Goal: Task Accomplishment & Management: Manage account settings

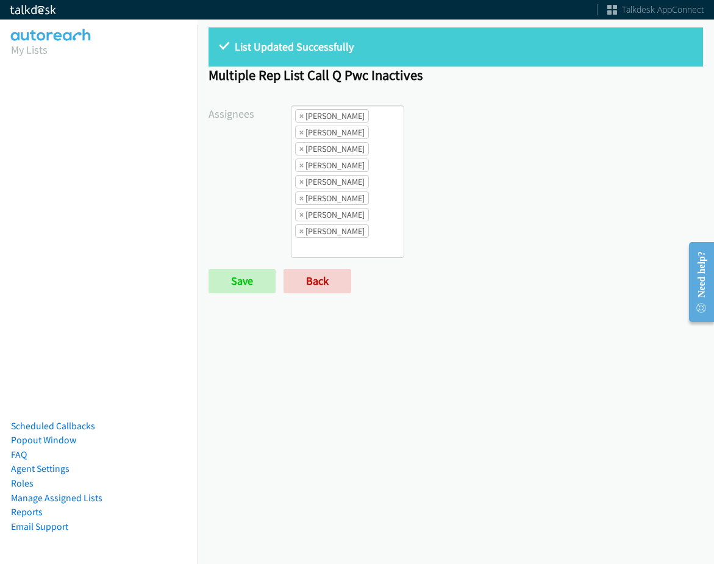
drag, startPoint x: 584, startPoint y: 415, endPoint x: 614, endPoint y: 478, distance: 69.8
click at [584, 357] on div "List Updated Successfully Multiple Rep List Call Q Pwc Inactives Assignees Abig…" at bounding box center [456, 290] width 517 height 548
click at [319, 265] on form "Assignees Abigail Odhiambo Alana Ruiz Cathy Shahan Charles Ross Daquaya Johnson…" at bounding box center [456, 200] width 495 height 188
click at [319, 281] on link "Back" at bounding box center [318, 281] width 68 height 24
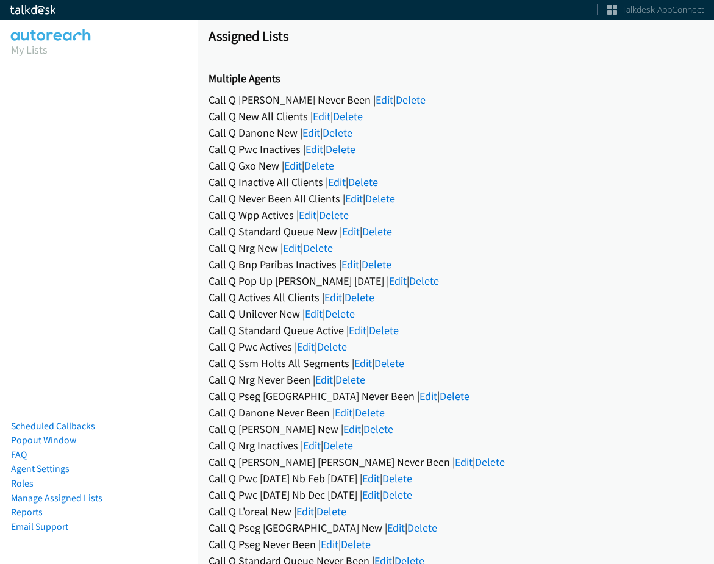
click at [320, 117] on link "Edit" at bounding box center [322, 116] width 18 height 14
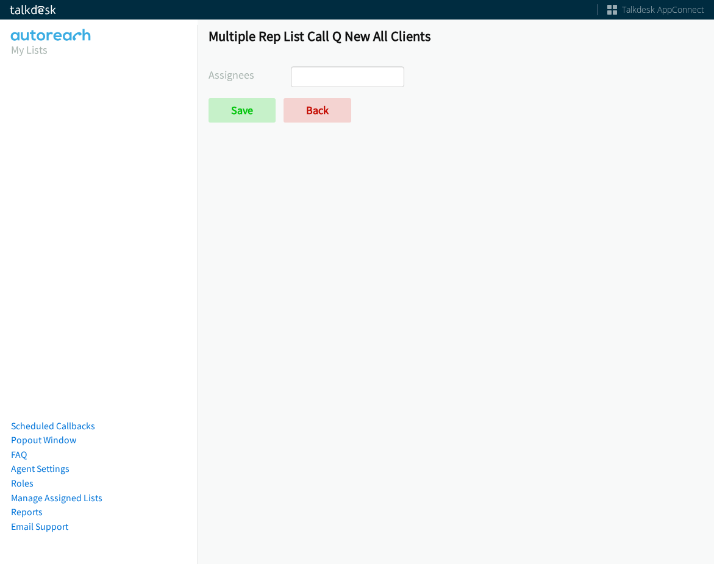
select select
click at [320, 106] on link "Back" at bounding box center [318, 110] width 68 height 24
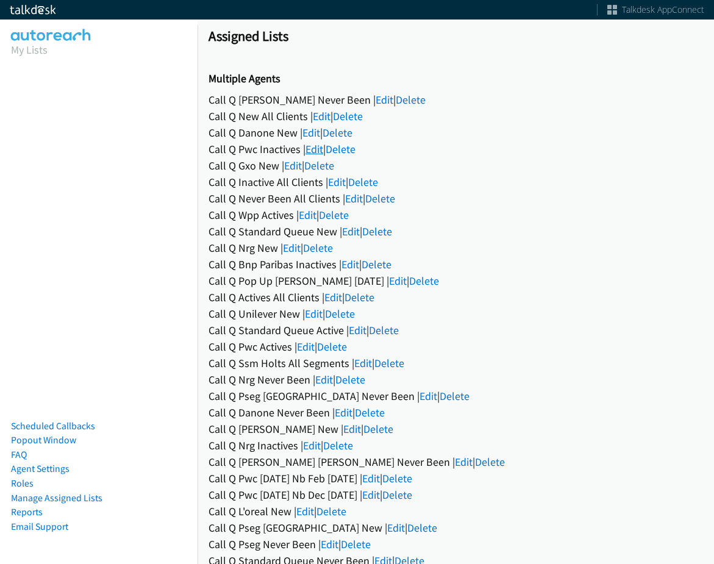
click at [313, 146] on link "Edit" at bounding box center [315, 149] width 18 height 14
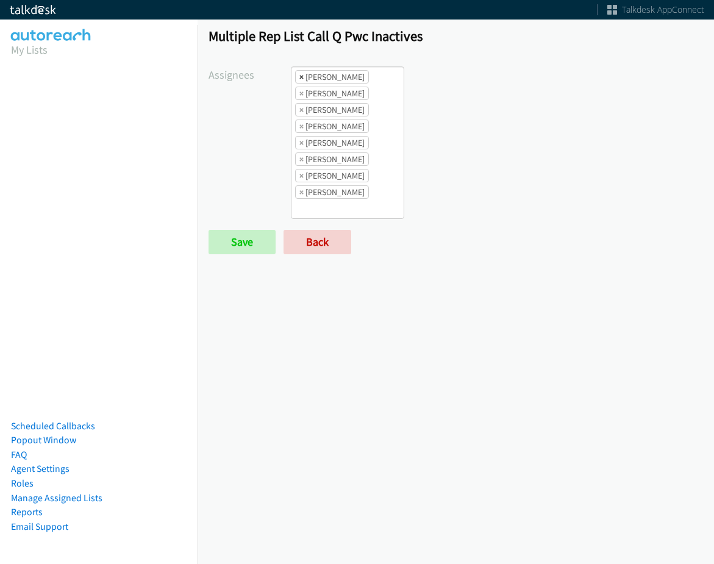
click at [300, 82] on span "×" at bounding box center [302, 77] width 4 height 12
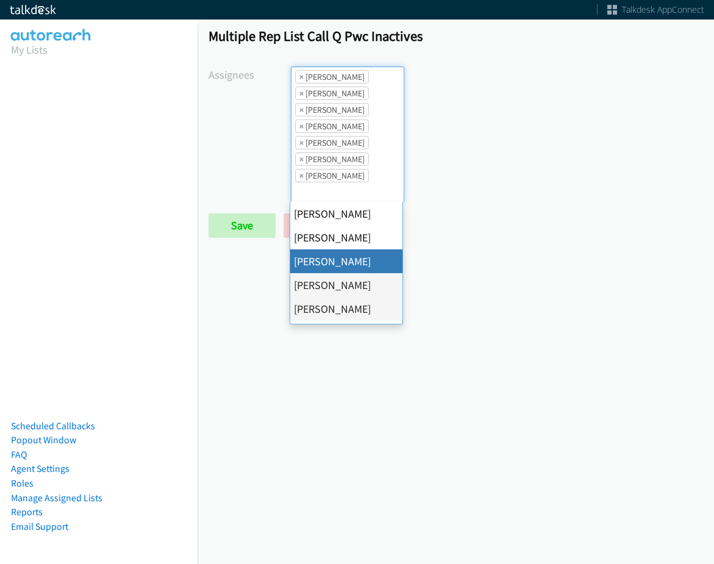
click at [300, 81] on span "×" at bounding box center [302, 77] width 4 height 12
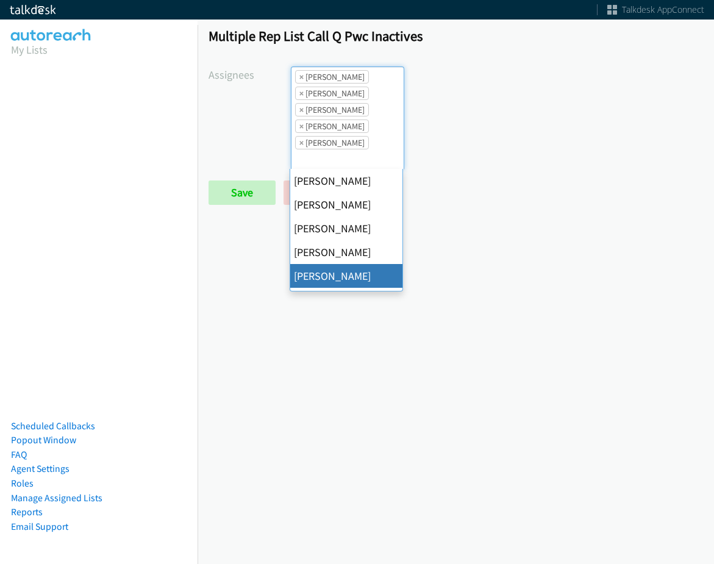
click at [300, 81] on span "×" at bounding box center [302, 77] width 4 height 12
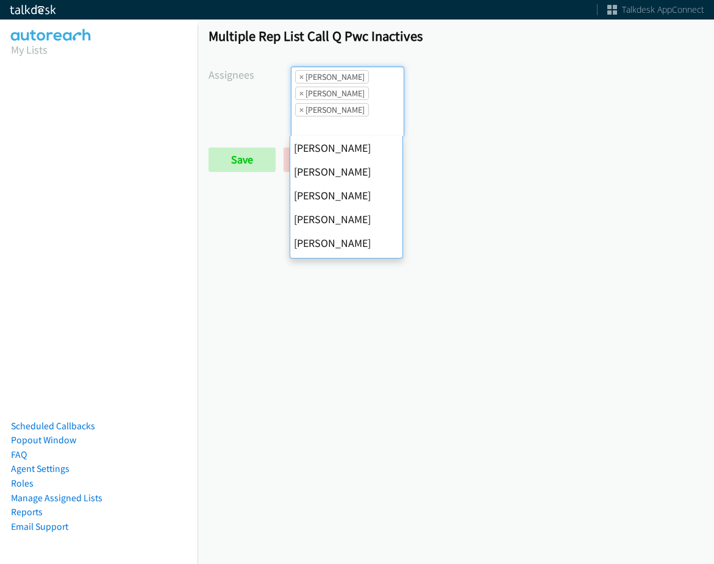
scroll to position [167, 0]
click at [300, 81] on span "×" at bounding box center [302, 77] width 4 height 12
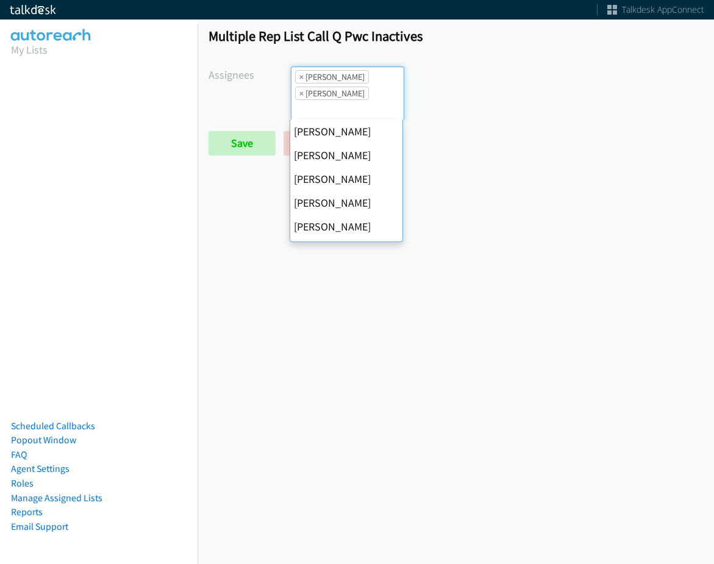
scroll to position [190, 0]
click at [300, 81] on span "×" at bounding box center [302, 77] width 4 height 12
select select "fd8c5d46-30db-44cb-8f0d-00da318b790a"
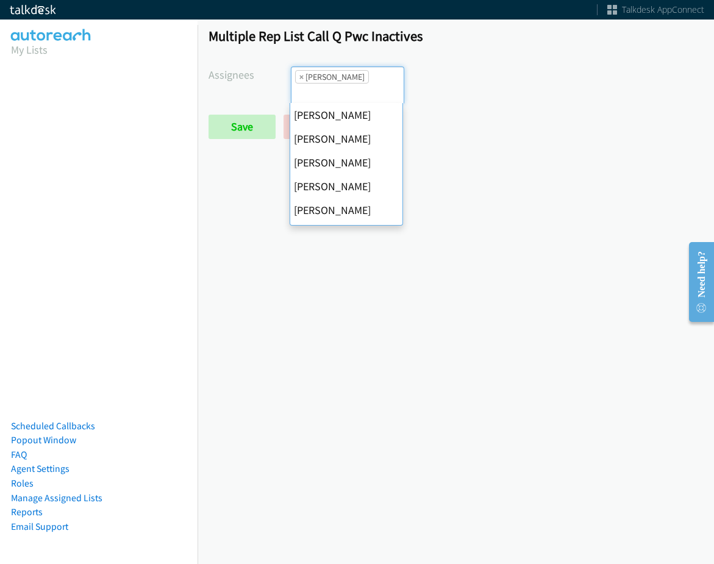
scroll to position [0, 0]
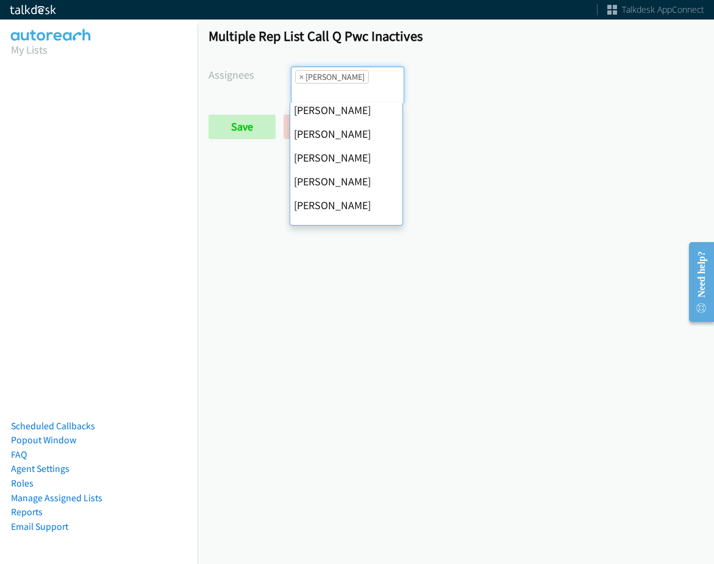
click at [300, 81] on span "×" at bounding box center [302, 77] width 4 height 12
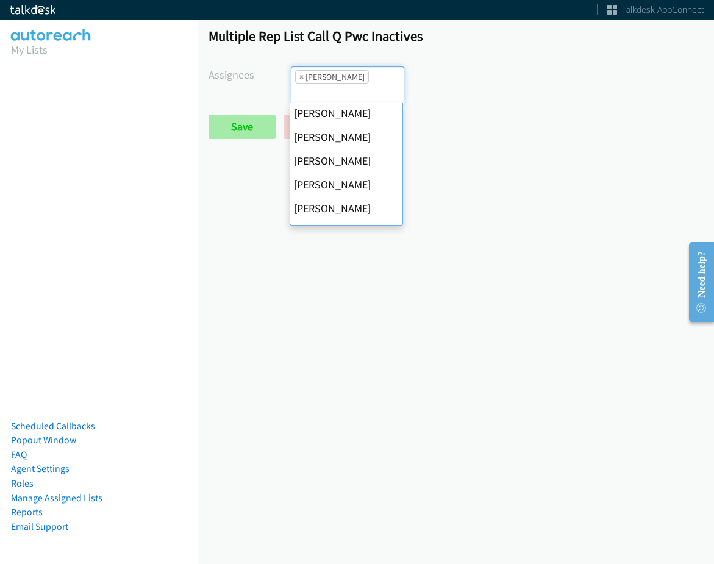
select select
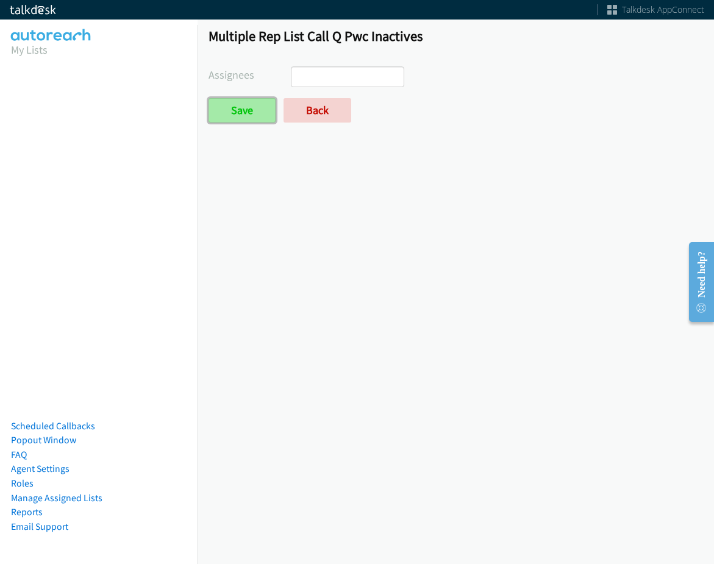
click at [262, 118] on input "Save" at bounding box center [242, 110] width 67 height 24
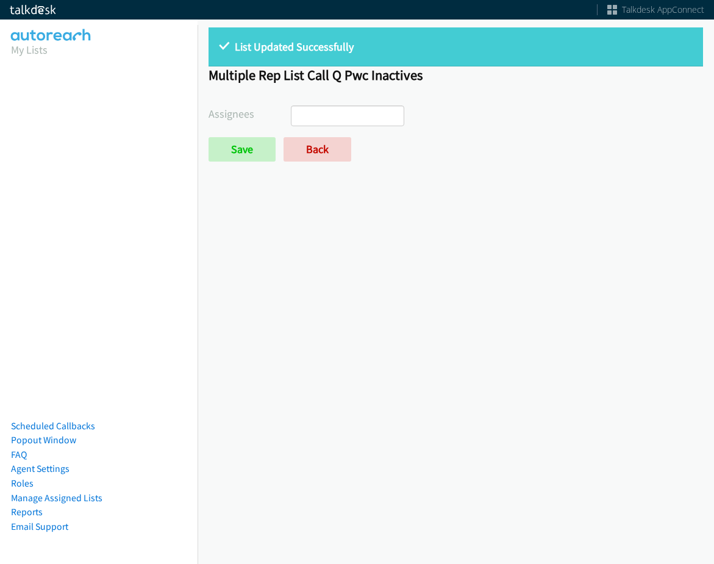
select select
click at [309, 159] on link "Back" at bounding box center [318, 149] width 68 height 24
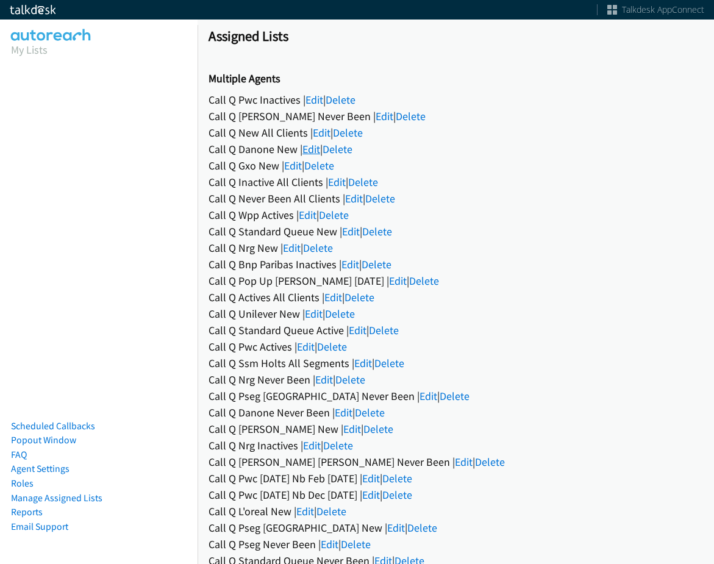
click at [312, 143] on link "Edit" at bounding box center [312, 149] width 18 height 14
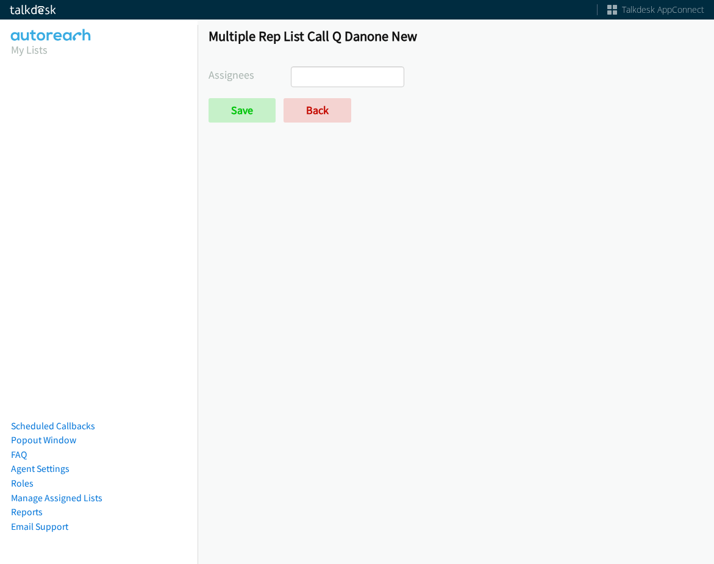
select select
click at [309, 114] on link "Back" at bounding box center [318, 110] width 68 height 24
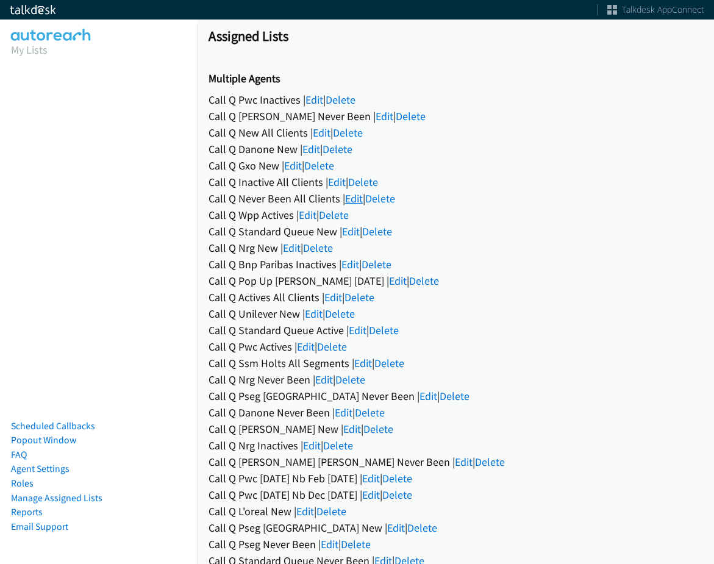
click at [357, 199] on link "Edit" at bounding box center [354, 199] width 18 height 14
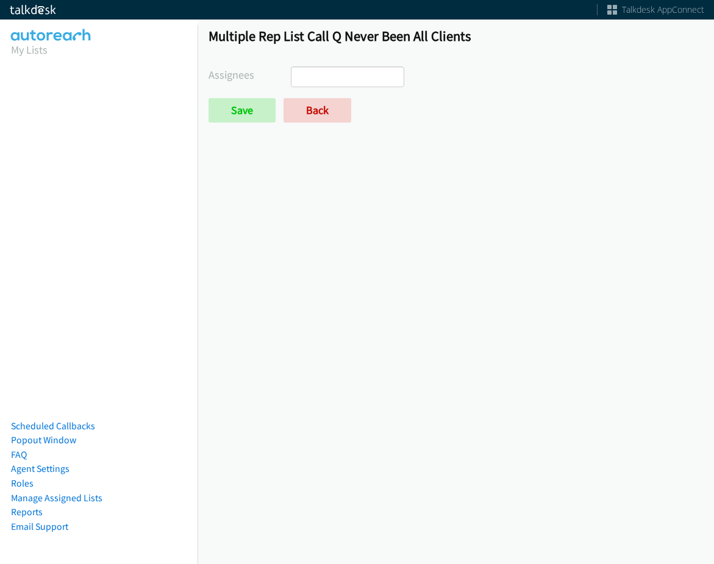
select select
click at [329, 112] on link "Back" at bounding box center [318, 110] width 68 height 24
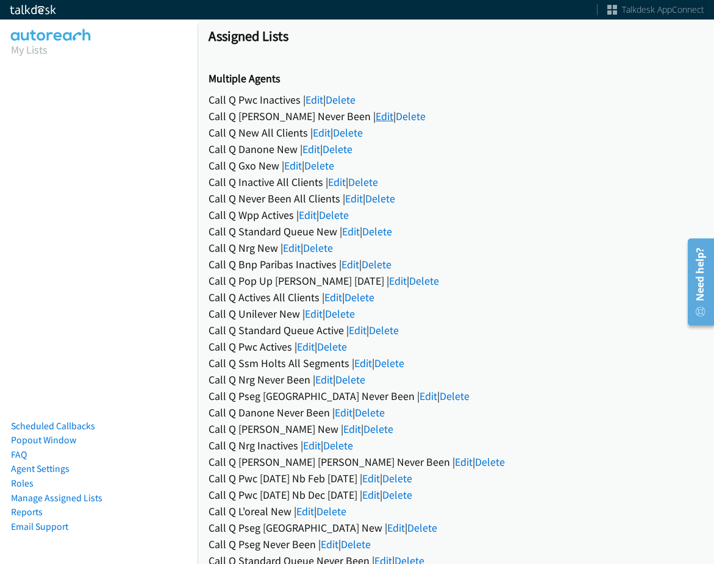
click at [376, 115] on link "Edit" at bounding box center [385, 116] width 18 height 14
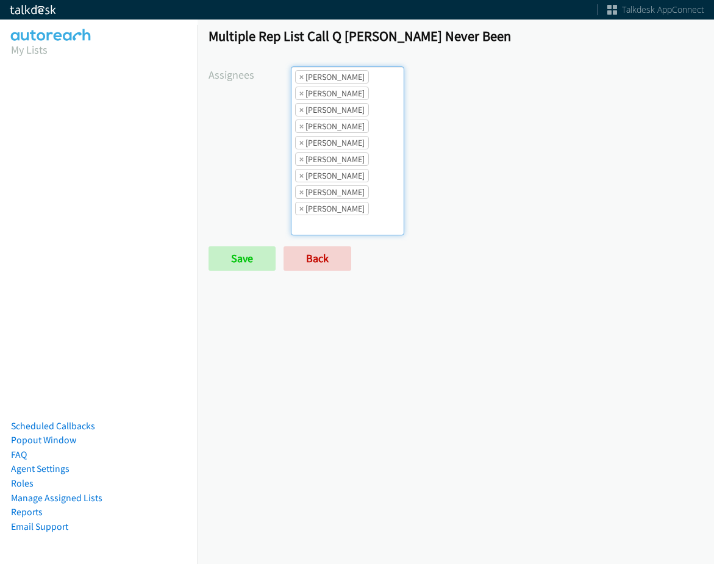
click at [304, 77] on li "× [PERSON_NAME]" at bounding box center [332, 76] width 74 height 13
click at [303, 77] on li "× [PERSON_NAME]" at bounding box center [332, 76] width 74 height 13
click at [300, 77] on span "×" at bounding box center [302, 77] width 4 height 12
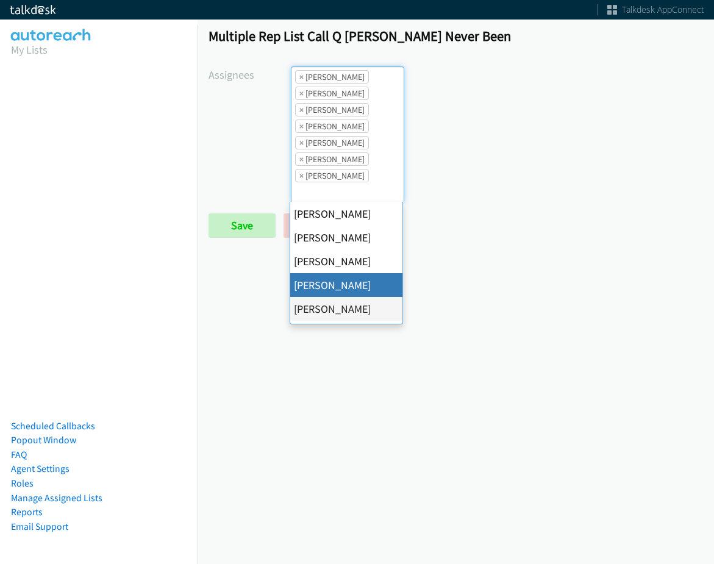
scroll to position [15, 0]
click at [300, 77] on span "×" at bounding box center [302, 77] width 4 height 12
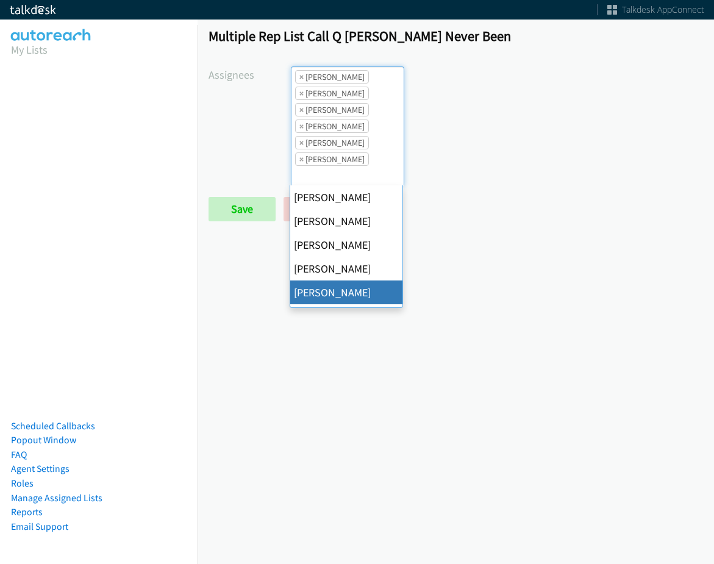
click at [300, 77] on span "×" at bounding box center [302, 77] width 4 height 12
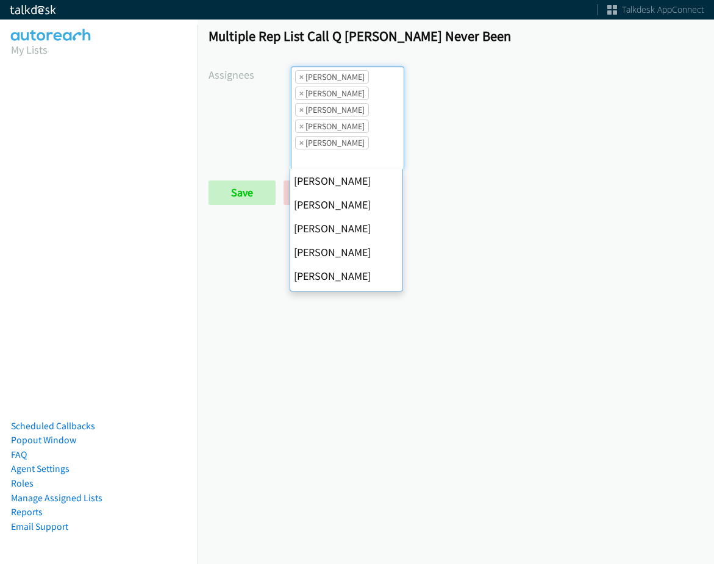
click at [300, 77] on span "×" at bounding box center [302, 77] width 4 height 12
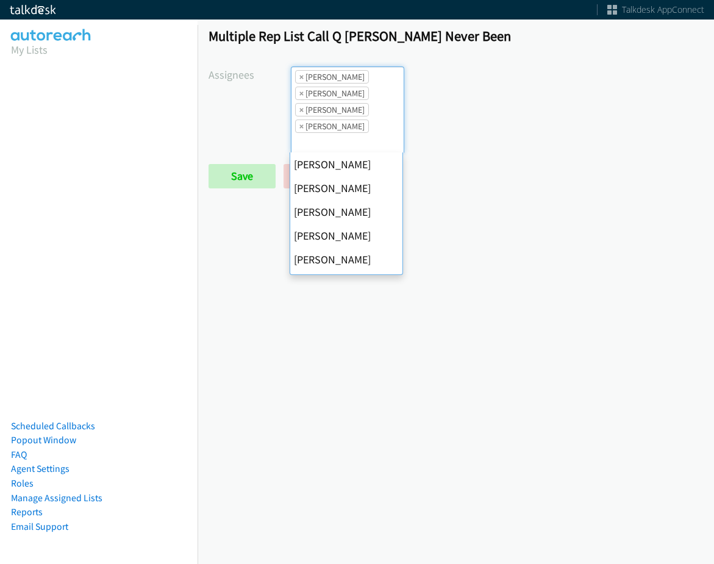
click at [300, 77] on span "×" at bounding box center [302, 77] width 4 height 12
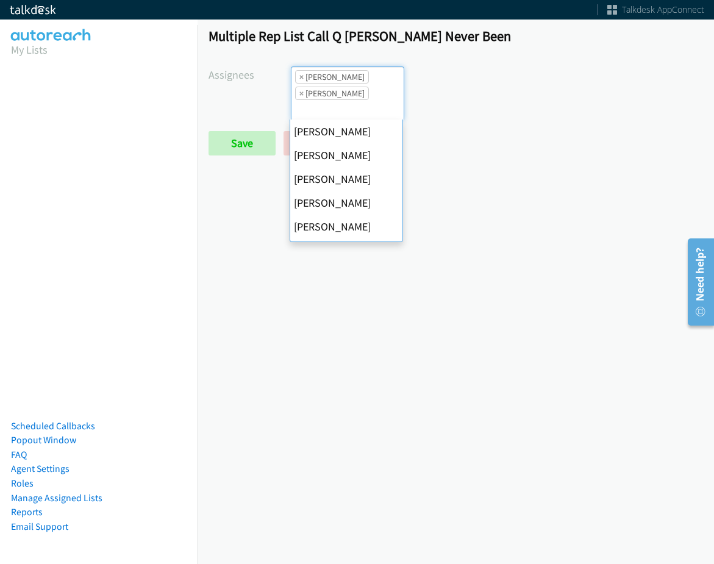
scroll to position [211, 0]
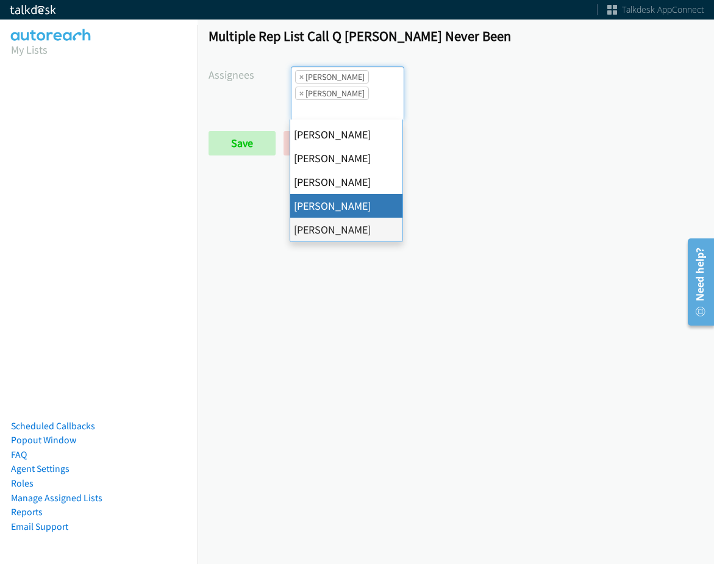
click at [300, 77] on span "×" at bounding box center [302, 77] width 4 height 12
select select "fd8c5d46-30db-44cb-8f0d-00da318b790a"
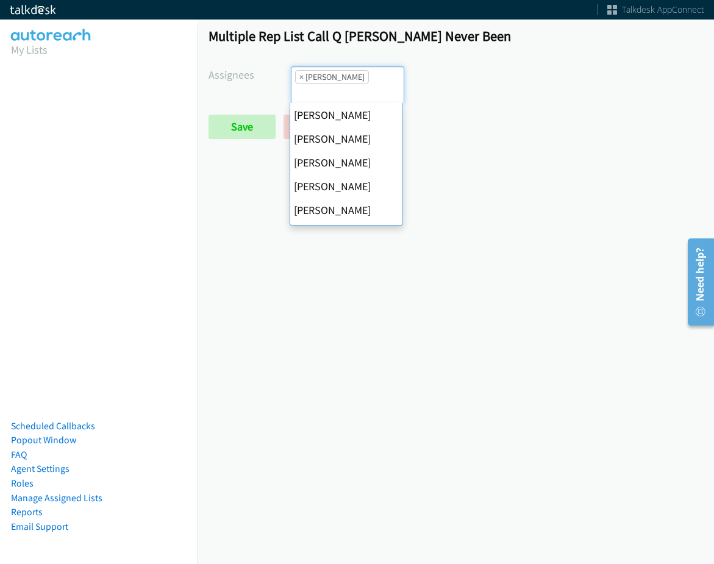
click at [300, 77] on span "×" at bounding box center [302, 77] width 4 height 12
select select
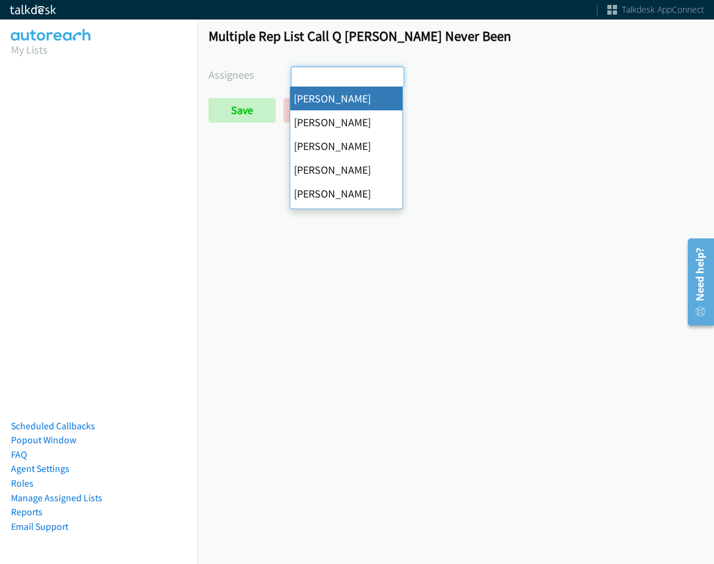
click at [298, 77] on input "search" at bounding box center [313, 77] width 43 height 20
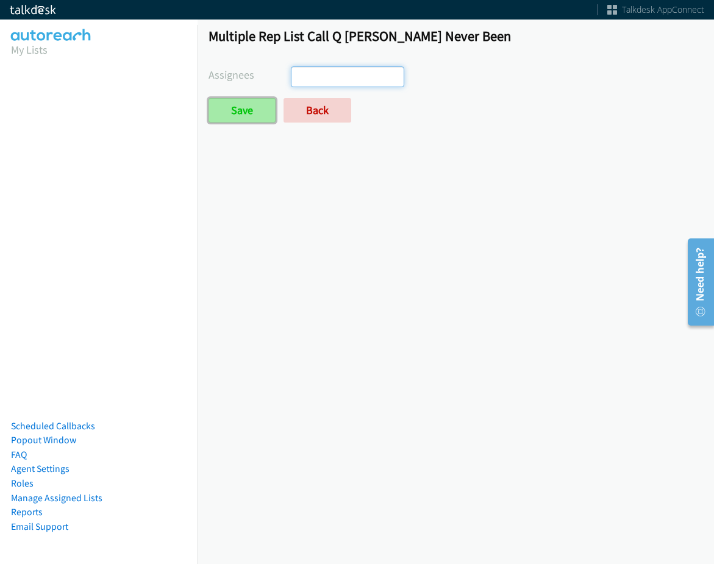
click at [245, 103] on input "Save" at bounding box center [242, 110] width 67 height 24
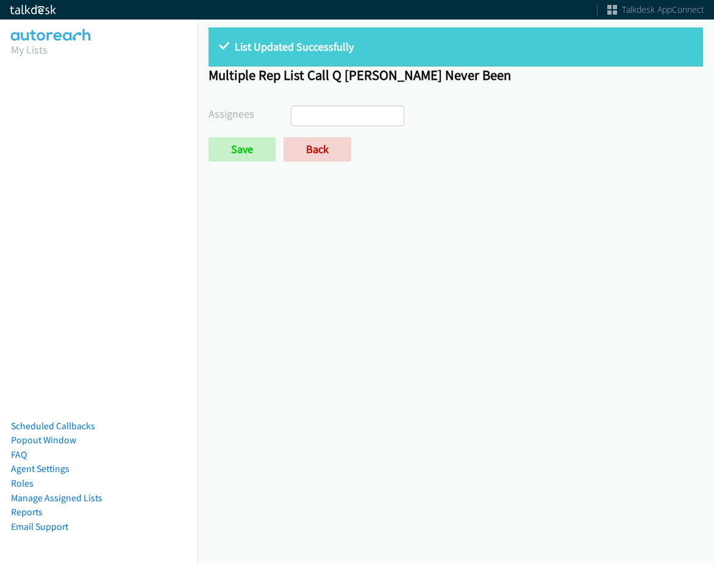
select select
click at [304, 148] on link "Back" at bounding box center [318, 149] width 68 height 24
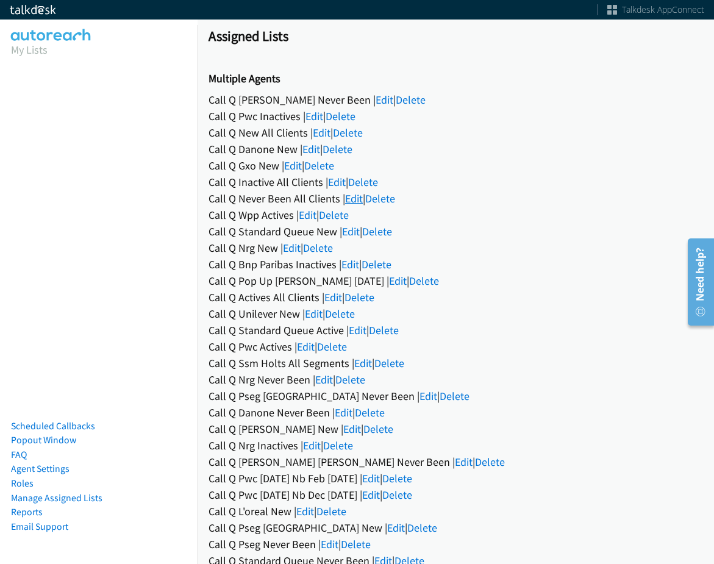
click at [352, 203] on link "Edit" at bounding box center [354, 199] width 18 height 14
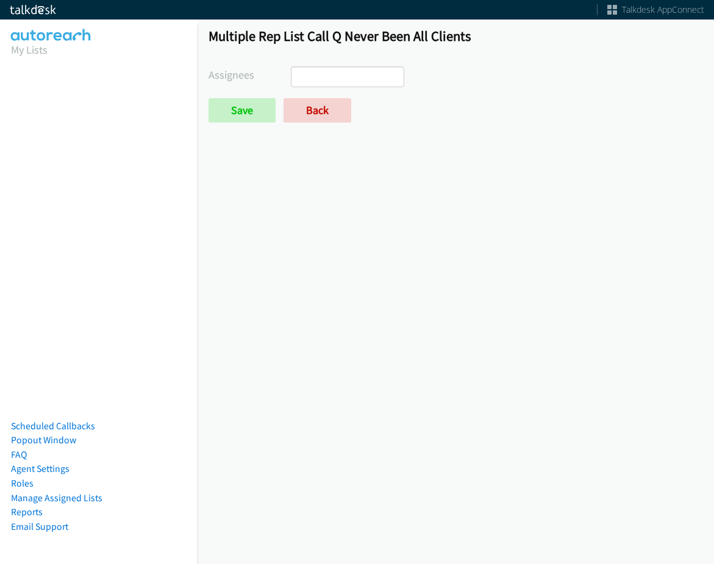
select select
click at [323, 75] on input "search" at bounding box center [313, 77] width 43 height 20
click at [483, 116] on div "Save Back" at bounding box center [374, 110] width 330 height 24
click at [331, 111] on link "Back" at bounding box center [318, 110] width 68 height 24
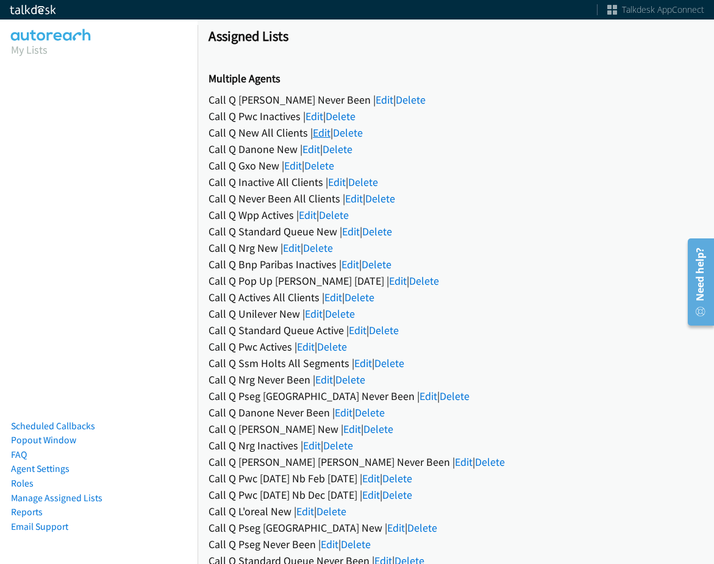
click at [323, 127] on link "Edit" at bounding box center [322, 133] width 18 height 14
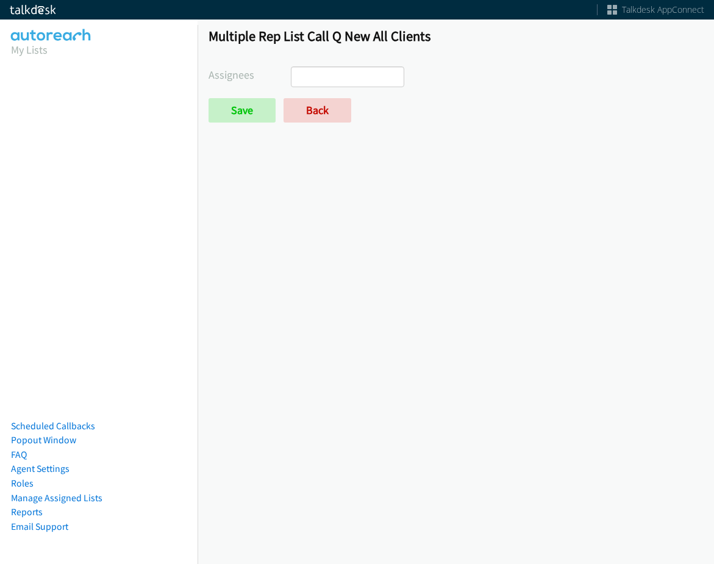
click at [326, 83] on input "search" at bounding box center [313, 77] width 43 height 20
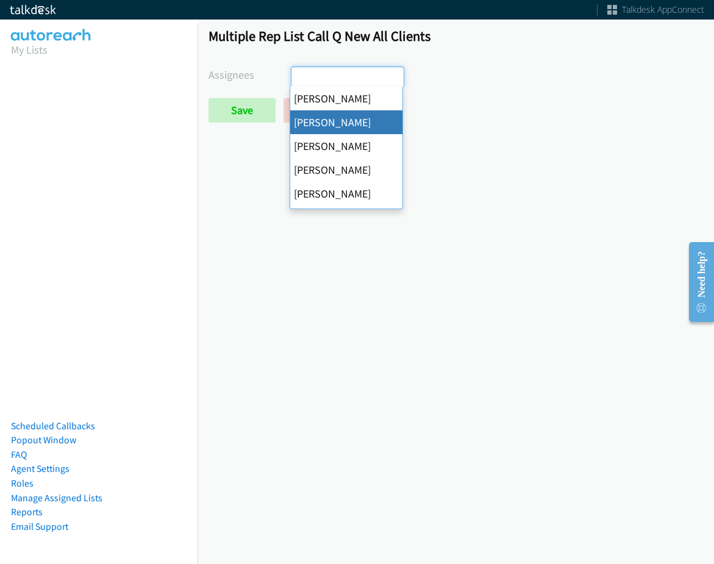
select select "05d74157-9386-4beb-b15d-36aa9c6f71bc"
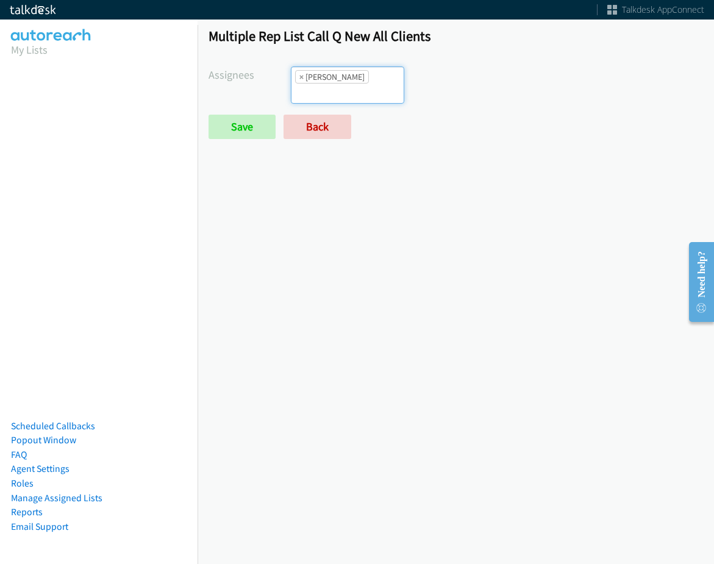
click at [342, 70] on li "× [PERSON_NAME]" at bounding box center [332, 76] width 74 height 13
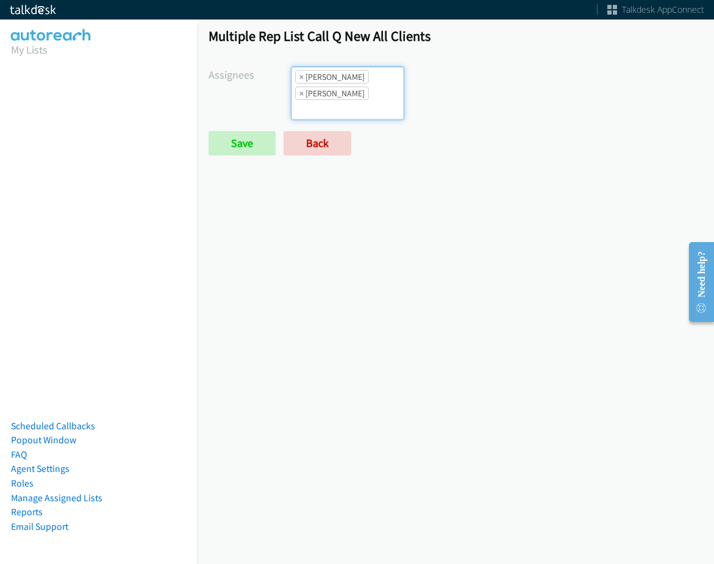
click at [378, 77] on ul "× Alana Ruiz × Cathy Shahan" at bounding box center [348, 93] width 112 height 52
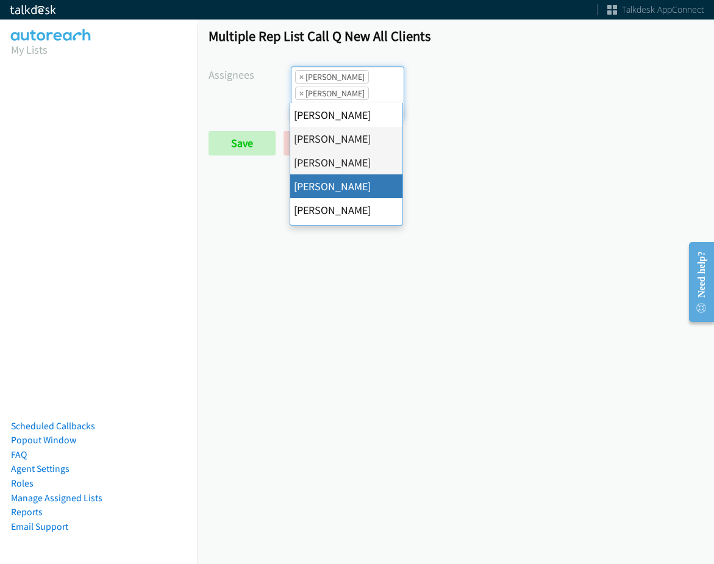
drag, startPoint x: 361, startPoint y: 186, endPoint x: 371, endPoint y: 118, distance: 68.5
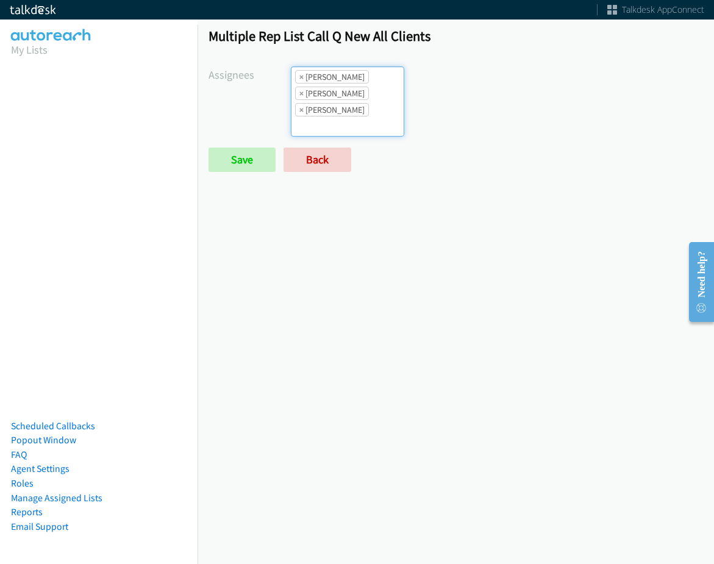
click at [372, 92] on ul "× Alana Ruiz × Cathy Shahan × Charles Ross" at bounding box center [348, 101] width 112 height 69
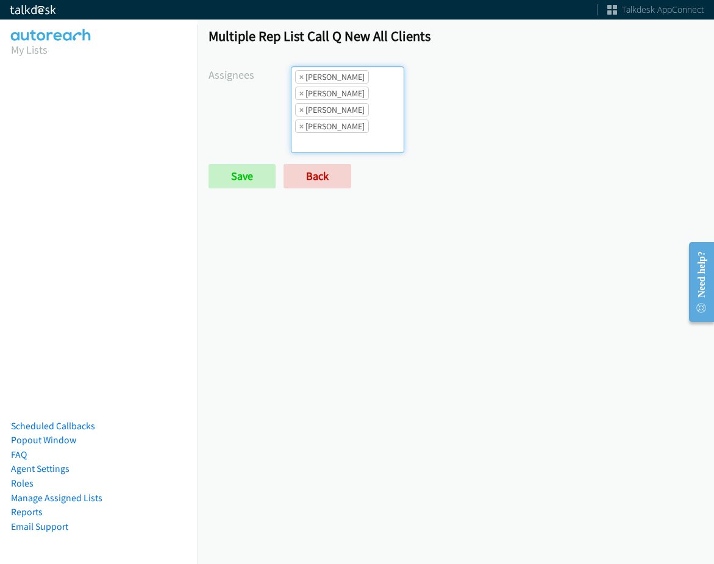
click at [373, 92] on ul "× Alana Ruiz × Cathy Shahan × Charles Ross × Daquaya Johnson" at bounding box center [348, 109] width 112 height 85
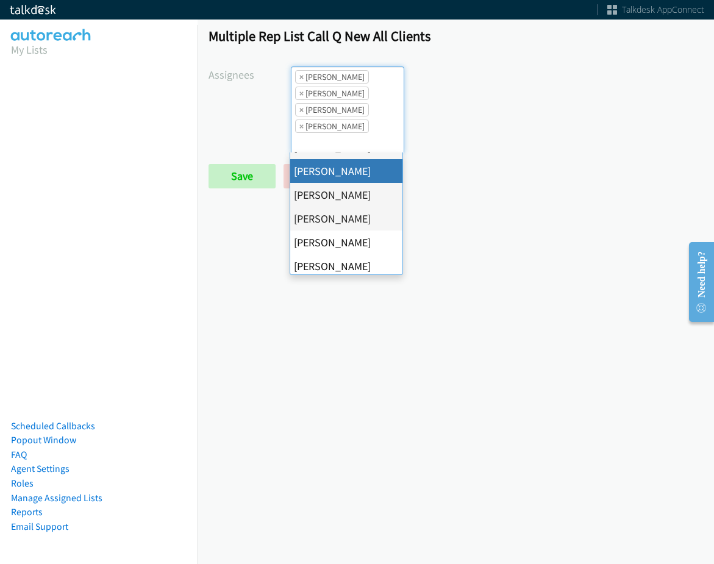
scroll to position [122, 0]
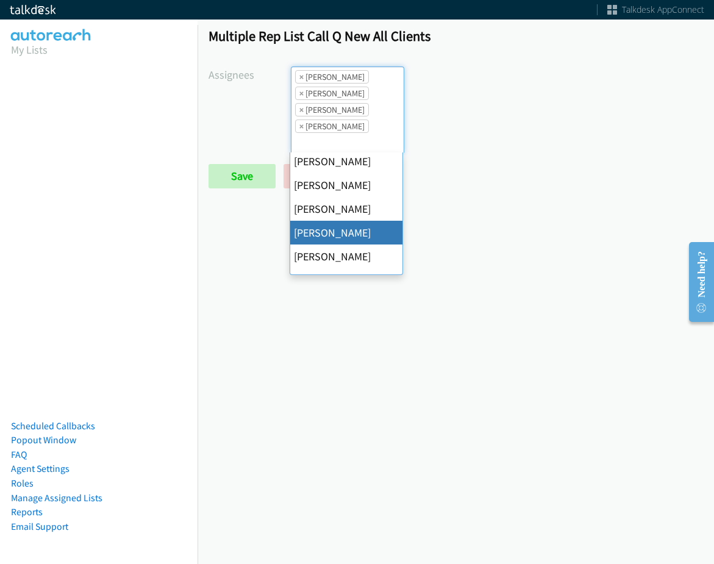
drag, startPoint x: 360, startPoint y: 234, endPoint x: 365, endPoint y: 199, distance: 35.1
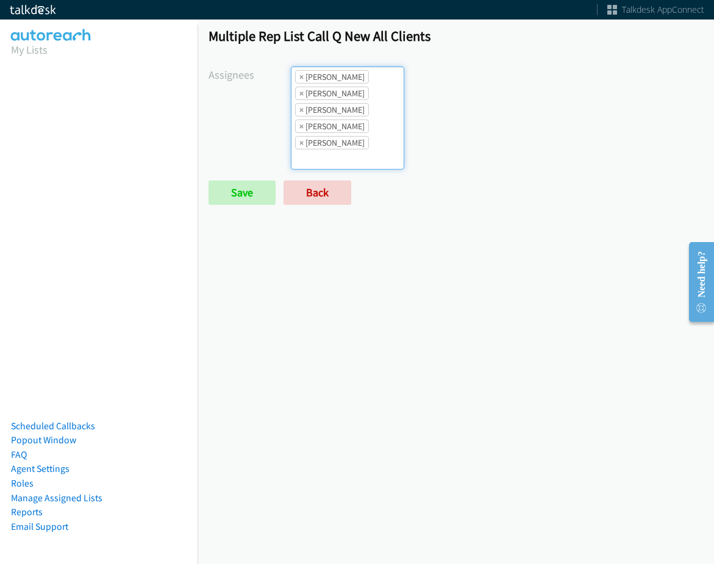
click at [359, 149] on li "× Jasmin Martinez" at bounding box center [332, 142] width 74 height 13
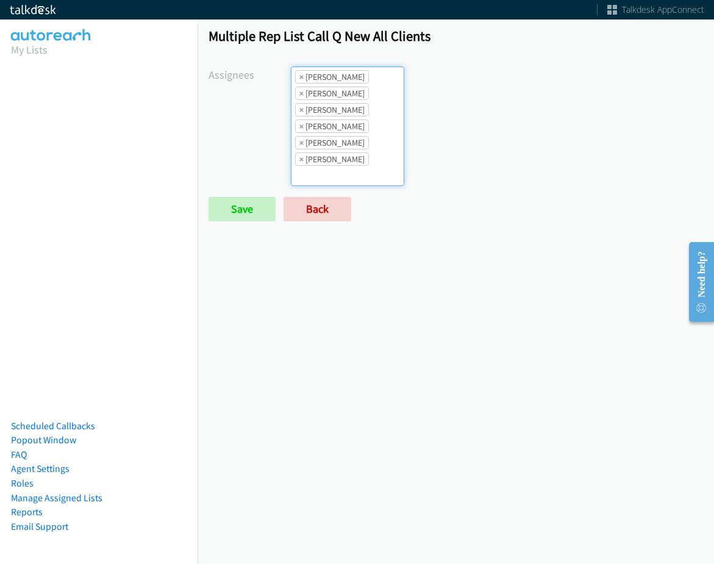
click at [356, 129] on li "× Daquaya Johnson" at bounding box center [332, 126] width 74 height 13
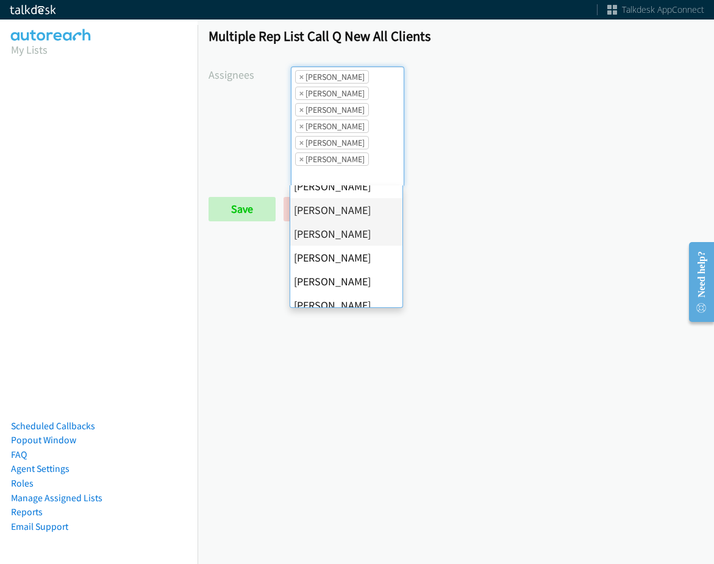
scroll to position [183, 0]
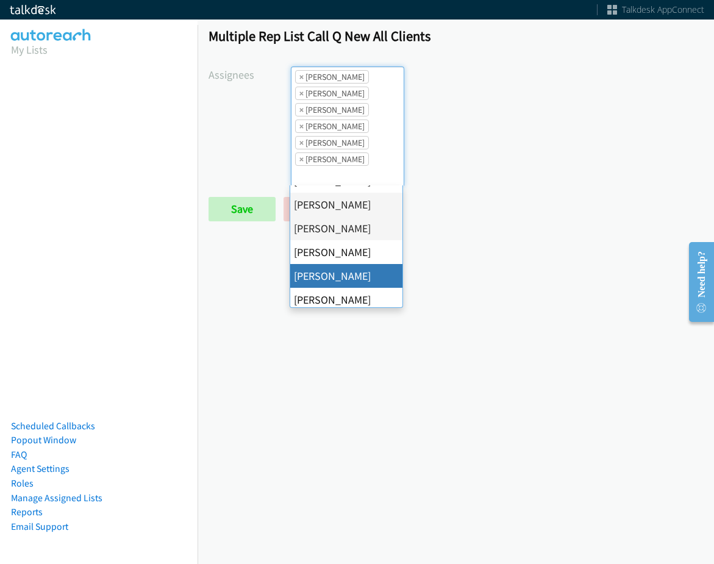
drag, startPoint x: 353, startPoint y: 287, endPoint x: 371, endPoint y: 189, distance: 100.0
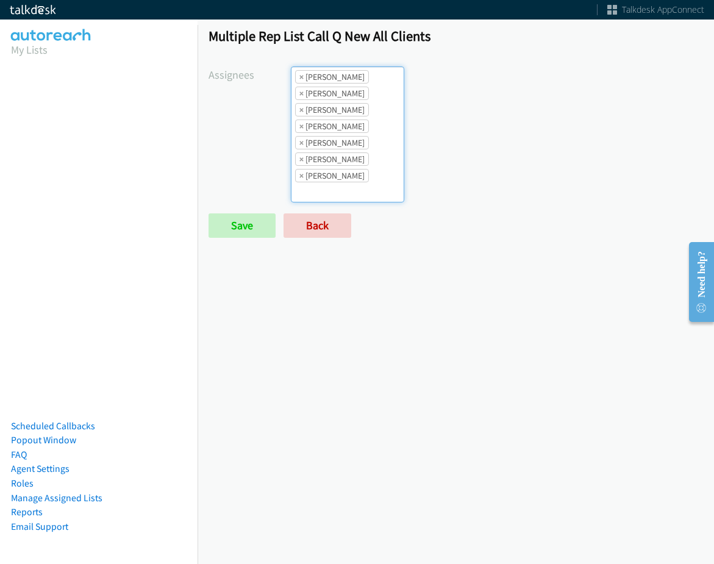
click at [367, 140] on ul "× Alana Ruiz × Cathy Shahan × Charles Ross × Daquaya Johnson × Jasmin Martinez …" at bounding box center [348, 134] width 112 height 135
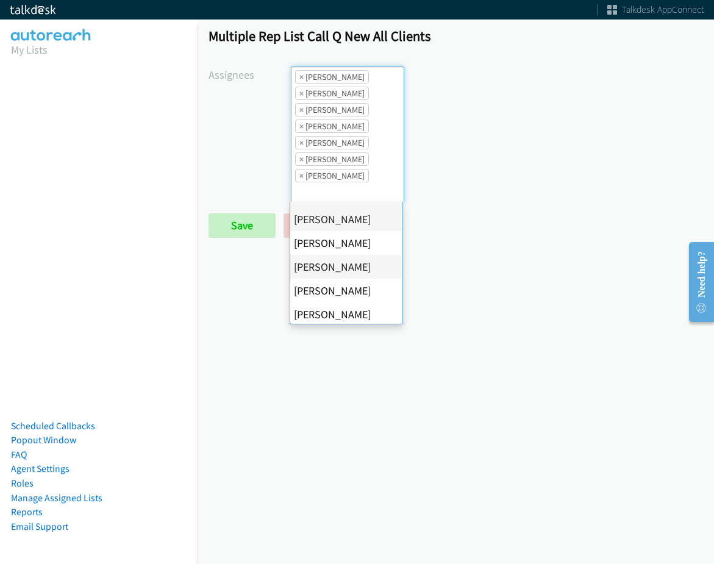
scroll to position [211, 0]
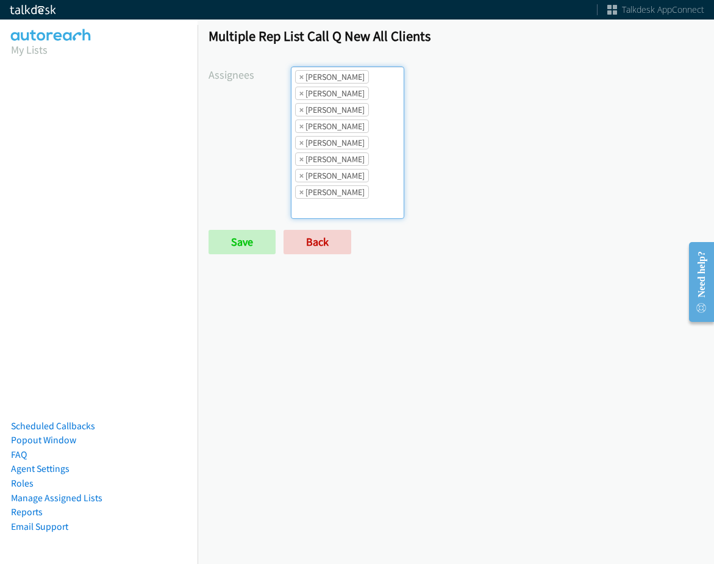
click at [351, 202] on ul "× Alana Ruiz × Cathy Shahan × Charles Ross × Daquaya Johnson × Jasmin Martinez …" at bounding box center [348, 142] width 112 height 151
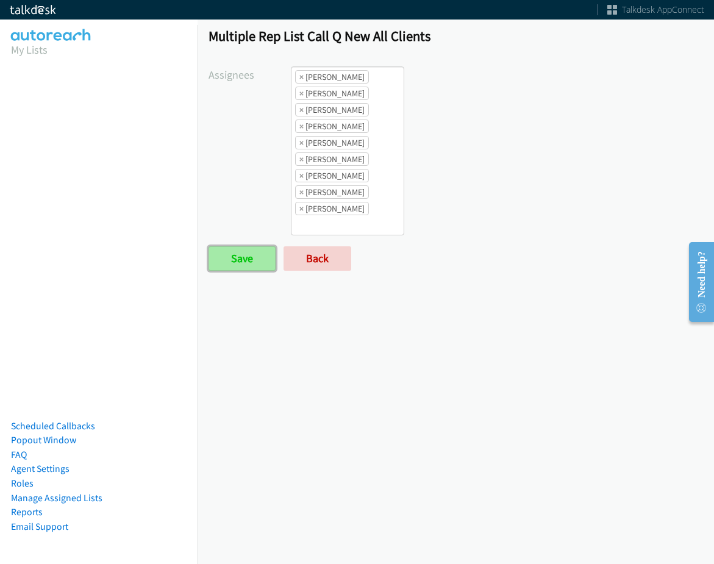
click at [245, 265] on input "Save" at bounding box center [242, 258] width 67 height 24
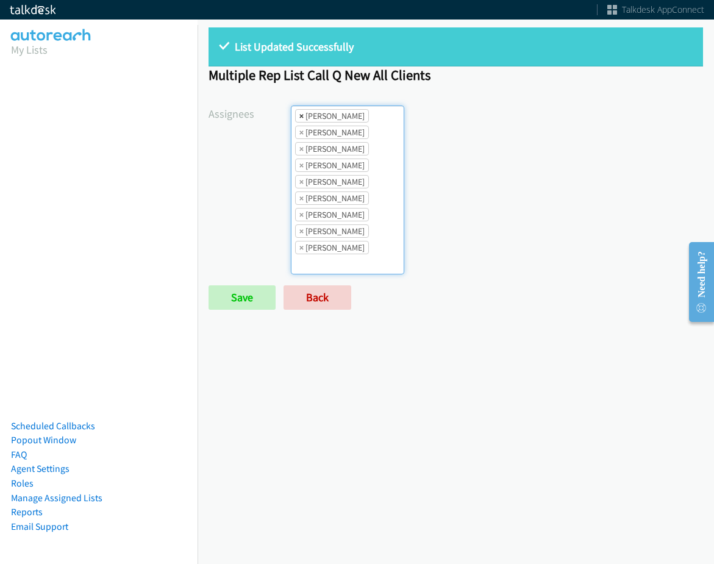
click at [300, 117] on span "×" at bounding box center [302, 116] width 4 height 12
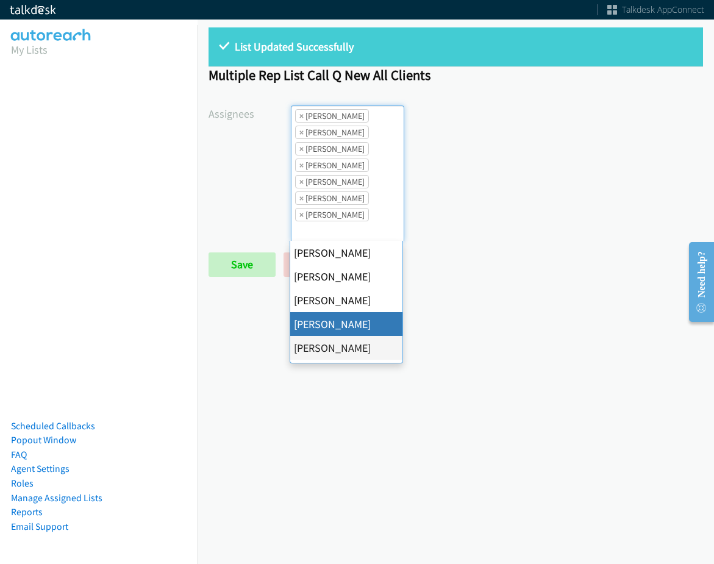
click at [300, 117] on span "×" at bounding box center [302, 116] width 4 height 12
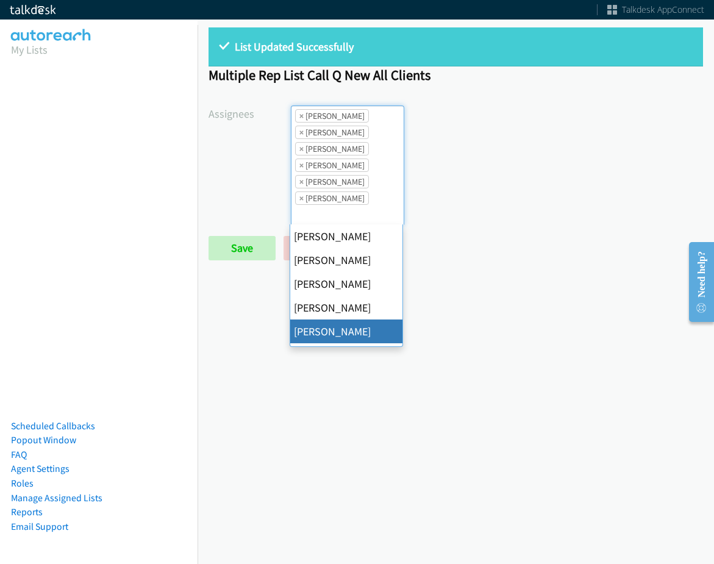
click at [300, 117] on span "×" at bounding box center [302, 116] width 4 height 12
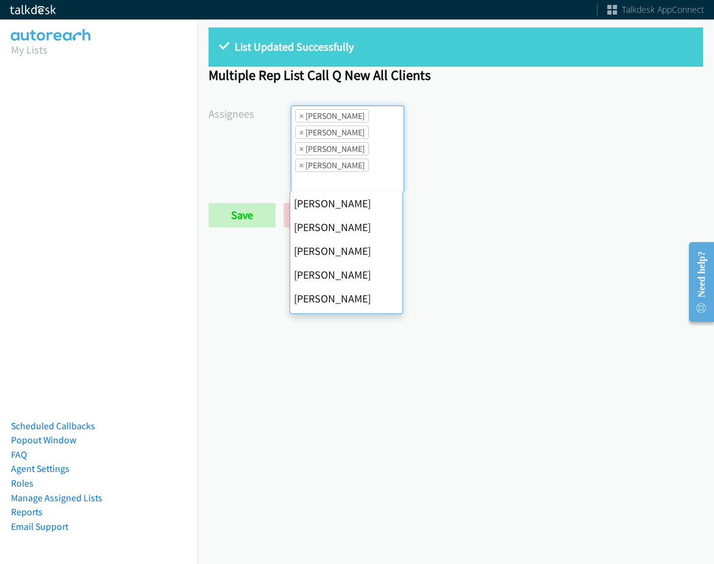
click at [300, 117] on span "×" at bounding box center [302, 116] width 4 height 12
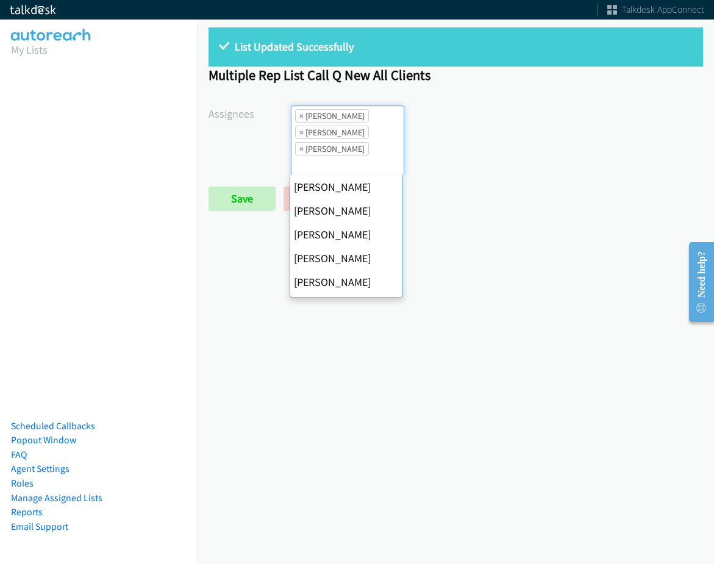
click at [300, 117] on span "×" at bounding box center [302, 116] width 4 height 12
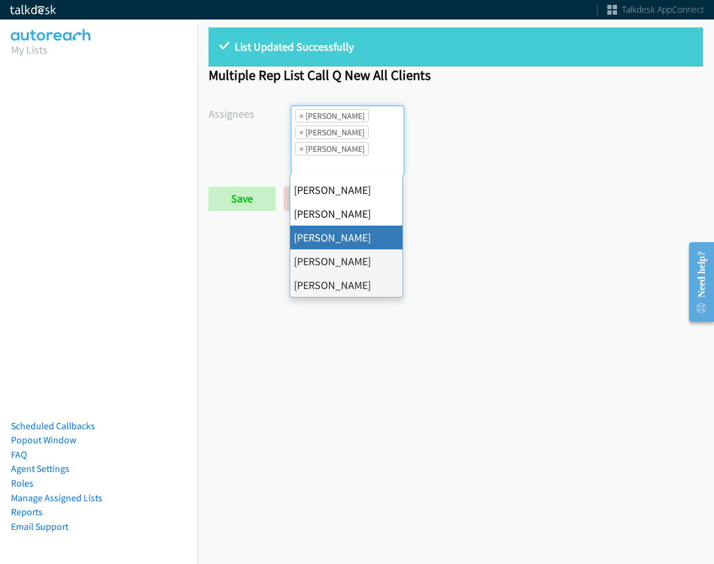
select select "fd8c5d46-30db-44cb-8f0d-00da318b790a"
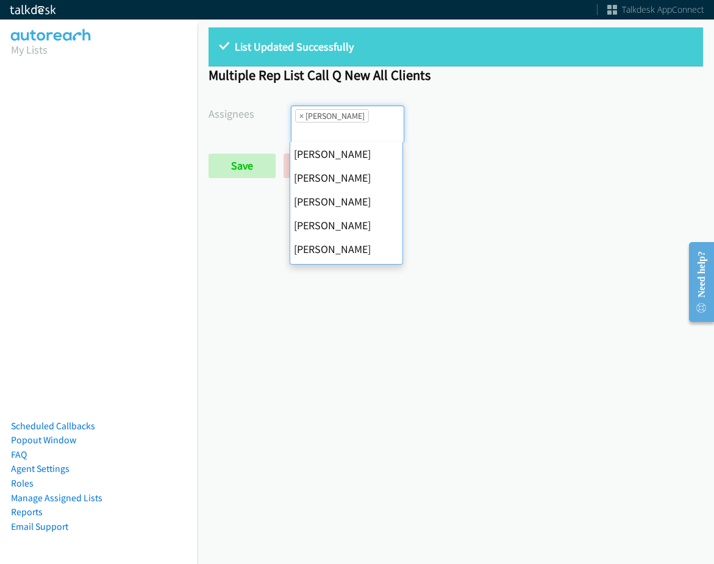
click at [300, 117] on span "×" at bounding box center [302, 116] width 4 height 12
select select
drag, startPoint x: 300, startPoint y: 117, endPoint x: 282, endPoint y: 127, distance: 20.0
click at [297, 123] on input "search" at bounding box center [313, 133] width 43 height 20
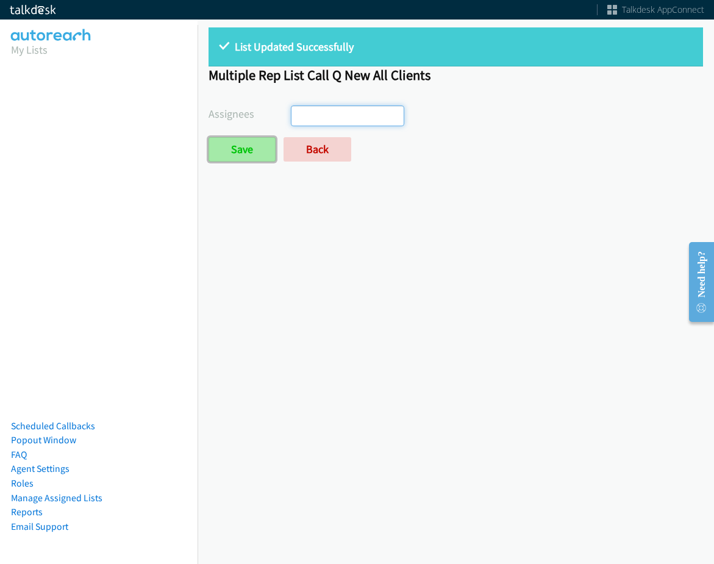
click at [251, 146] on input "Save" at bounding box center [242, 149] width 67 height 24
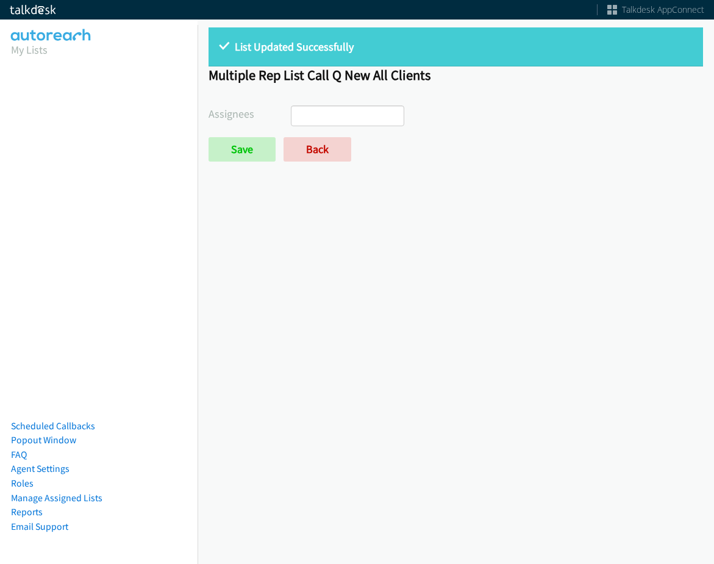
select select
click at [309, 154] on link "Back" at bounding box center [318, 149] width 68 height 24
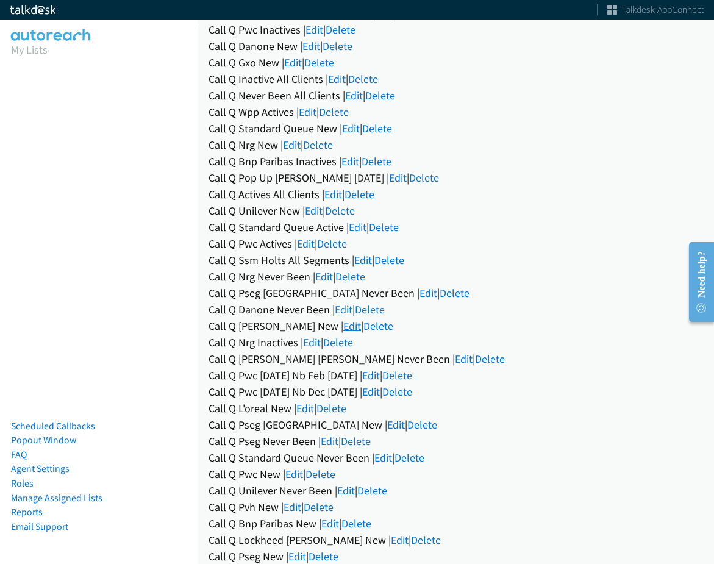
scroll to position [122, 0]
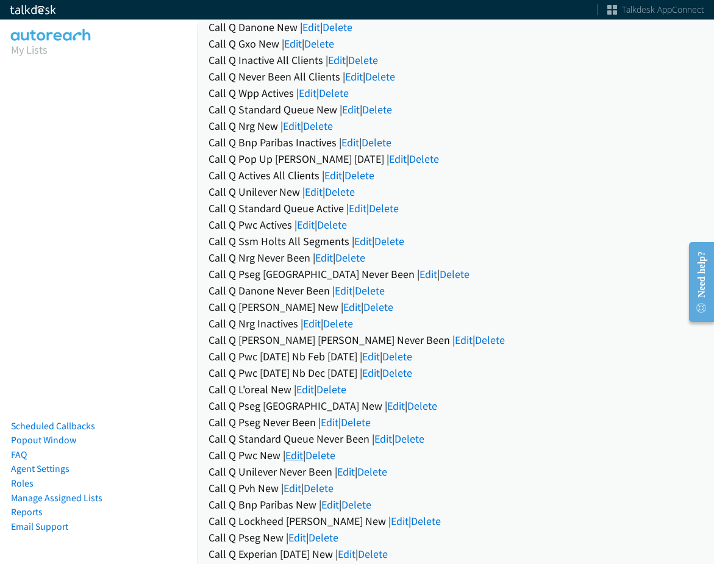
click at [298, 456] on link "Edit" at bounding box center [294, 455] width 18 height 14
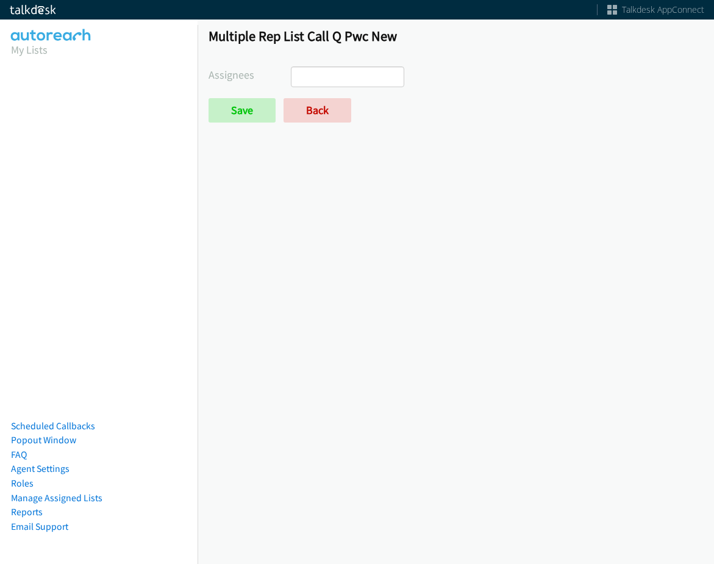
click at [361, 81] on ul at bounding box center [348, 77] width 112 height 20
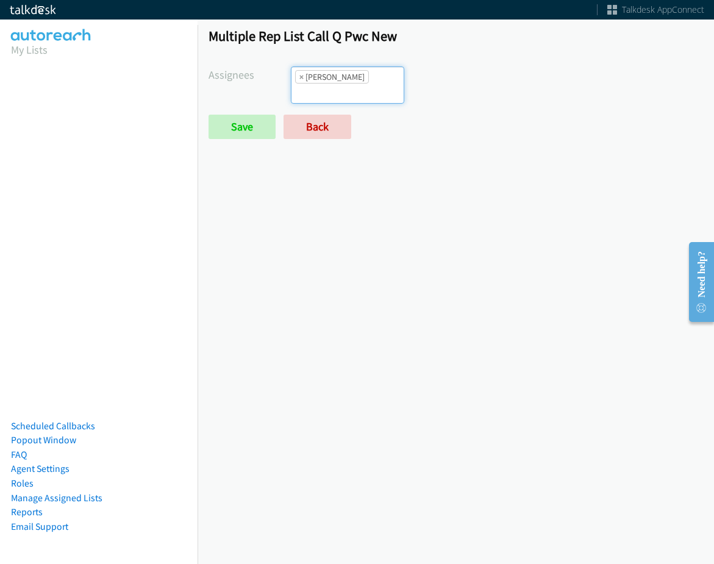
scroll to position [15, 0]
click at [334, 84] on input "search" at bounding box center [313, 94] width 43 height 20
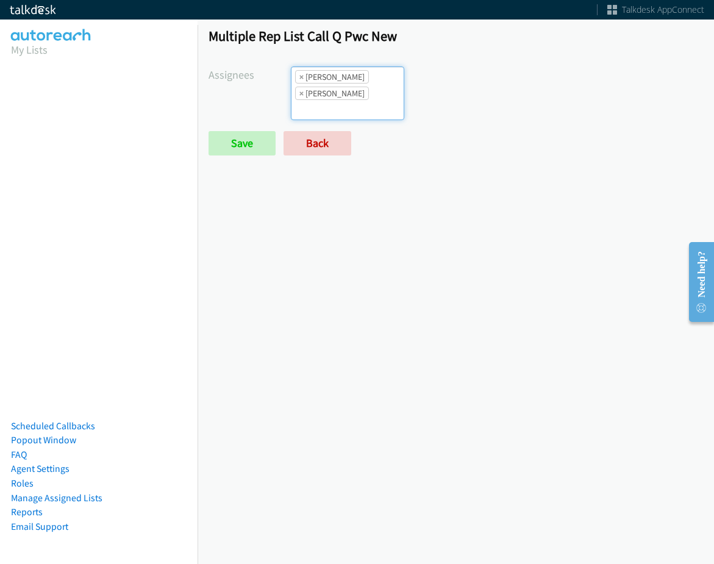
click at [334, 100] on input "search" at bounding box center [313, 110] width 43 height 20
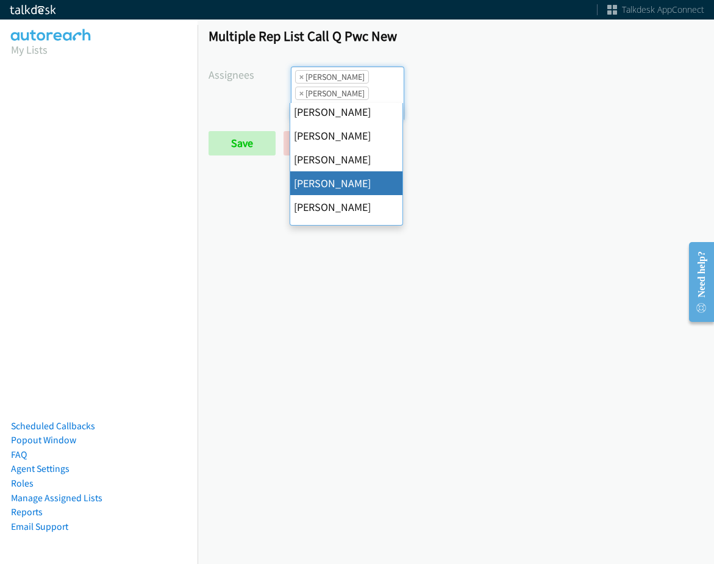
scroll to position [183, 0]
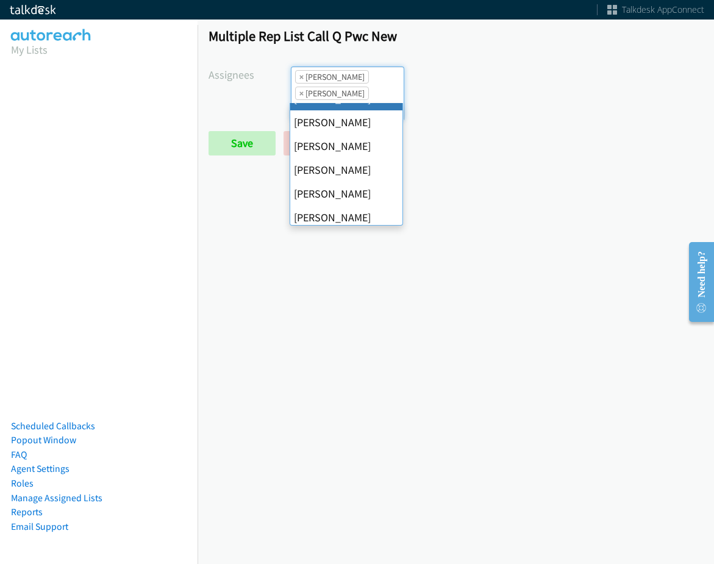
click at [296, 96] on li "× Charles Ross" at bounding box center [332, 93] width 74 height 13
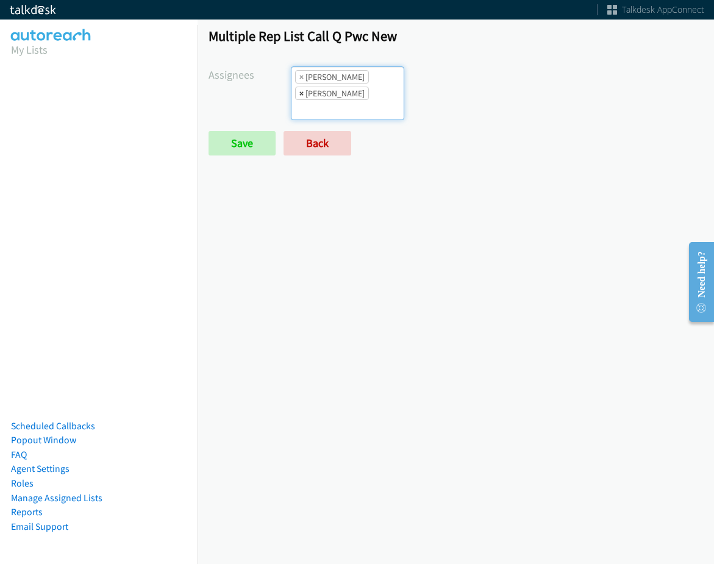
click at [302, 95] on span "×" at bounding box center [302, 93] width 4 height 12
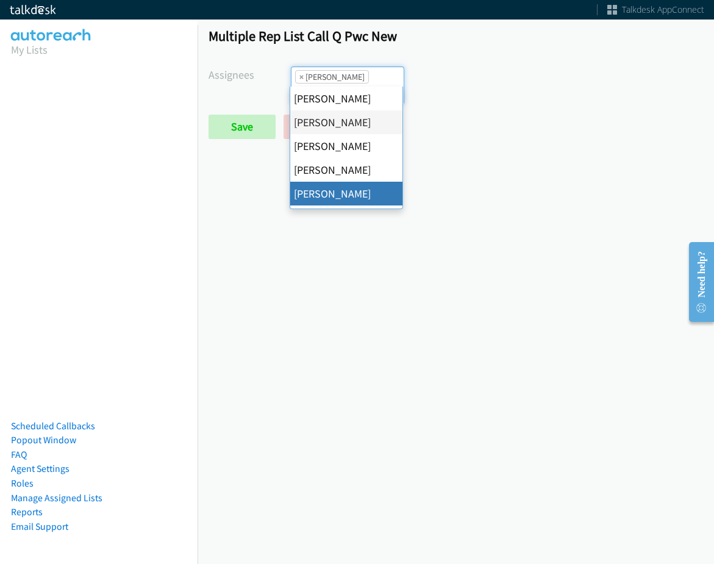
drag, startPoint x: 358, startPoint y: 195, endPoint x: 362, endPoint y: 143, distance: 52.0
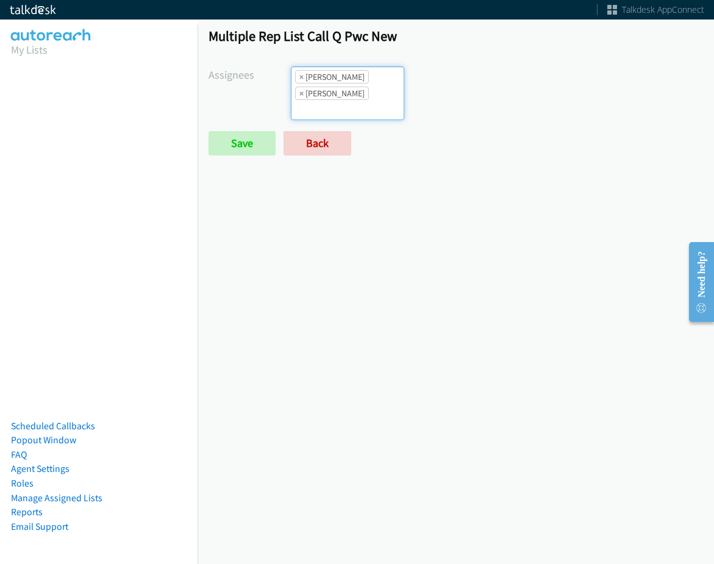
click at [364, 120] on ul "× Alana Ruiz × Daquaya Johnson" at bounding box center [348, 93] width 112 height 52
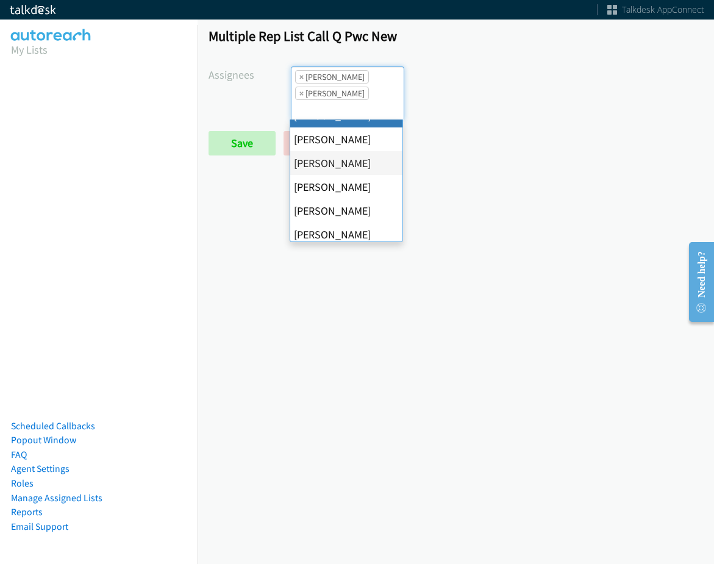
scroll to position [122, 0]
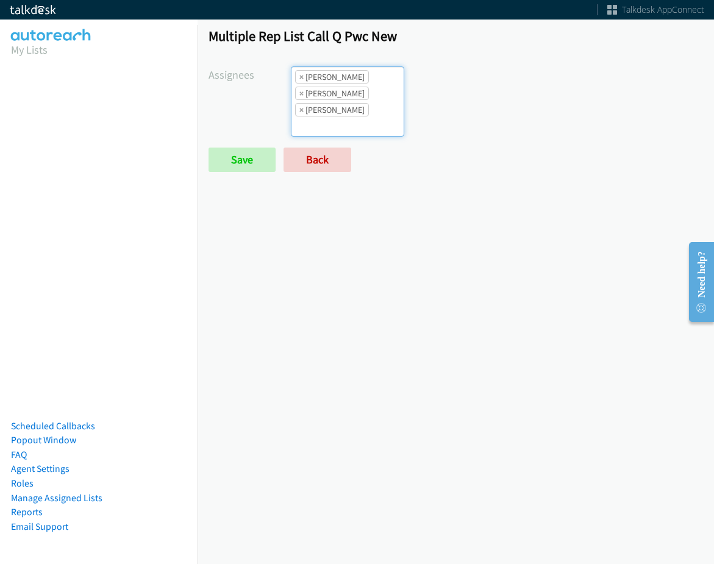
click at [354, 103] on li "× Jasmin Martinez" at bounding box center [332, 109] width 74 height 13
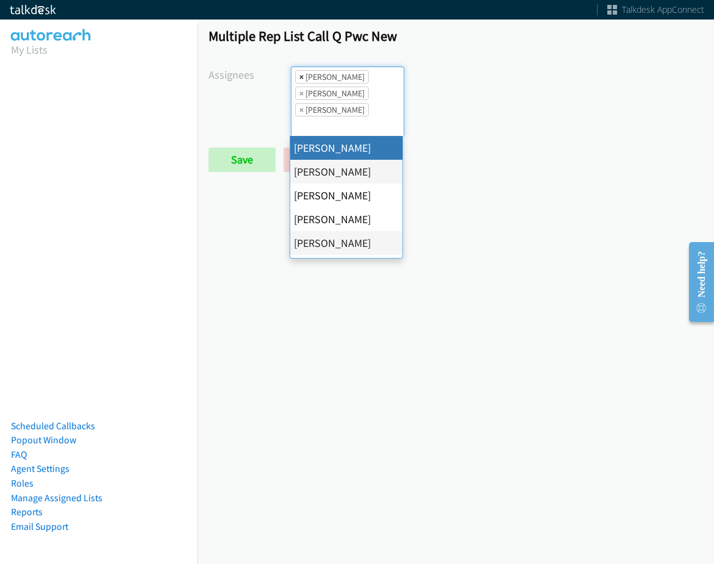
click at [295, 79] on li "× Alana Ruiz" at bounding box center [332, 76] width 74 height 13
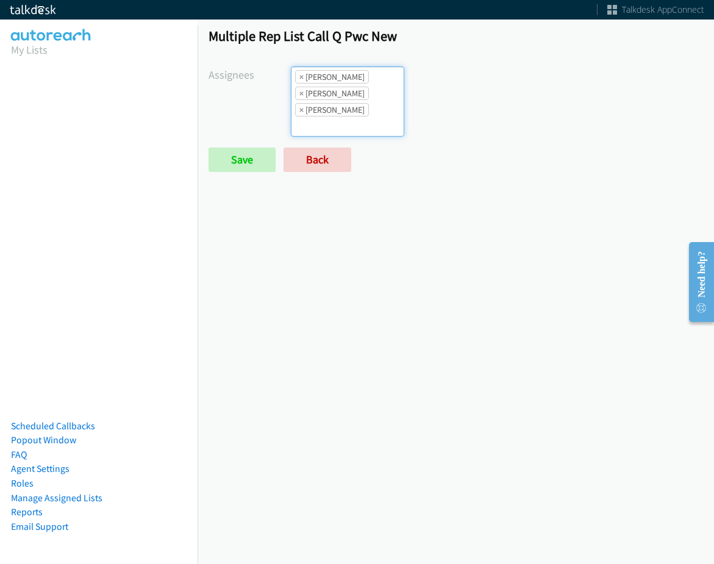
click at [295, 81] on li "× Alana Ruiz" at bounding box center [332, 76] width 74 height 13
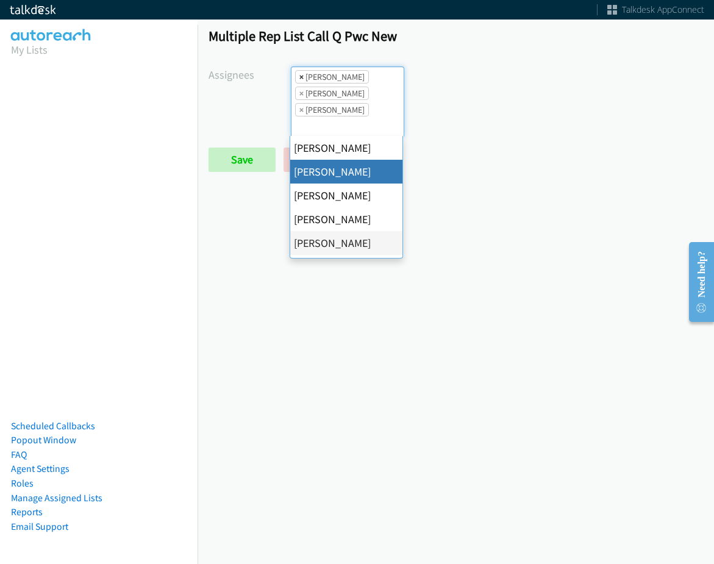
click at [300, 81] on span "×" at bounding box center [302, 77] width 4 height 12
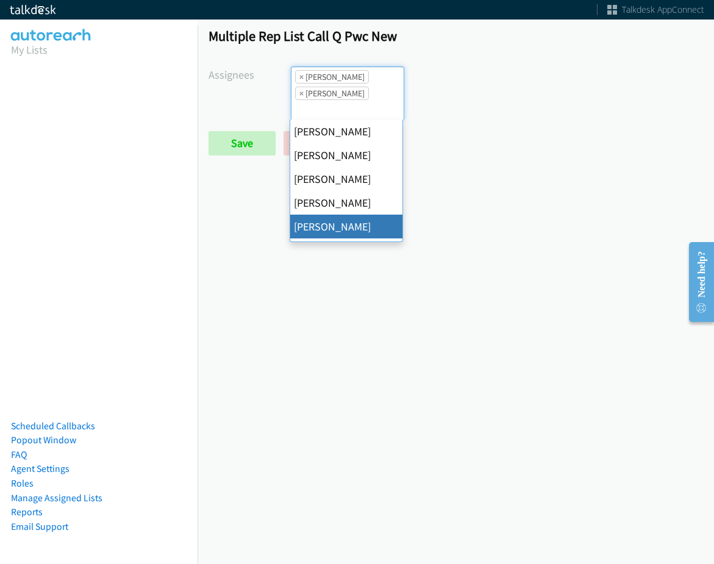
click at [300, 81] on span "×" at bounding box center [302, 77] width 4 height 12
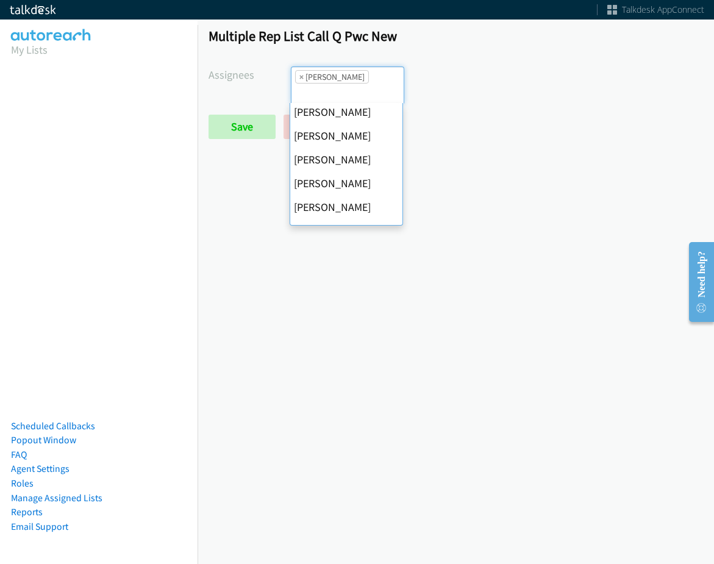
scroll to position [0, 0]
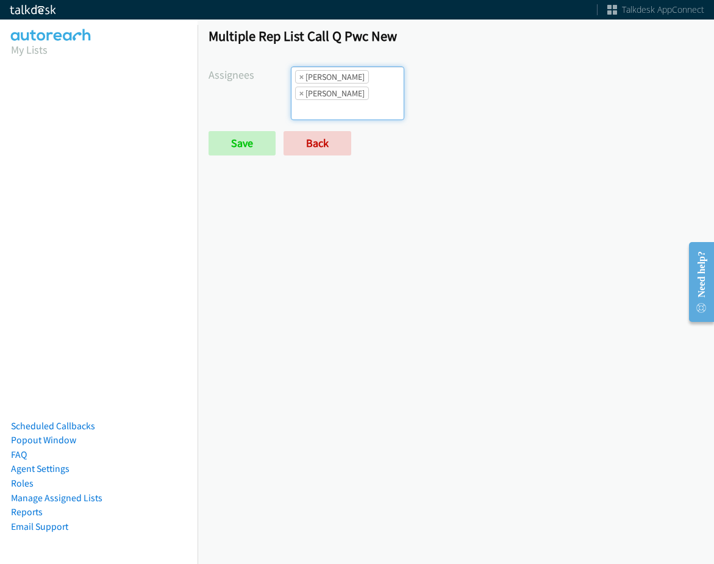
click at [355, 101] on ul "× Cathy Shahan × Jasmin Martinez" at bounding box center [348, 93] width 112 height 52
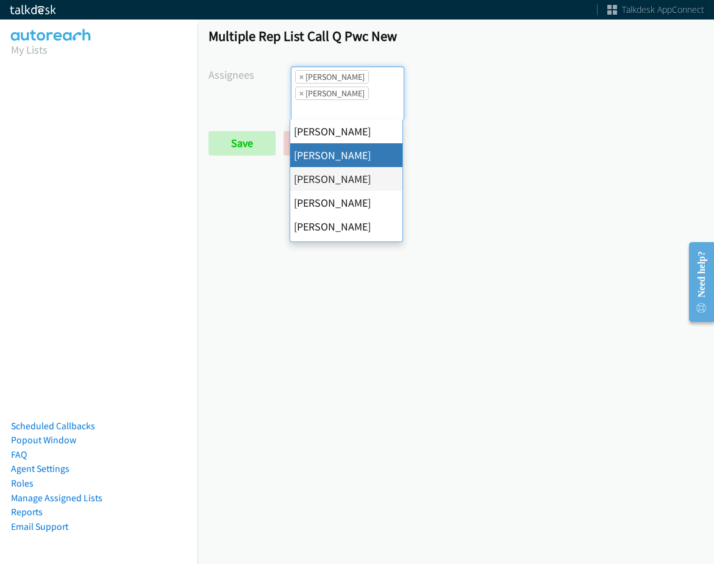
select select "05d74157-9386-4beb-b15d-36aa9c6f71bc"
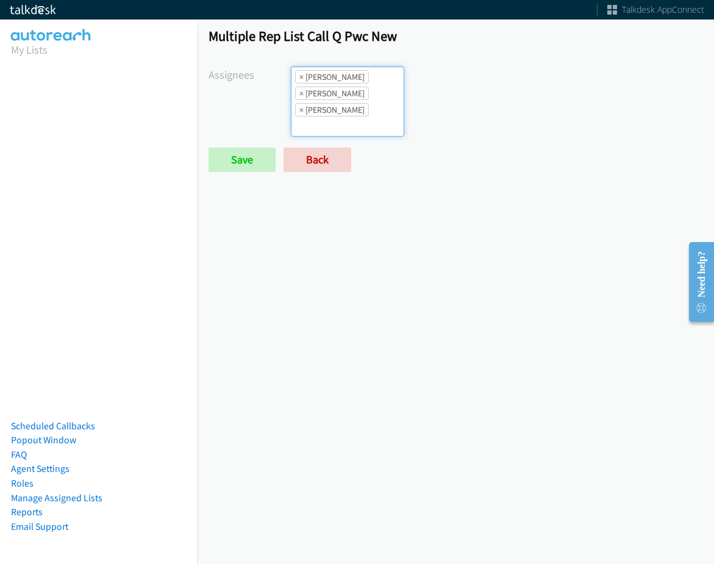
click at [356, 106] on li "× Jasmin Martinez" at bounding box center [332, 109] width 74 height 13
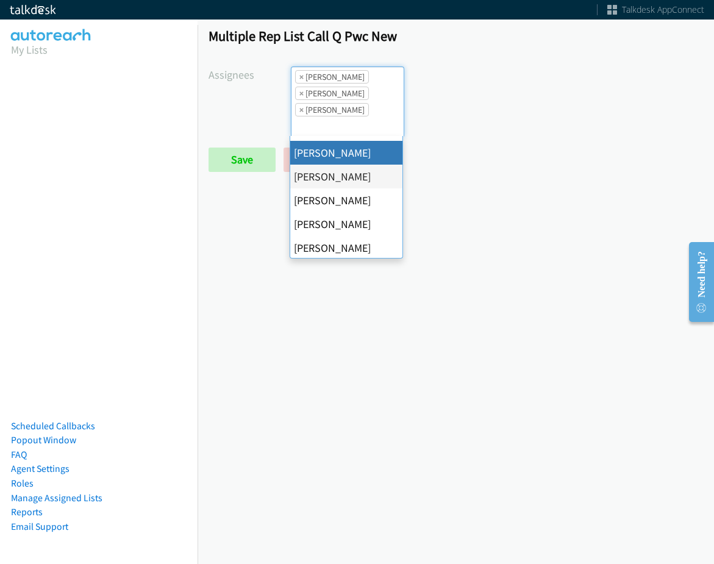
scroll to position [183, 0]
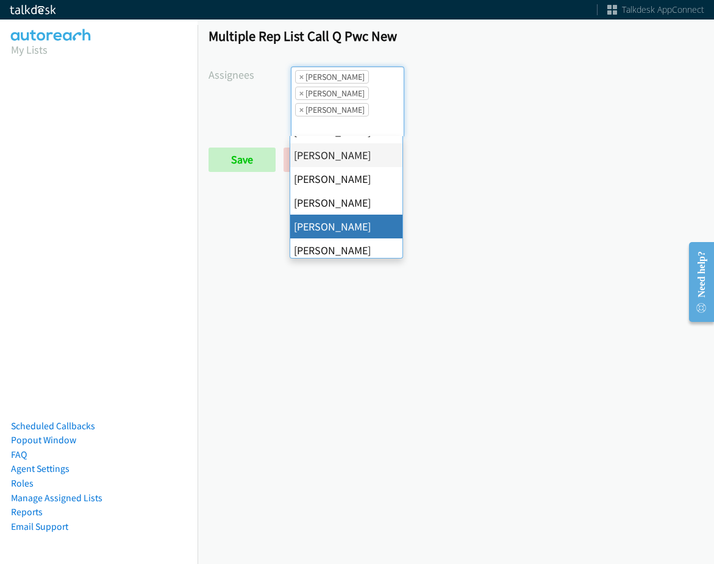
drag, startPoint x: 357, startPoint y: 227, endPoint x: 359, endPoint y: 170, distance: 56.8
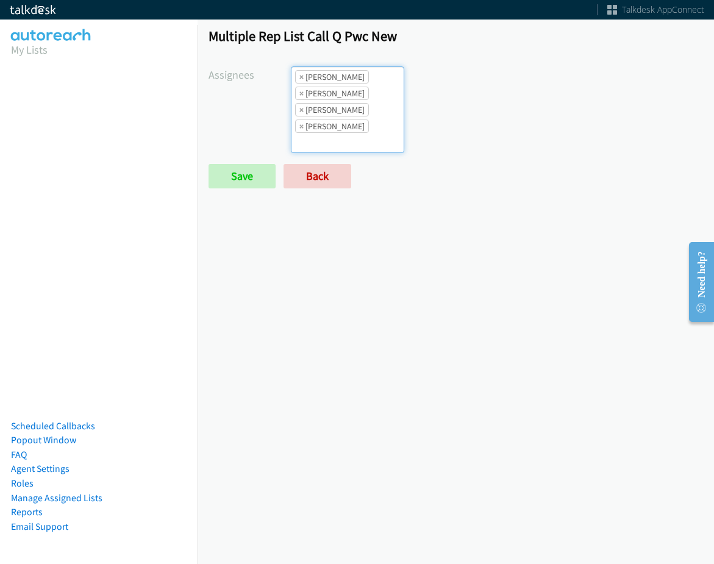
click at [362, 137] on ul "× Alana Ruiz × Cathy Shahan × Jasmin Martinez × Rodnika Murphy" at bounding box center [348, 109] width 112 height 85
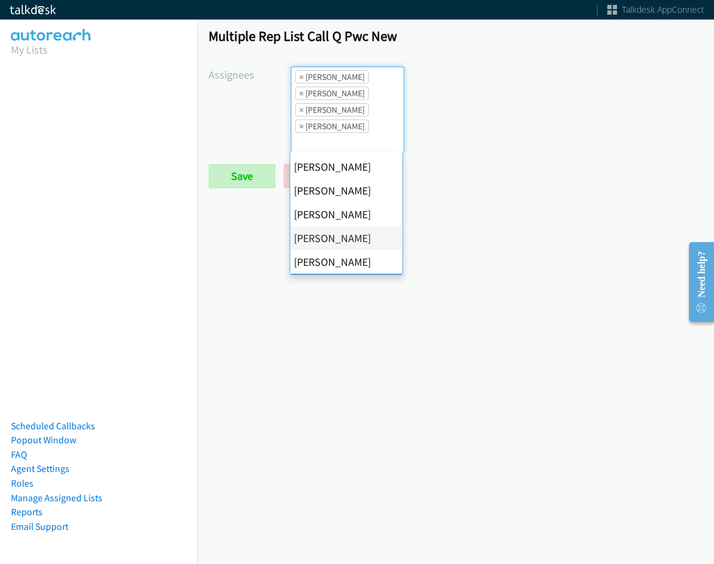
scroll to position [211, 0]
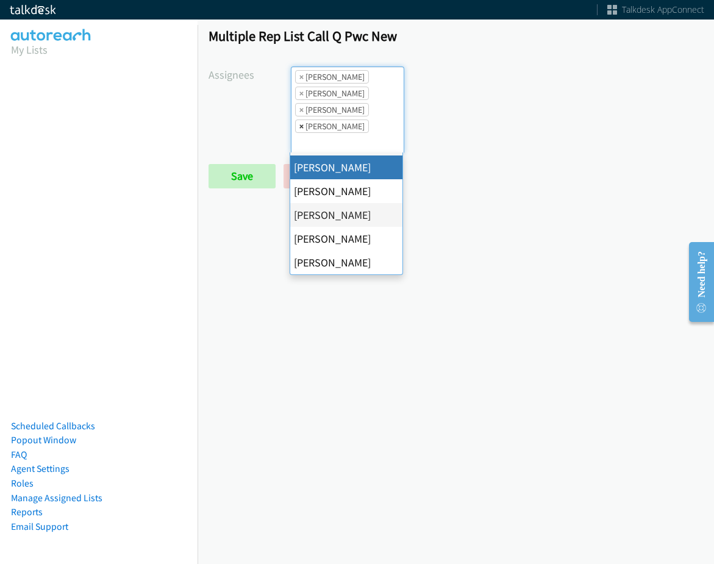
click at [300, 126] on span "×" at bounding box center [302, 126] width 4 height 12
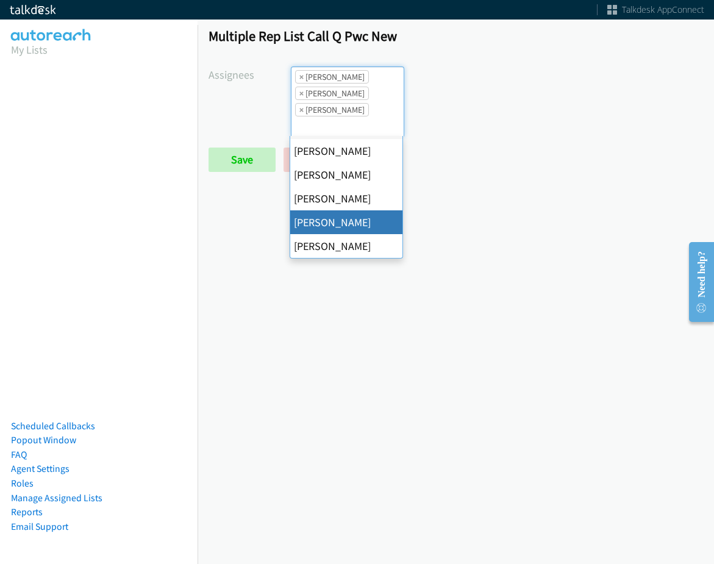
drag, startPoint x: 352, startPoint y: 225, endPoint x: 352, endPoint y: 191, distance: 34.2
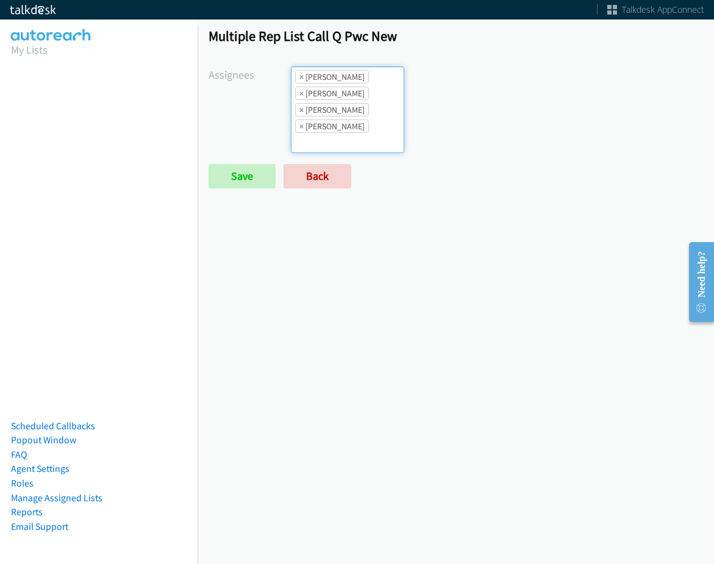
click at [358, 149] on ul "× Alana Ruiz × Cathy Shahan × Jasmin Martinez × Tatiana Medina" at bounding box center [348, 109] width 112 height 85
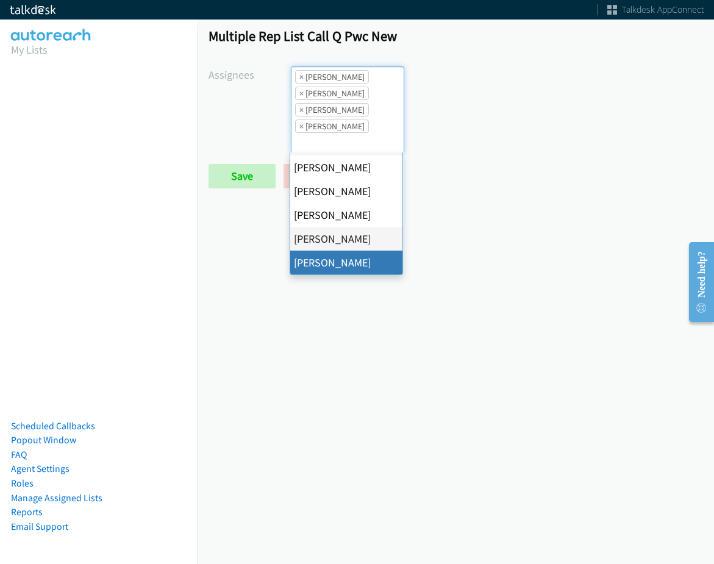
drag, startPoint x: 364, startPoint y: 263, endPoint x: 359, endPoint y: 256, distance: 8.0
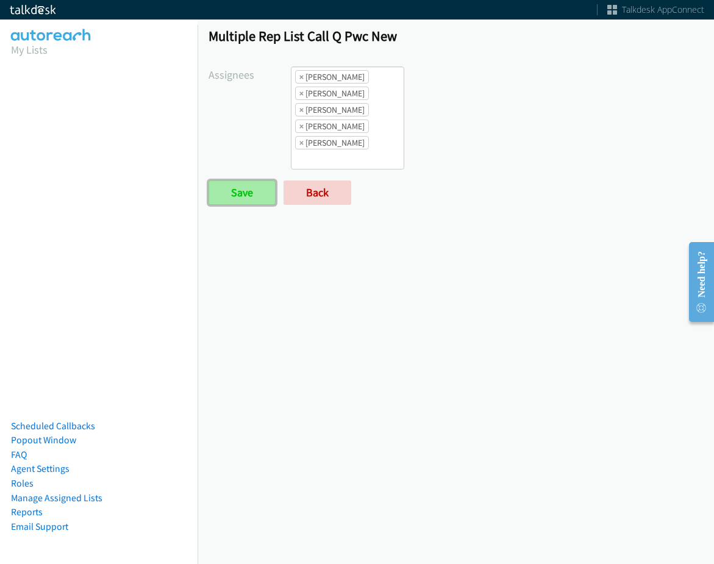
click at [262, 196] on input "Save" at bounding box center [242, 193] width 67 height 24
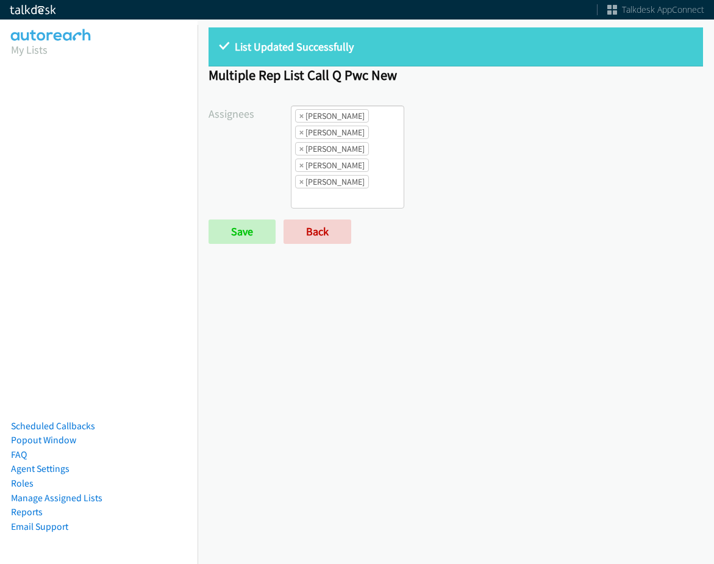
click at [360, 187] on li "× [PERSON_NAME]" at bounding box center [332, 181] width 74 height 13
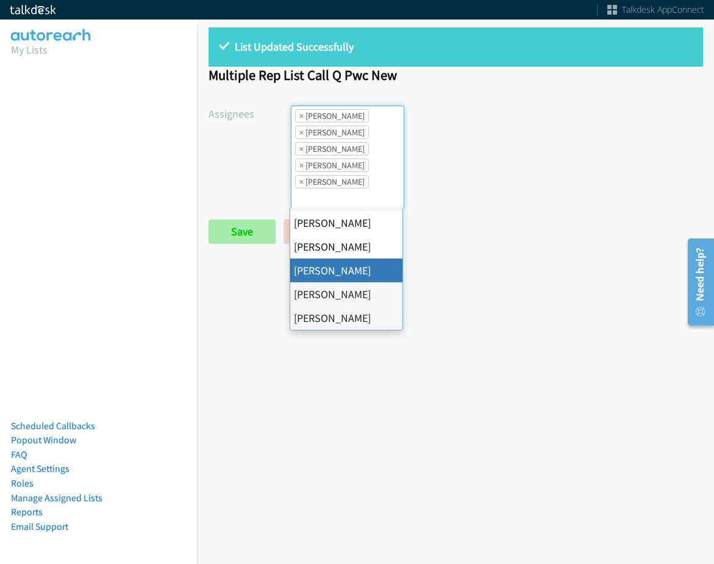
scroll to position [15, 0]
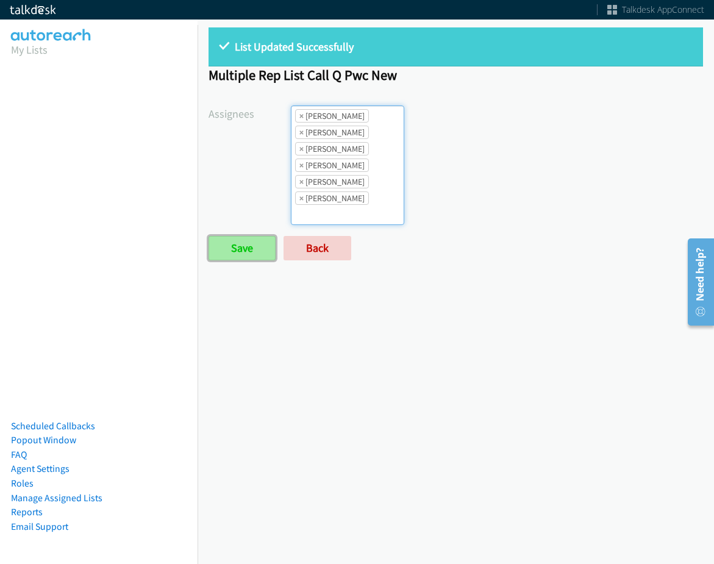
click at [253, 248] on input "Save" at bounding box center [242, 248] width 67 height 24
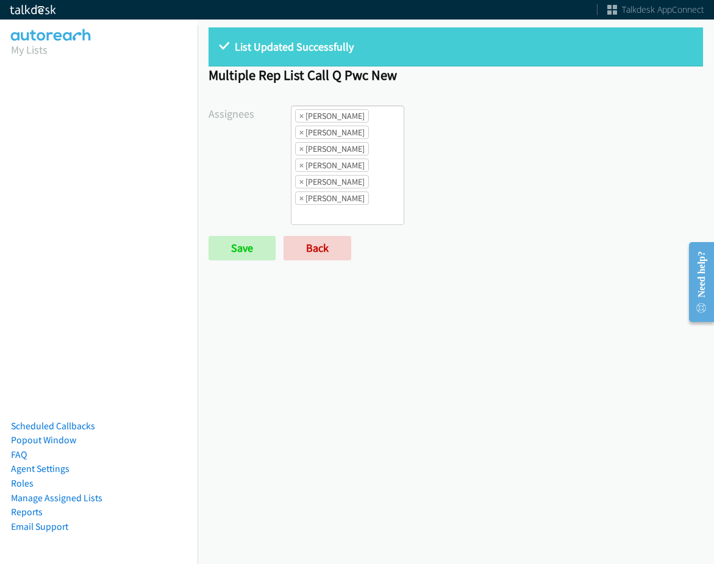
drag, startPoint x: 380, startPoint y: 157, endPoint x: 378, endPoint y: 166, distance: 9.5
click at [380, 157] on ul "× [PERSON_NAME] × [PERSON_NAME] × [PERSON_NAME] × [PERSON_NAME] × [PERSON_NAME]…" at bounding box center [348, 165] width 112 height 118
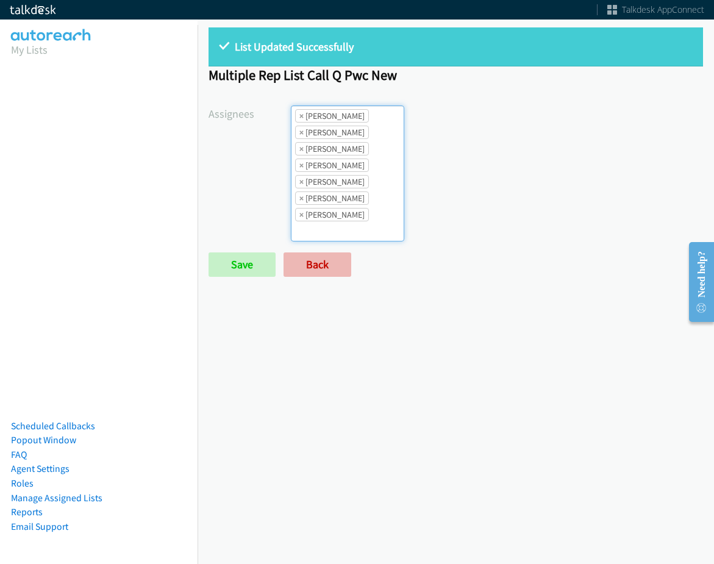
scroll to position [15, 0]
click at [260, 269] on input "Save" at bounding box center [242, 265] width 67 height 24
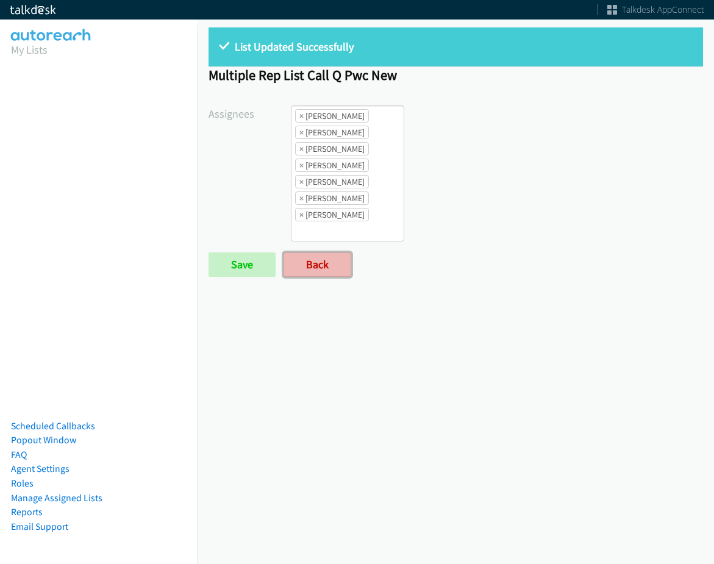
click at [326, 275] on link "Back" at bounding box center [318, 265] width 68 height 24
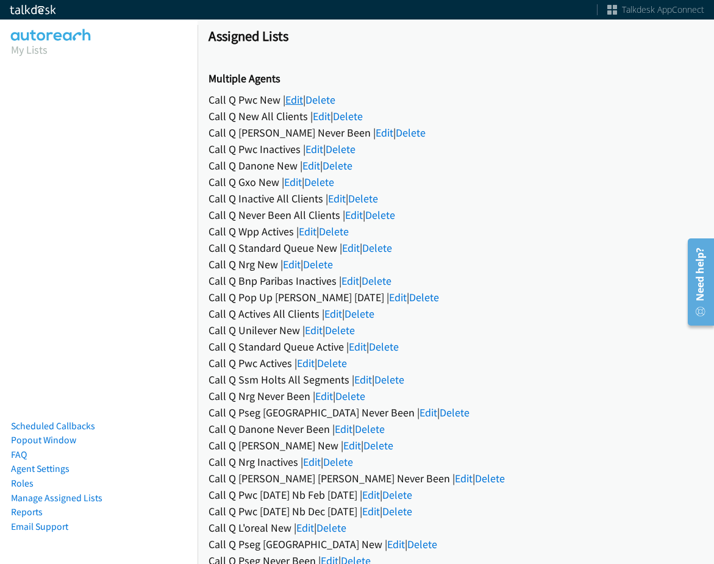
click at [292, 104] on link "Edit" at bounding box center [294, 100] width 18 height 14
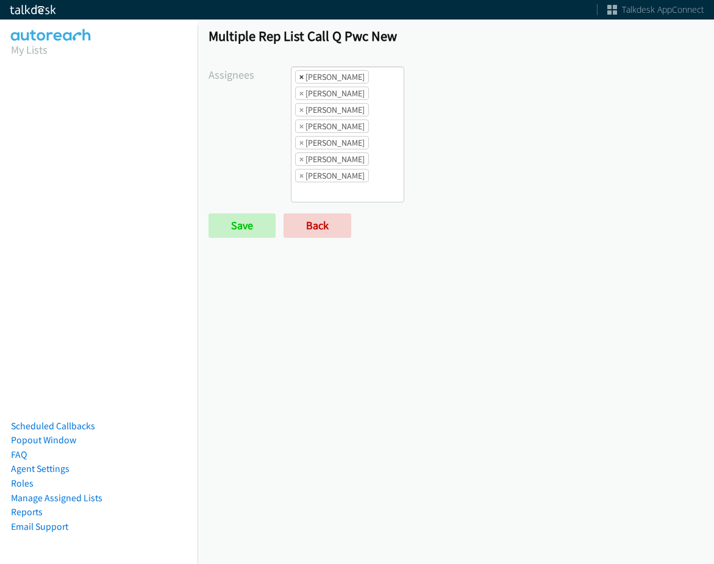
click at [300, 77] on span "×" at bounding box center [302, 77] width 4 height 12
select select "d0419105-5ab7-42f4-854b-1efac0a4a5af"
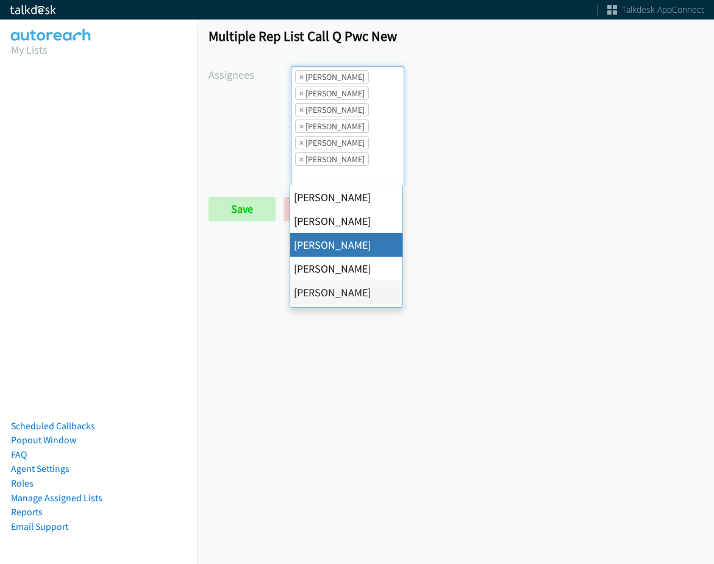
scroll to position [15, 0]
click at [302, 112] on li "× Jasmin Martinez" at bounding box center [332, 109] width 74 height 13
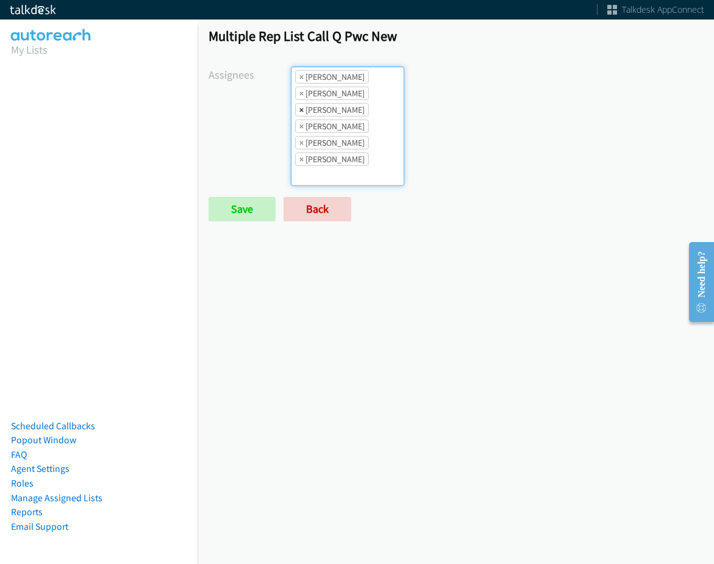
click at [301, 112] on span "×" at bounding box center [302, 110] width 4 height 12
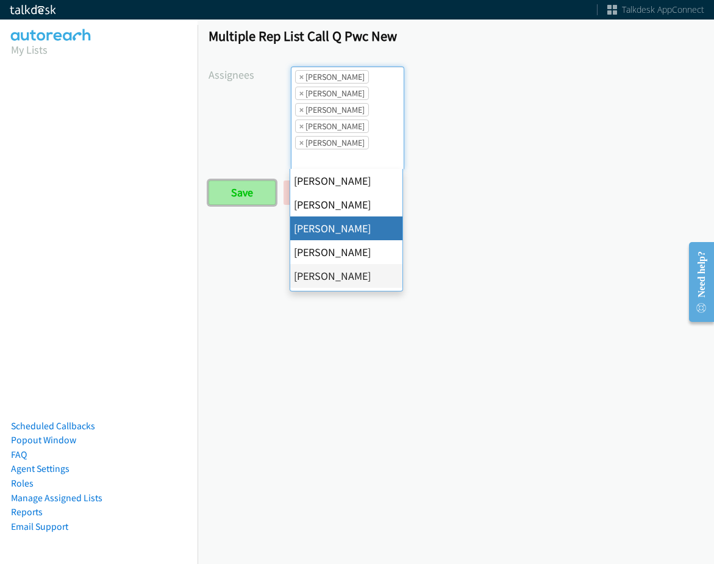
click at [237, 187] on input "Save" at bounding box center [242, 193] width 67 height 24
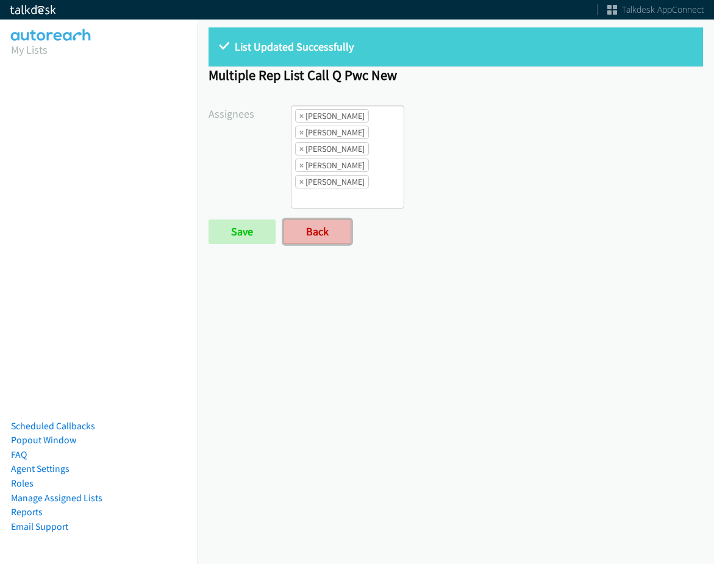
click at [322, 222] on link "Back" at bounding box center [318, 232] width 68 height 24
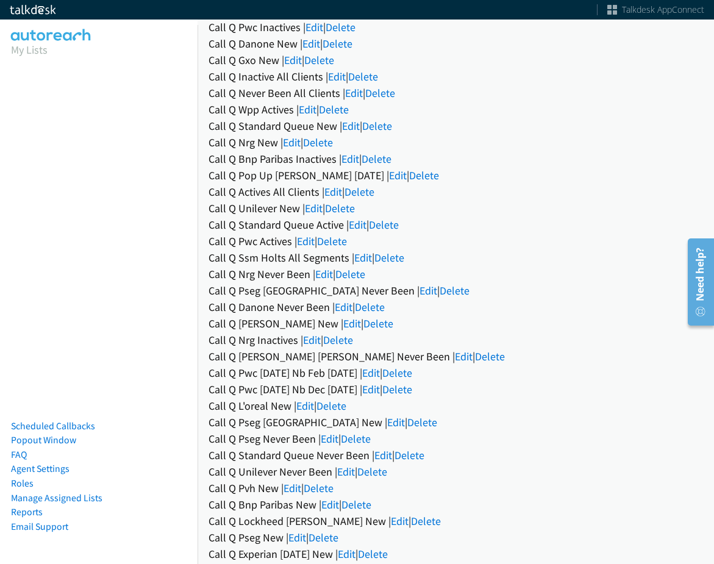
scroll to position [183, 0]
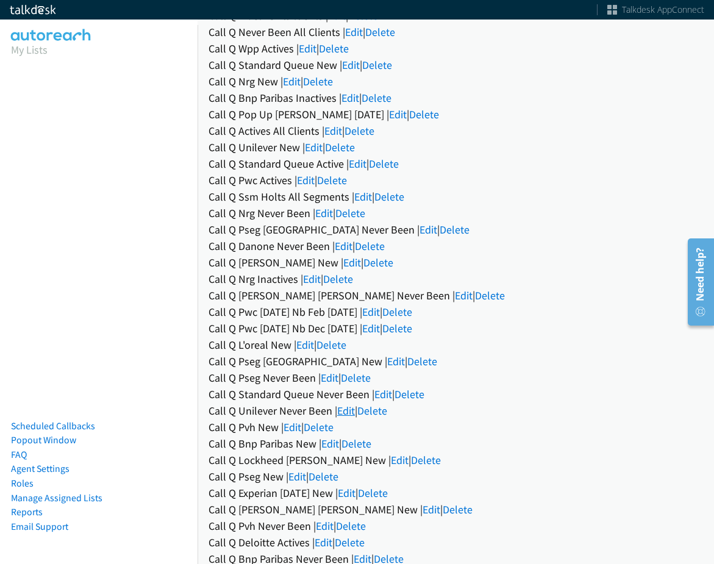
click at [344, 410] on link "Edit" at bounding box center [346, 411] width 18 height 14
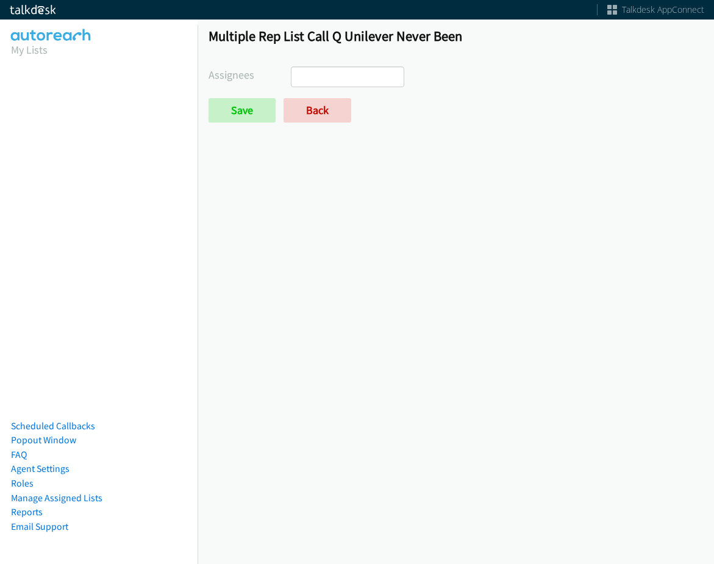
click at [351, 74] on ul at bounding box center [348, 77] width 112 height 20
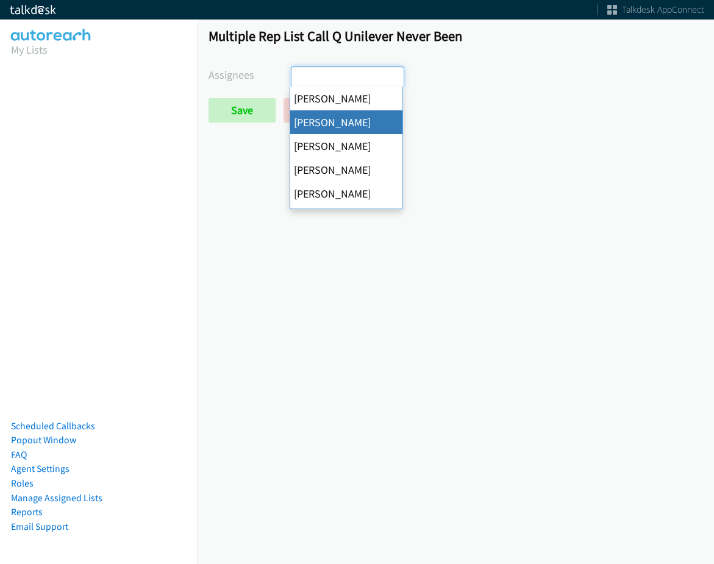
select select "05d74157-9386-4beb-b15d-36aa9c6f71bc"
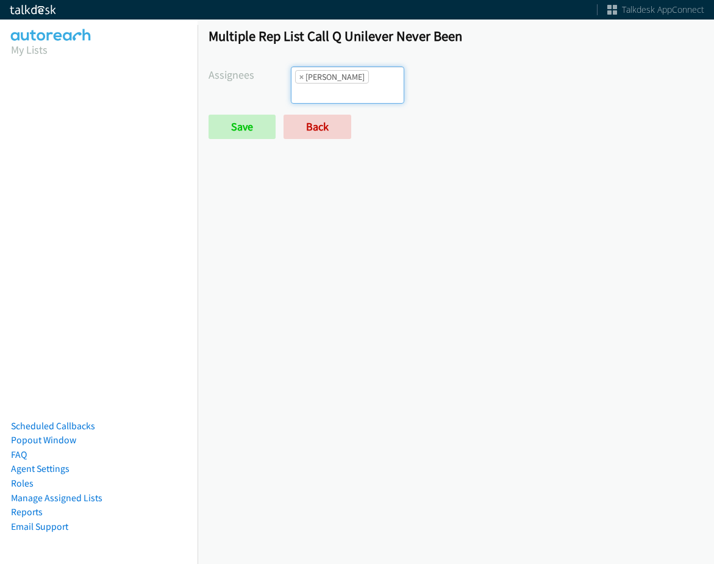
click at [334, 84] on input "search" at bounding box center [313, 94] width 43 height 20
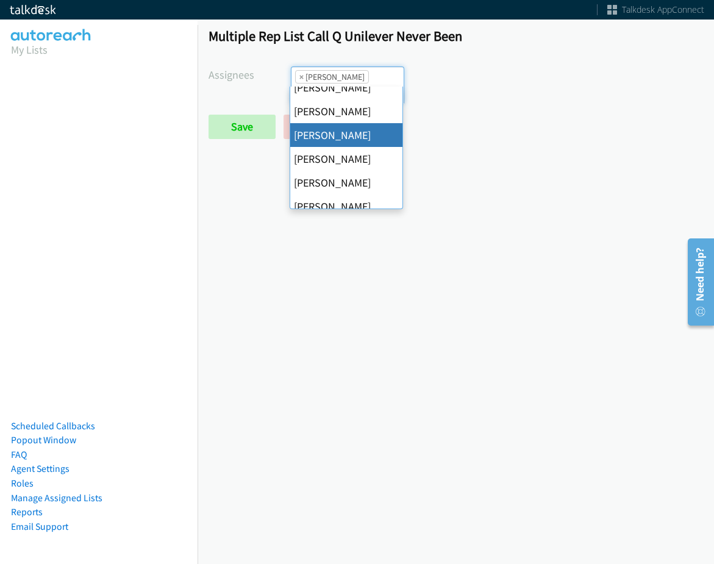
scroll to position [122, 0]
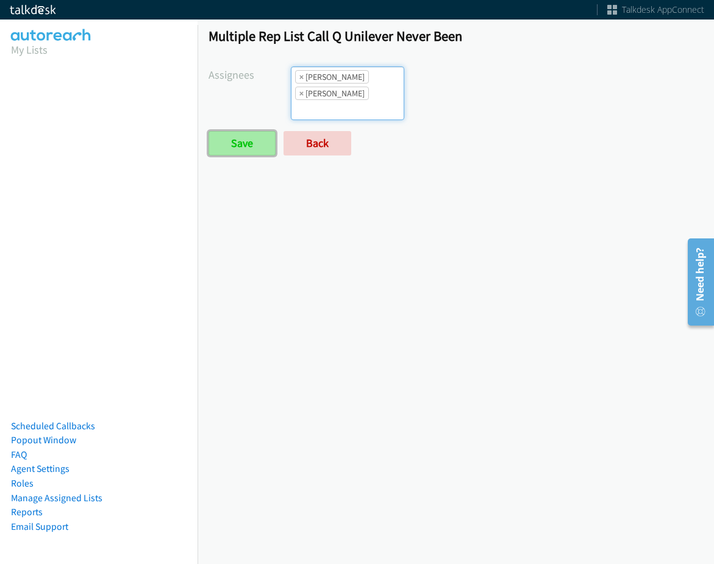
click at [253, 142] on input "Save" at bounding box center [242, 143] width 67 height 24
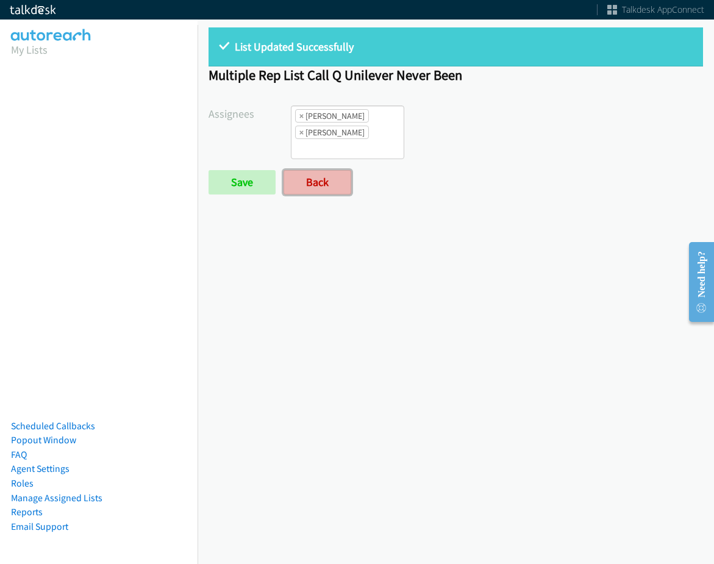
click at [342, 190] on link "Back" at bounding box center [318, 182] width 68 height 24
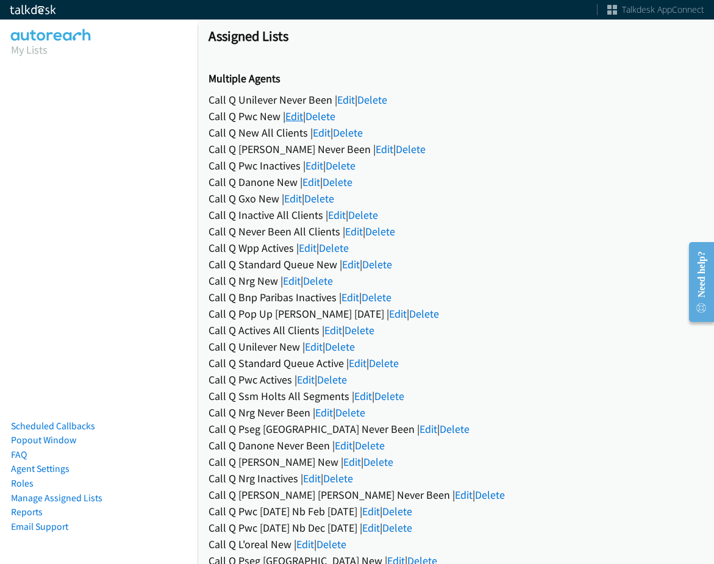
click at [293, 117] on link "Edit" at bounding box center [294, 116] width 18 height 14
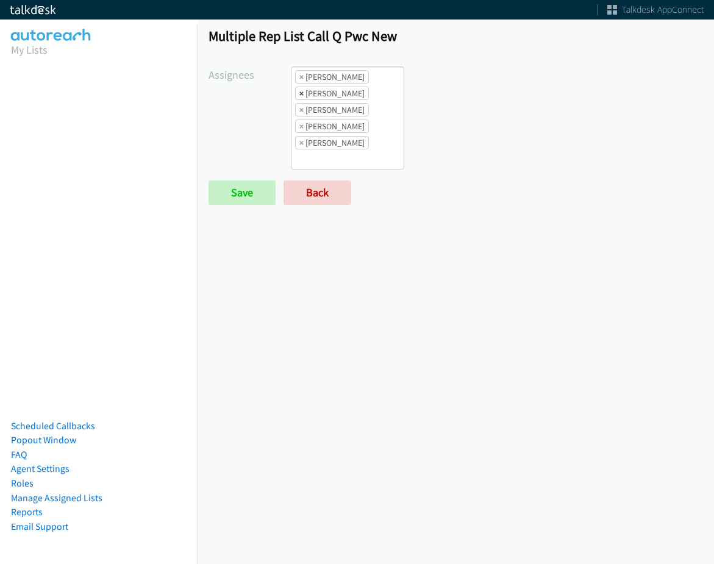
click at [301, 95] on span "×" at bounding box center [302, 93] width 4 height 12
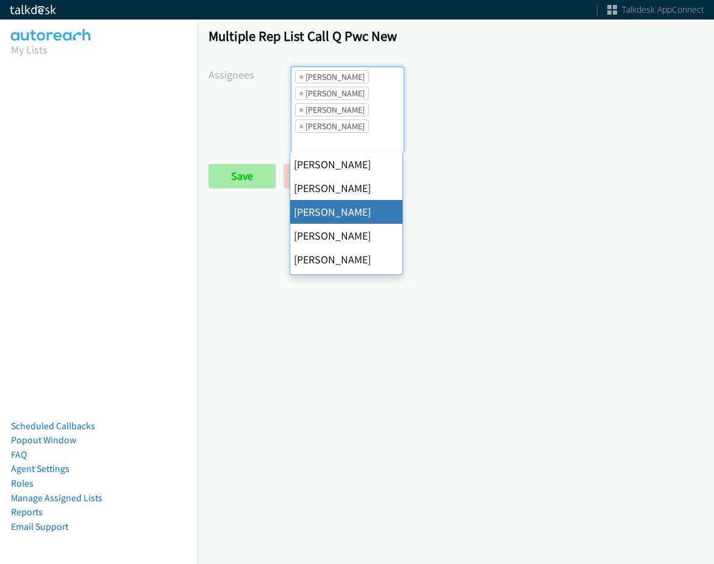
scroll to position [29, 0]
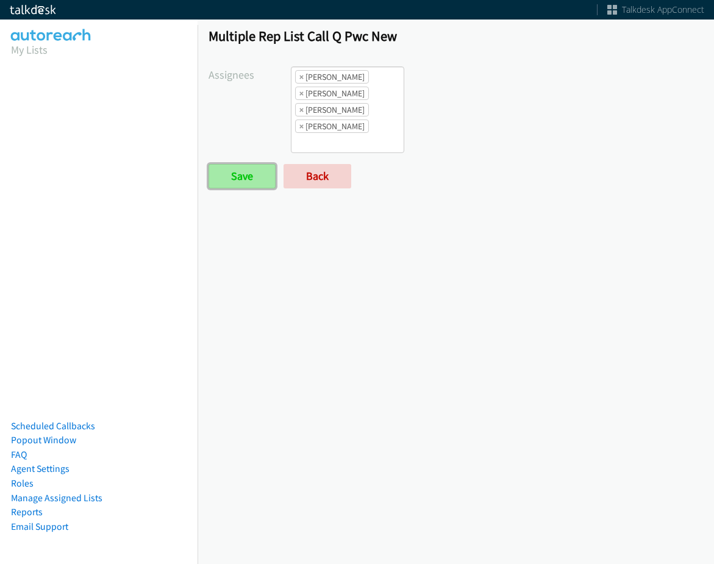
click at [237, 181] on input "Save" at bounding box center [242, 176] width 67 height 24
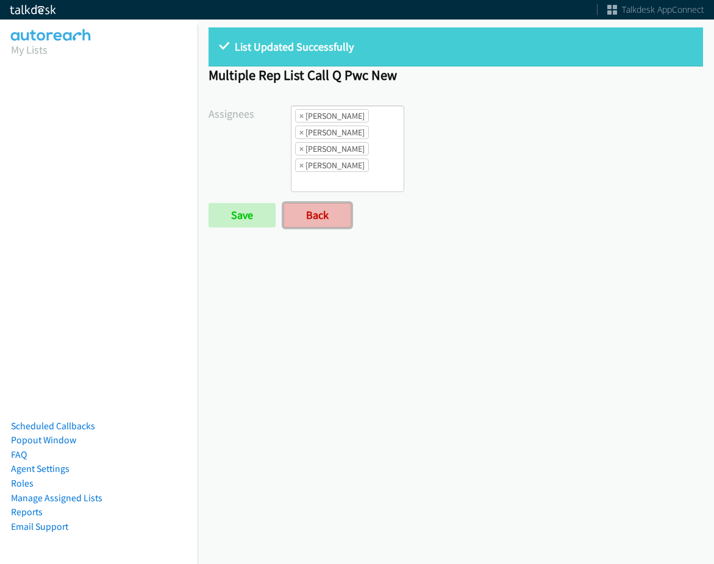
click at [321, 209] on link "Back" at bounding box center [318, 215] width 68 height 24
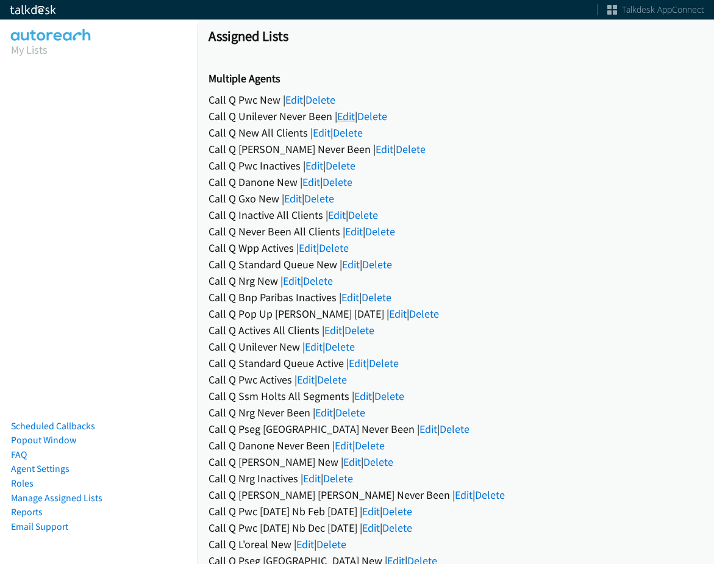
click at [346, 112] on link "Edit" at bounding box center [346, 116] width 18 height 14
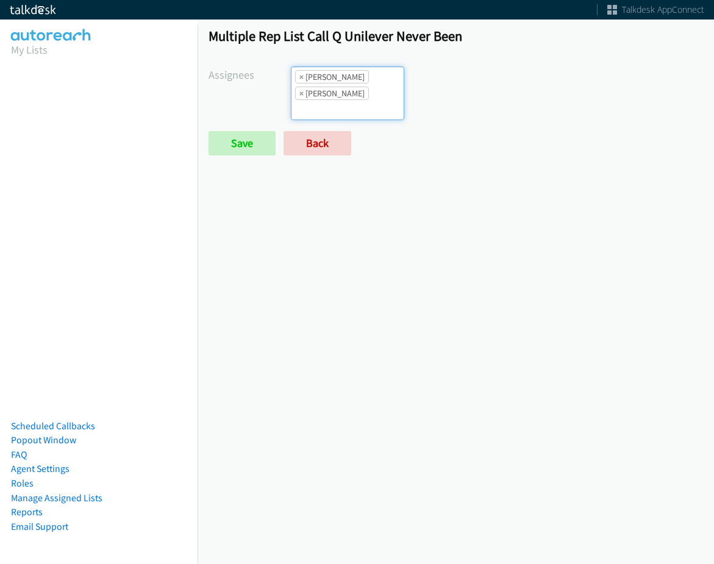
click at [362, 107] on ul "× Alana Ruiz × Jasmin Martinez" at bounding box center [348, 93] width 112 height 52
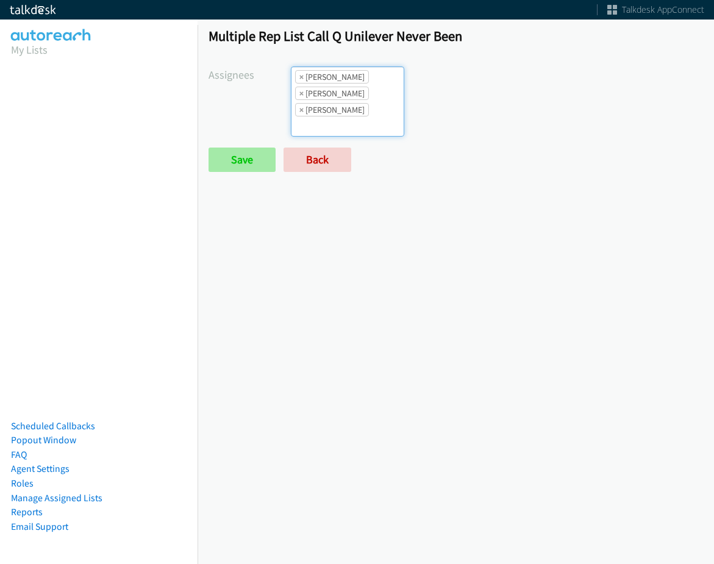
scroll to position [15, 0]
click at [240, 165] on input "Save" at bounding box center [242, 160] width 67 height 24
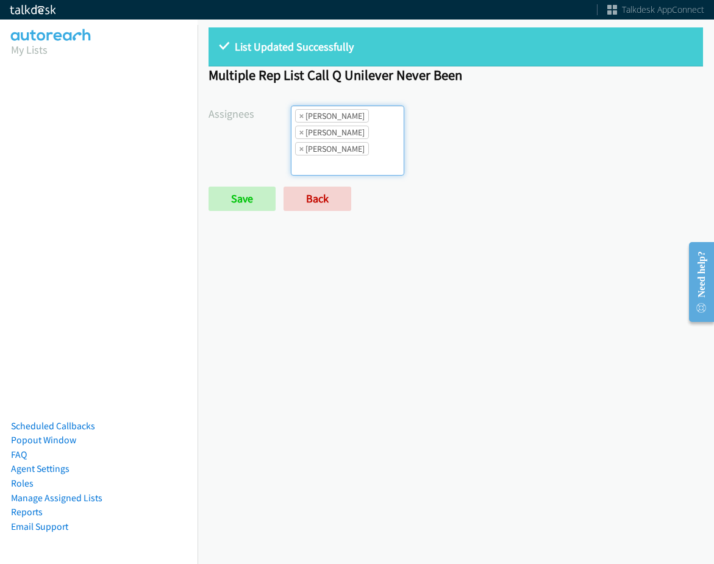
click at [350, 151] on li "× [PERSON_NAME]" at bounding box center [332, 148] width 74 height 13
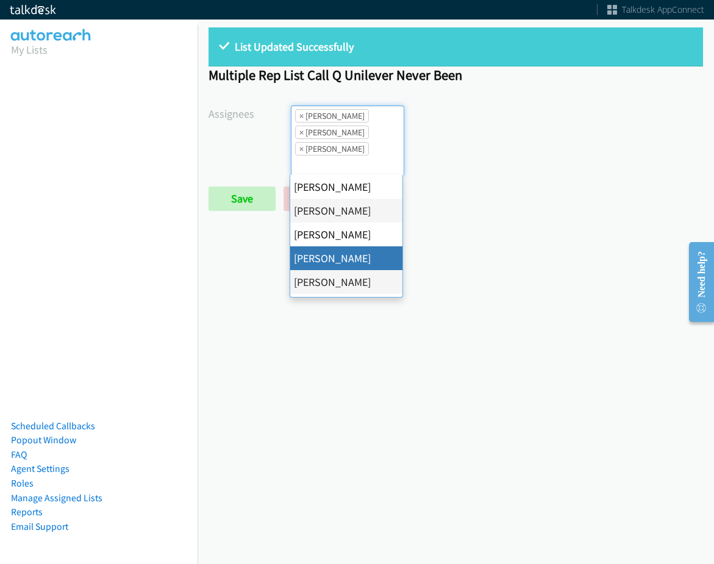
scroll to position [15, 0]
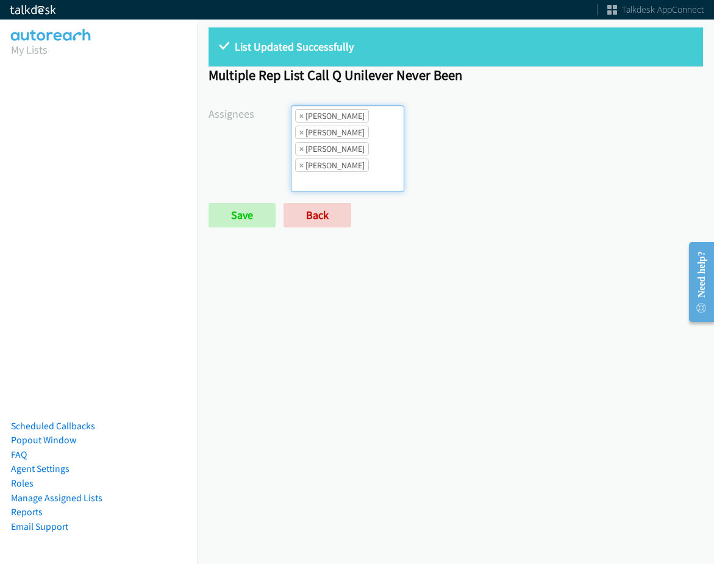
click at [364, 171] on li "× Jasmin Martinez" at bounding box center [332, 165] width 74 height 13
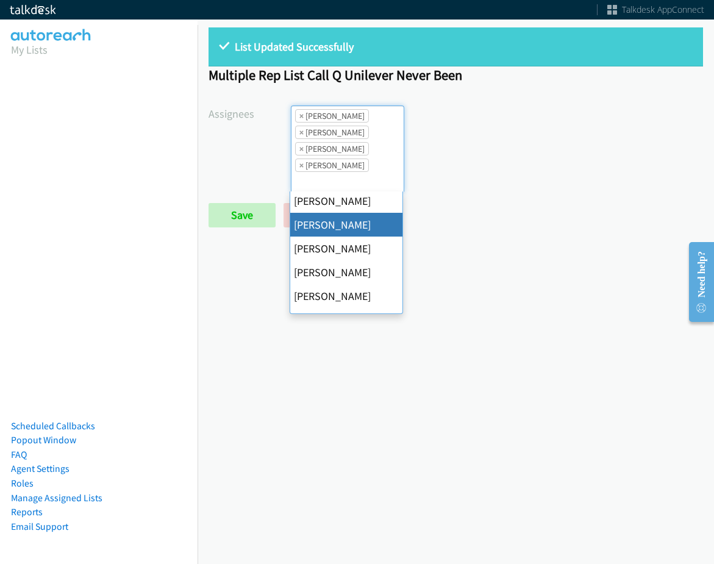
scroll to position [183, 0]
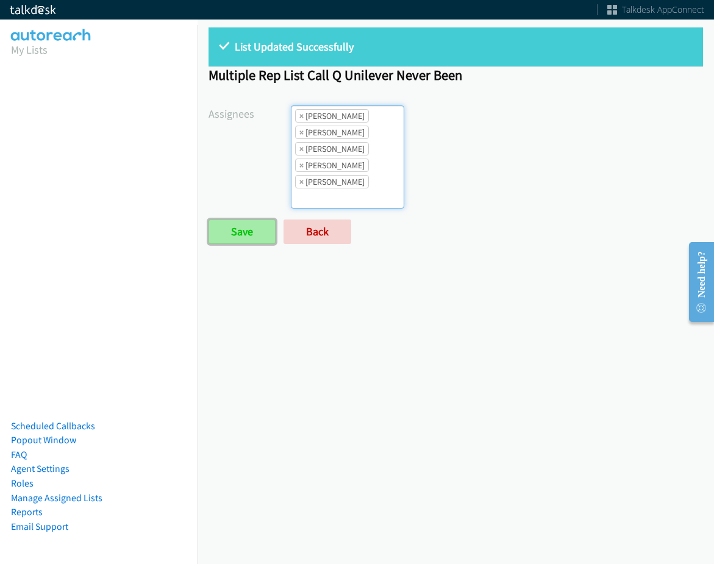
click at [245, 234] on input "Save" at bounding box center [242, 232] width 67 height 24
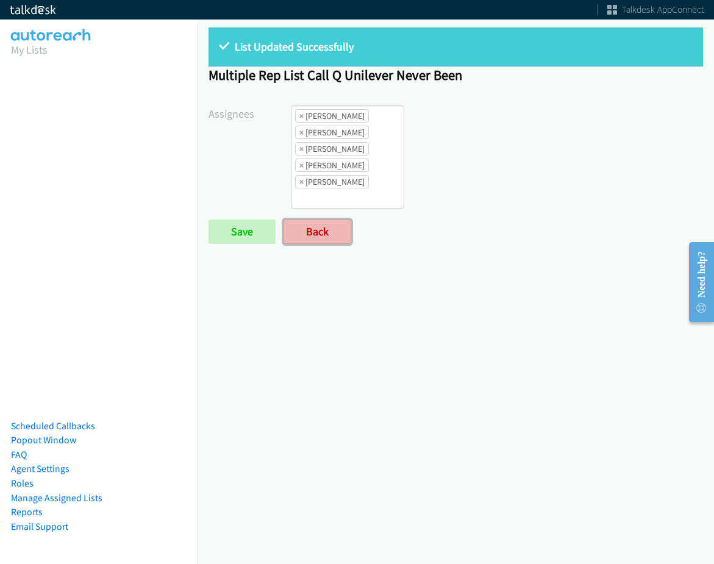
click at [301, 231] on link "Back" at bounding box center [318, 232] width 68 height 24
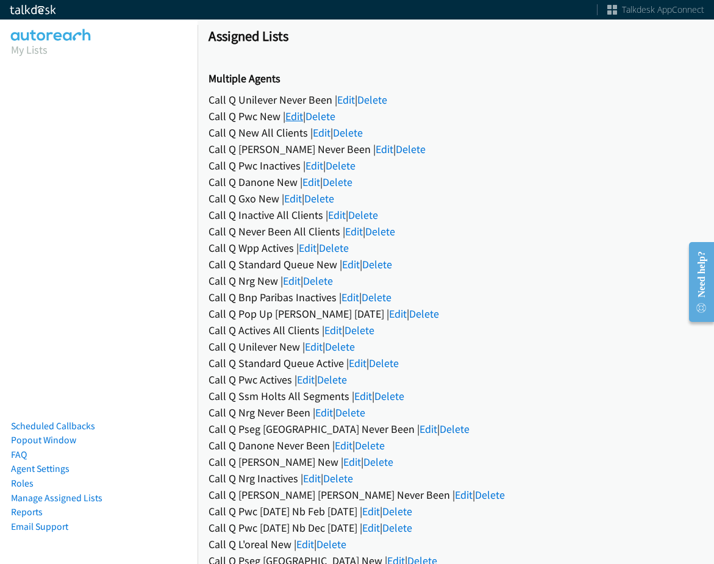
click at [295, 119] on link "Edit" at bounding box center [294, 116] width 18 height 14
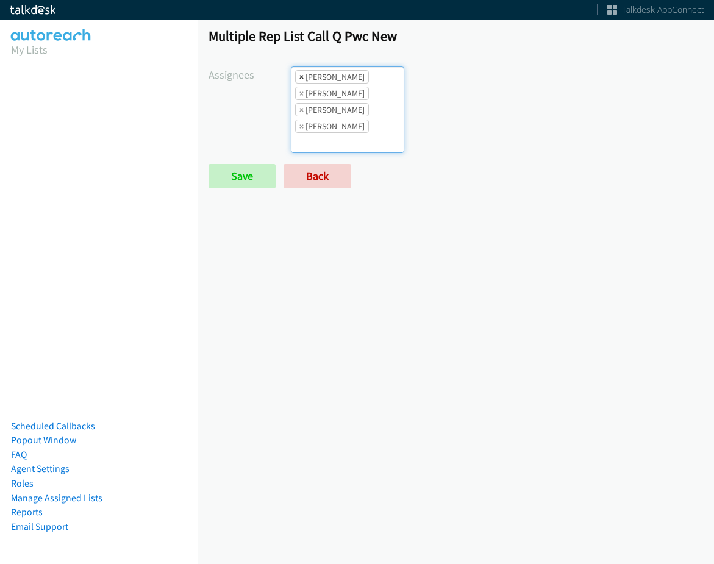
click at [300, 80] on span "×" at bounding box center [302, 77] width 4 height 12
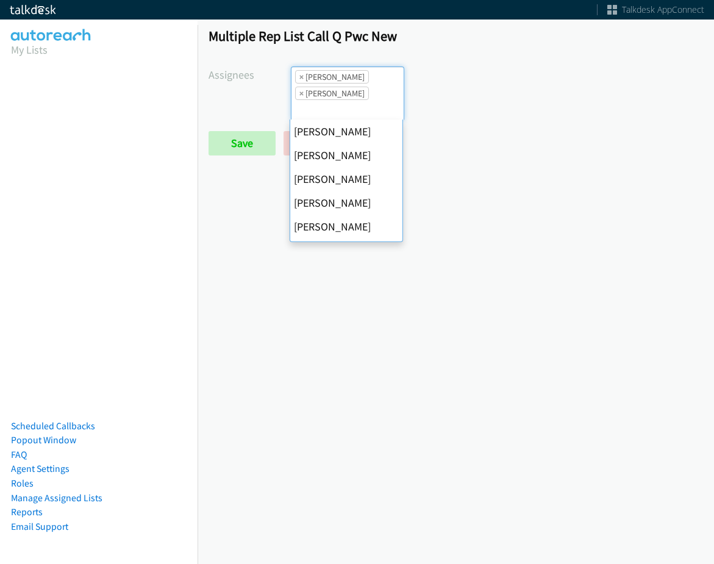
scroll to position [211, 0]
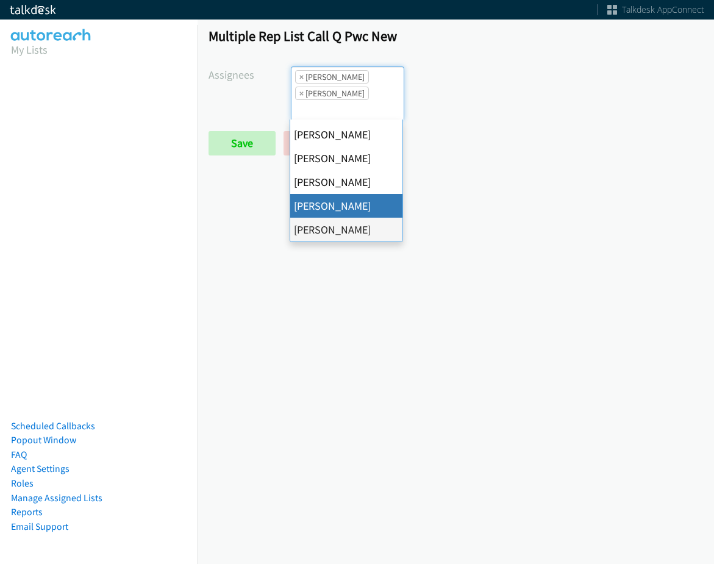
click at [300, 80] on span "×" at bounding box center [302, 77] width 4 height 12
select select "fd8c5d46-30db-44cb-8f0d-00da318b790a"
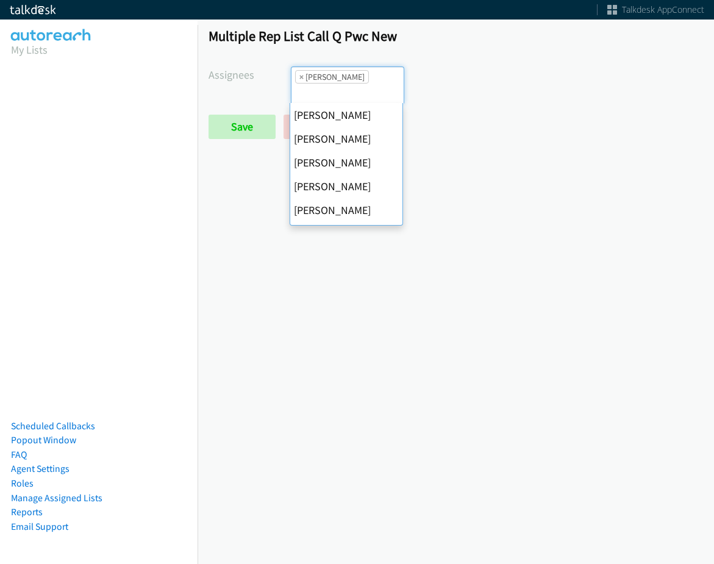
click at [300, 80] on span "×" at bounding box center [302, 77] width 4 height 12
select select
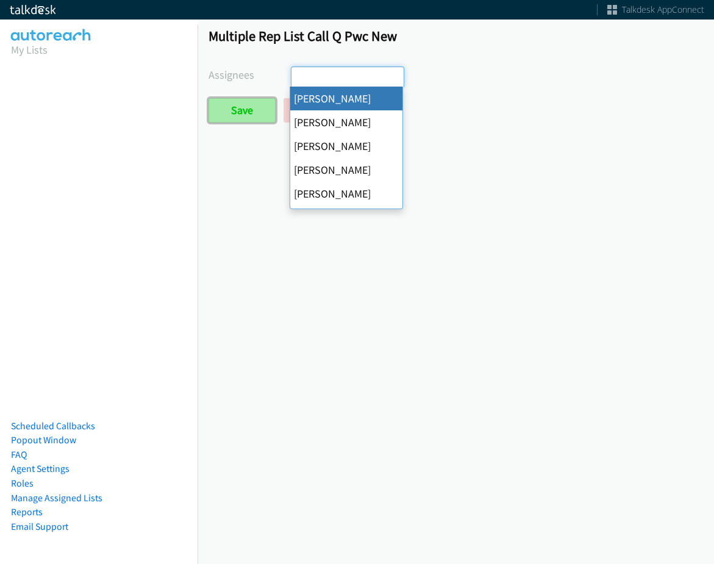
click at [245, 120] on input "Save" at bounding box center [242, 110] width 67 height 24
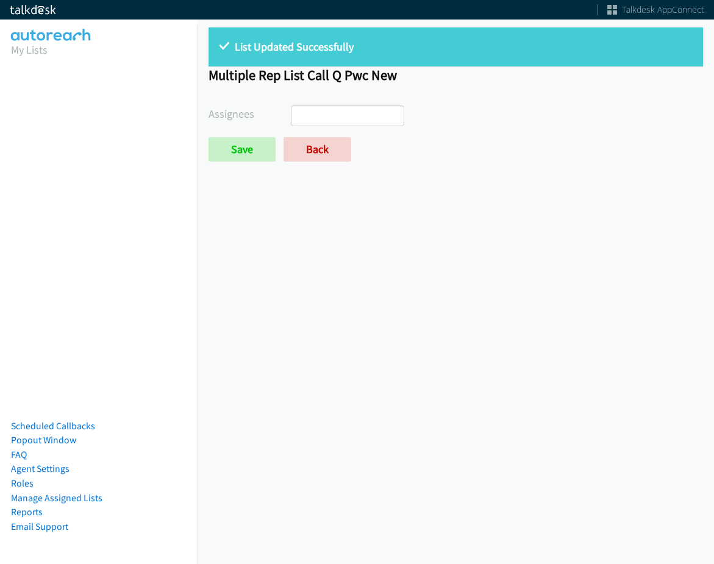
select select
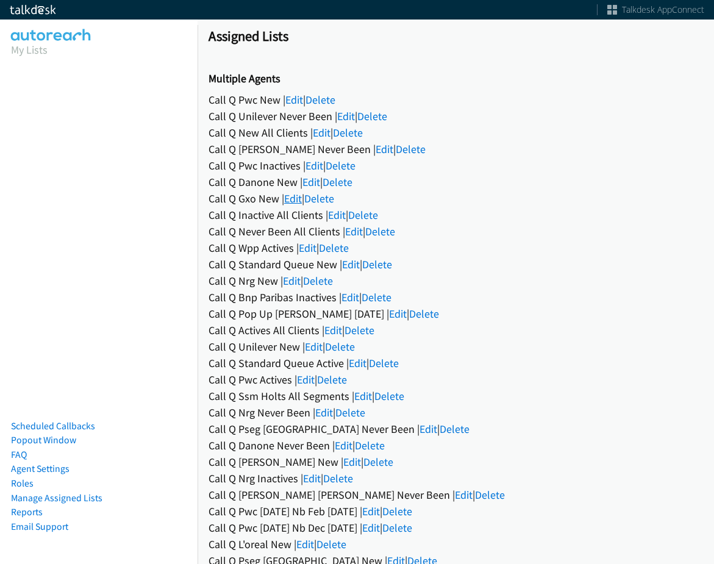
click at [300, 192] on link "Edit" at bounding box center [293, 199] width 18 height 14
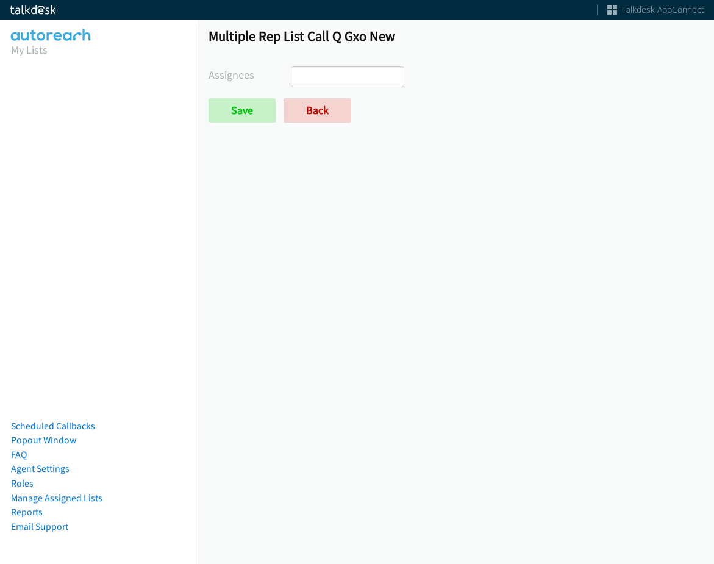
drag, startPoint x: 0, startPoint y: 0, endPoint x: 337, endPoint y: 82, distance: 347.2
click at [337, 79] on ul at bounding box center [348, 77] width 112 height 20
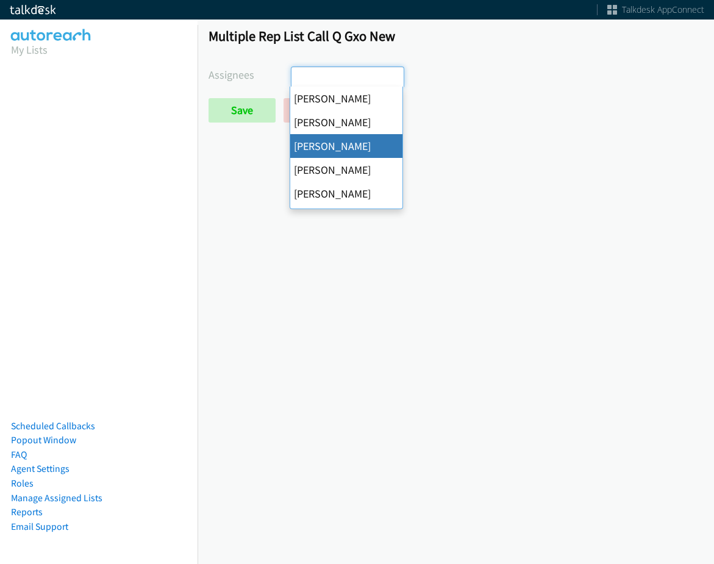
drag, startPoint x: 331, startPoint y: 146, endPoint x: 343, endPoint y: 93, distance: 54.0
select select "d0419105-5ab7-42f4-854b-1efac0a4a5af"
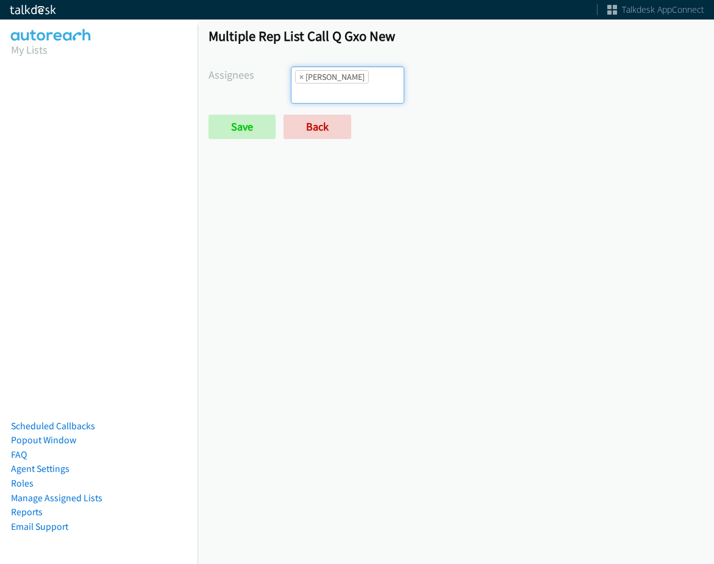
scroll to position [29, 0]
click at [352, 75] on li "× [PERSON_NAME]" at bounding box center [332, 76] width 74 height 13
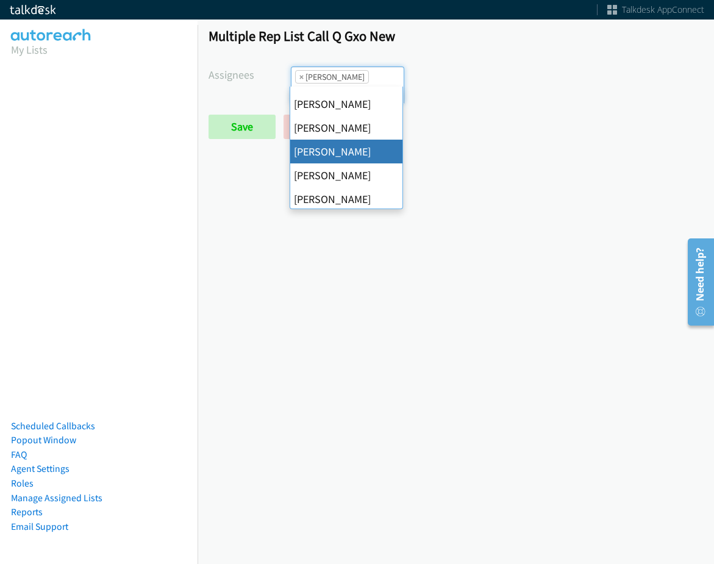
scroll to position [183, 0]
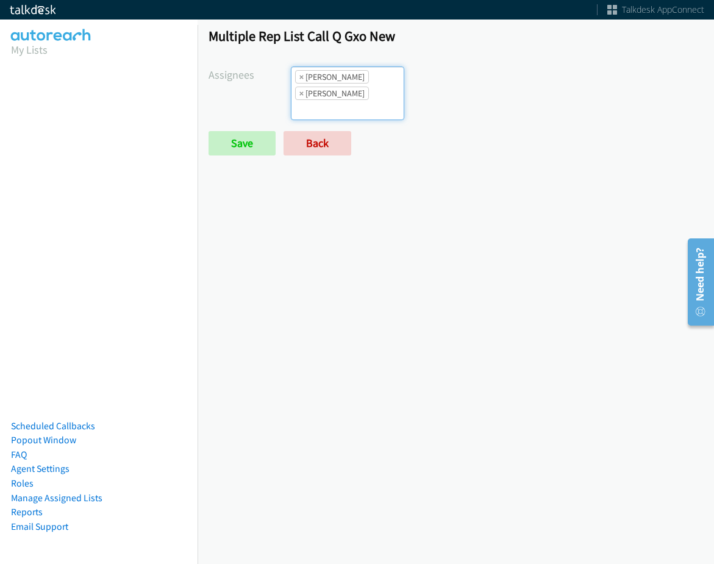
click at [363, 85] on ul "× Cathy Shahan × Tatiana Medina" at bounding box center [348, 93] width 112 height 52
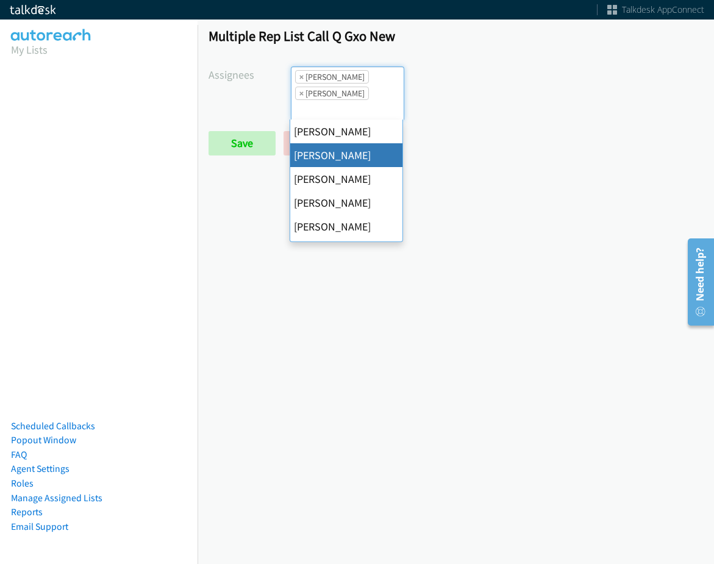
scroll to position [211, 0]
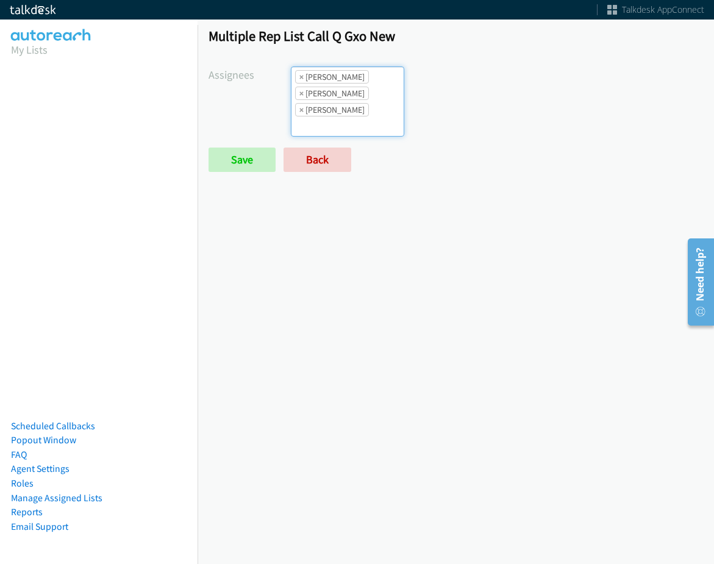
click at [354, 103] on li "× Tatiana Medina" at bounding box center [332, 109] width 74 height 13
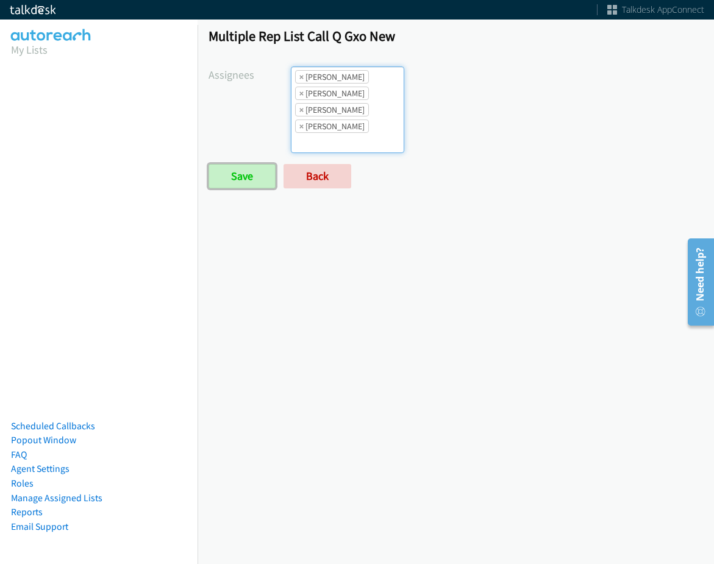
click at [256, 174] on input "Save" at bounding box center [242, 176] width 67 height 24
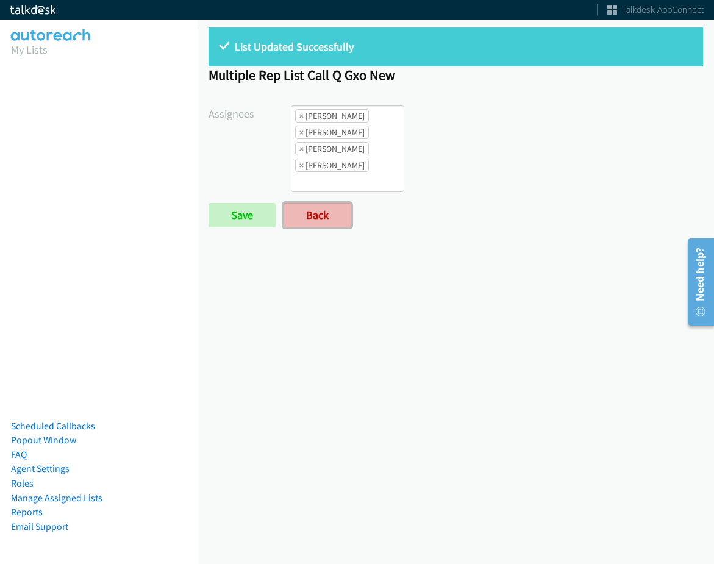
click at [326, 213] on link "Back" at bounding box center [318, 215] width 68 height 24
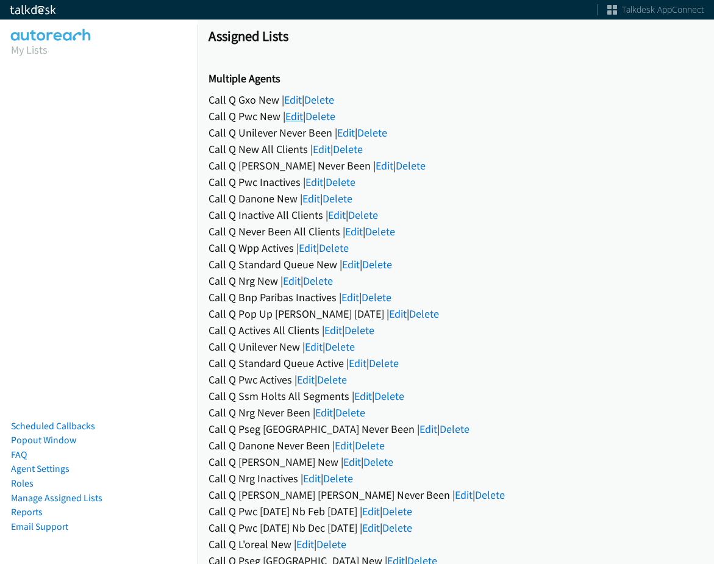
click at [292, 121] on link "Edit" at bounding box center [294, 116] width 18 height 14
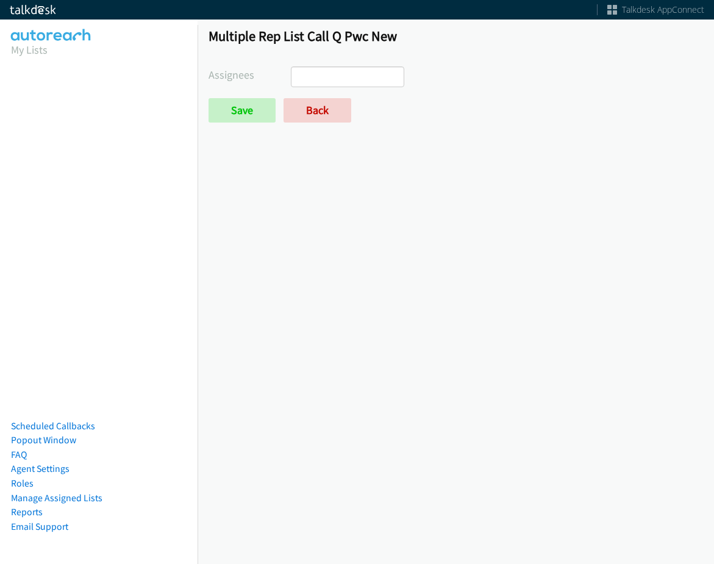
select select
click at [307, 118] on link "Back" at bounding box center [318, 110] width 68 height 24
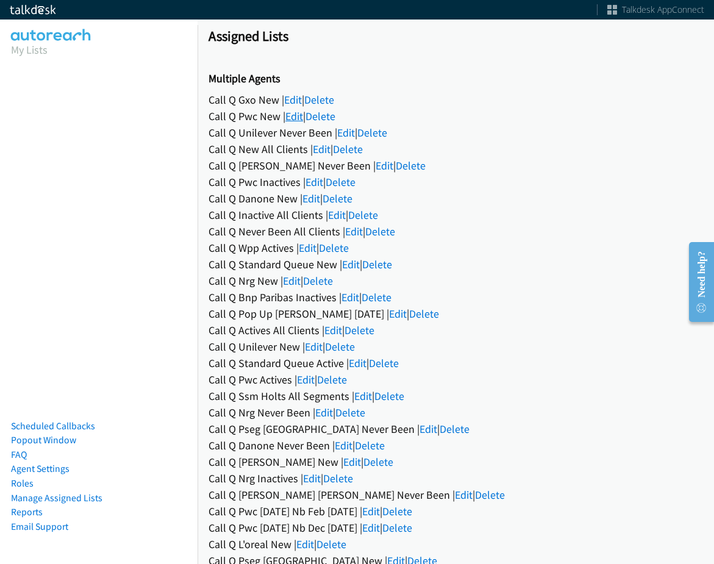
click at [290, 111] on link "Edit" at bounding box center [294, 116] width 18 height 14
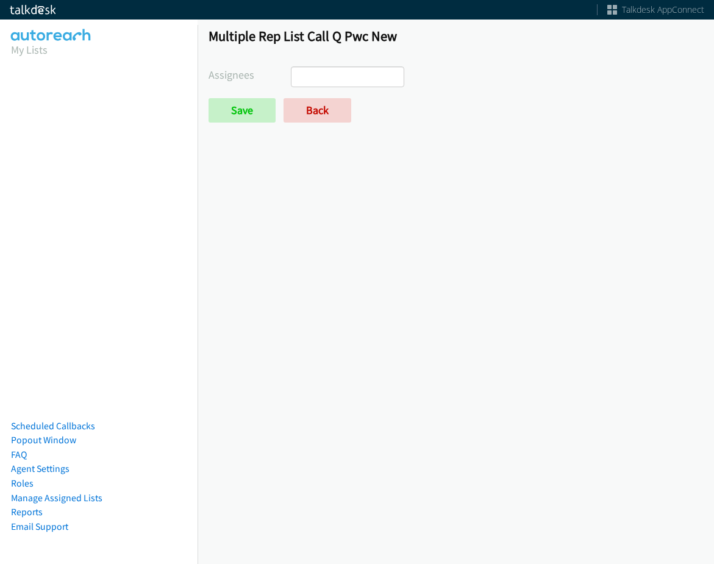
select select
click at [306, 124] on div "Multiple Rep List Call Q Pwc New Assignees Abigail Odhiambo Alana Ruiz Cathy Sh…" at bounding box center [456, 80] width 517 height 128
click at [306, 120] on link "Back" at bounding box center [318, 110] width 68 height 24
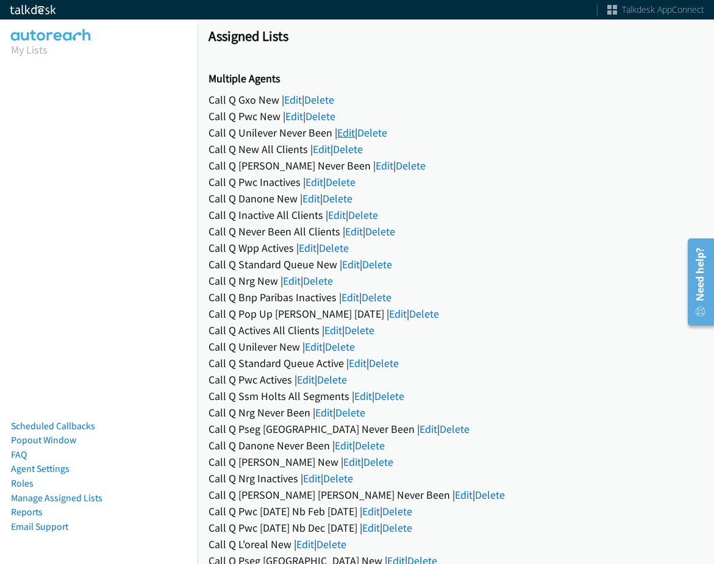
click at [339, 132] on link "Edit" at bounding box center [346, 133] width 18 height 14
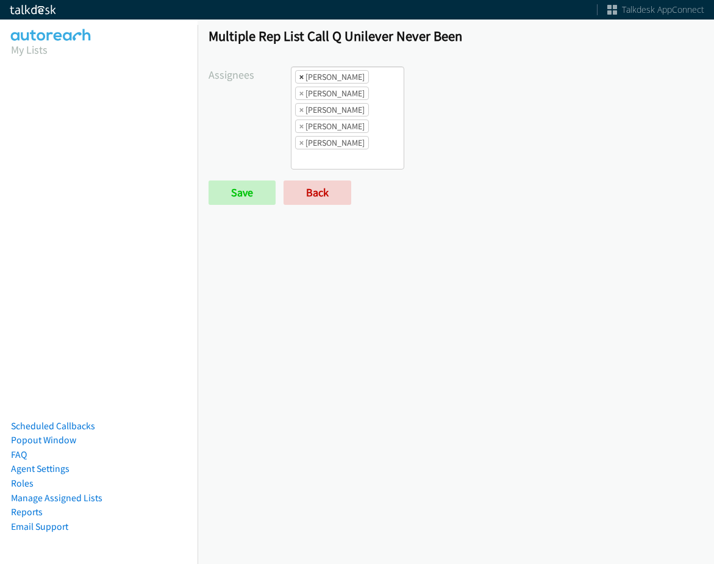
click at [301, 73] on span "×" at bounding box center [302, 77] width 4 height 12
select select "29b0b8ef-34fc-44e8-9e6a-480e1538e45b"
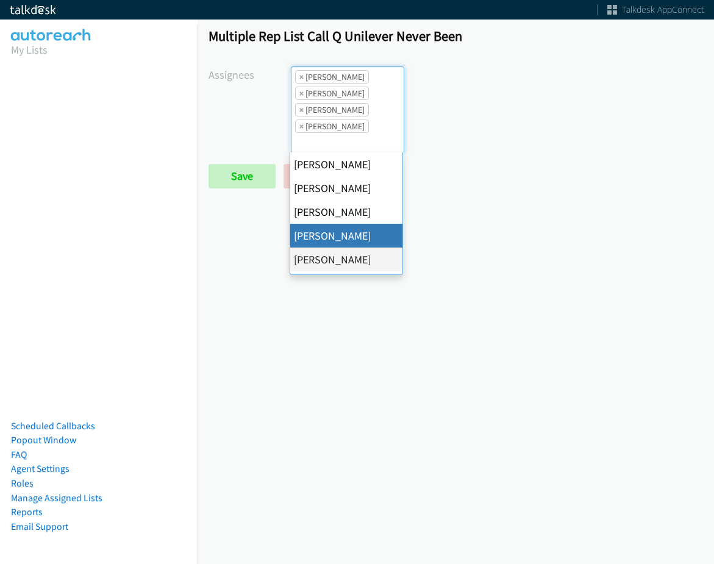
scroll to position [15, 0]
click at [301, 92] on span "×" at bounding box center [302, 93] width 4 height 12
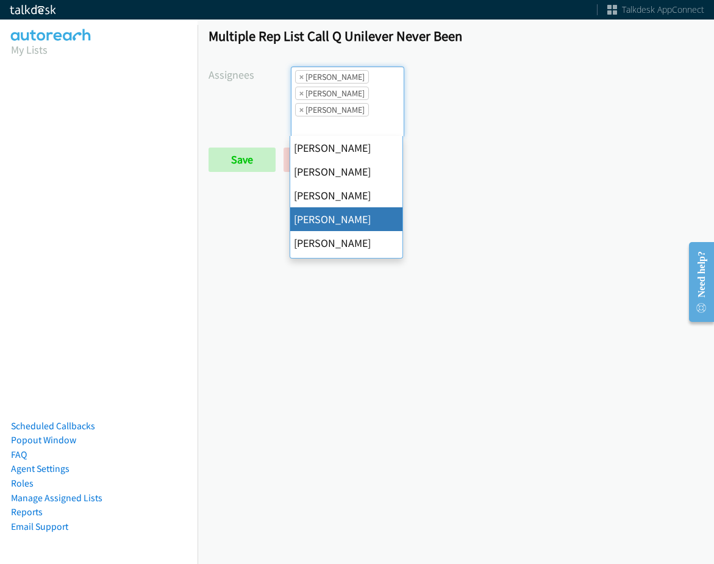
click at [301, 92] on span "×" at bounding box center [302, 93] width 4 height 12
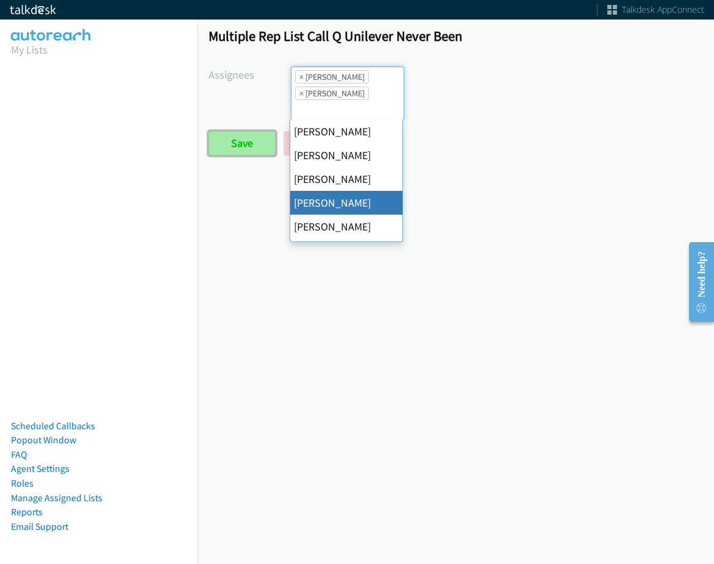
click at [251, 138] on input "Save" at bounding box center [242, 143] width 67 height 24
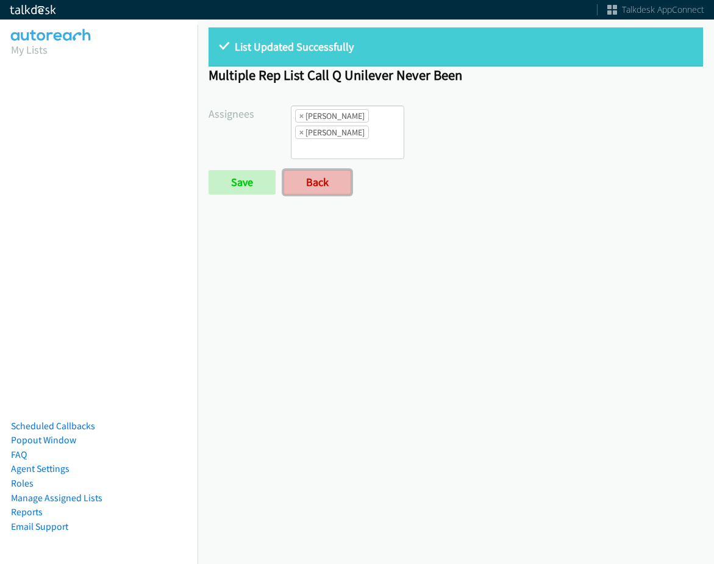
click at [285, 181] on link "Back" at bounding box center [318, 182] width 68 height 24
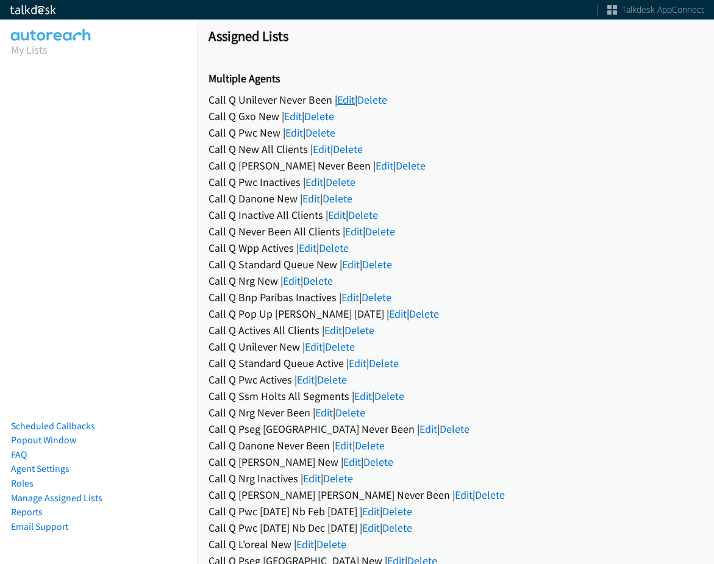
click at [339, 102] on link "Edit" at bounding box center [346, 100] width 18 height 14
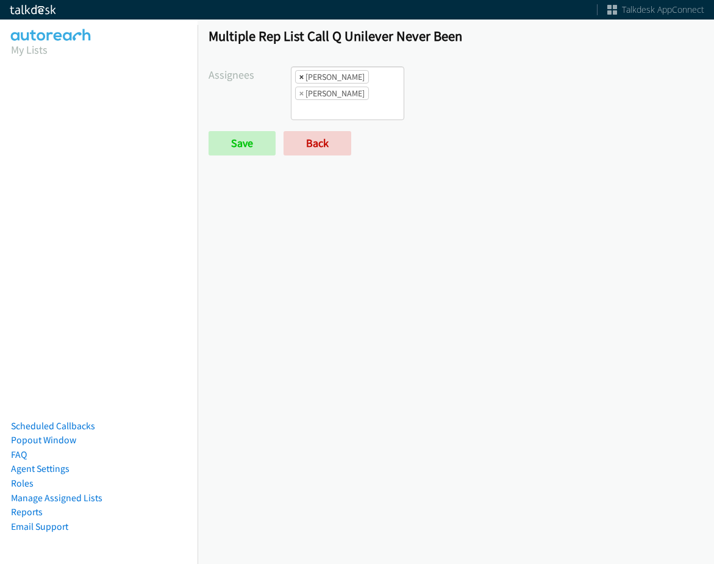
click at [300, 77] on span "×" at bounding box center [302, 77] width 4 height 12
select select "74240000-76d9-4cf3-9953-4c2484ee5015"
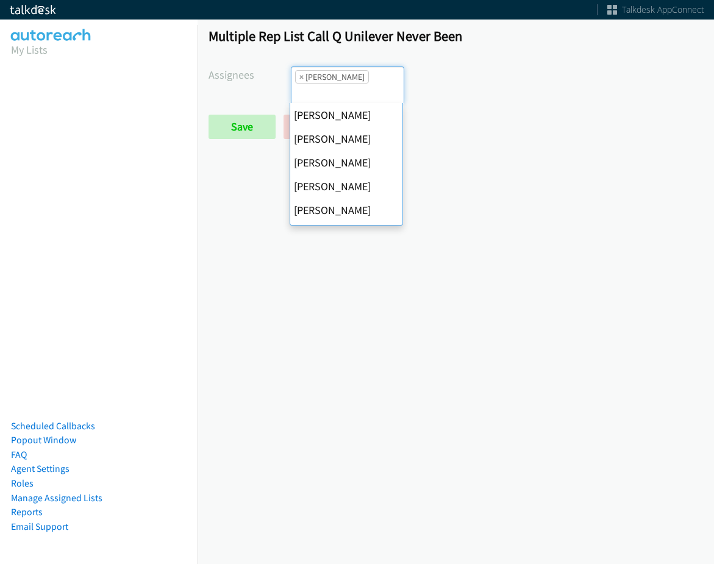
scroll to position [44, 0]
click at [300, 77] on span "×" at bounding box center [302, 77] width 4 height 12
select select
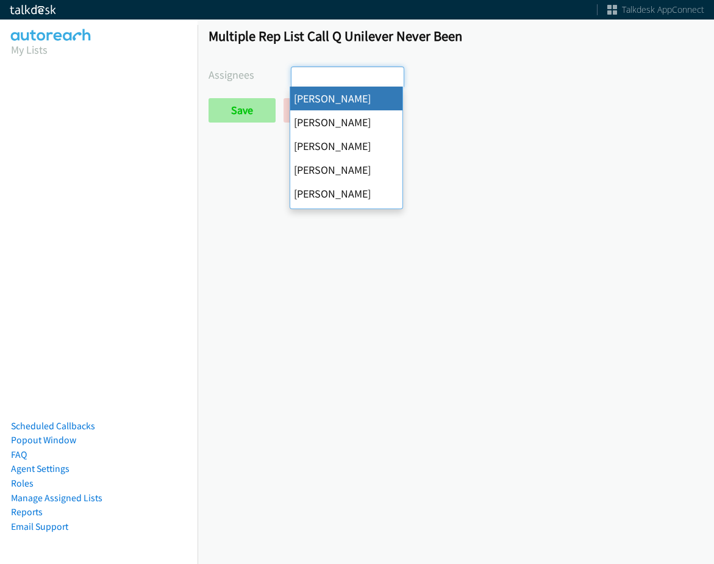
scroll to position [0, 0]
click at [261, 107] on input "Save" at bounding box center [242, 110] width 67 height 24
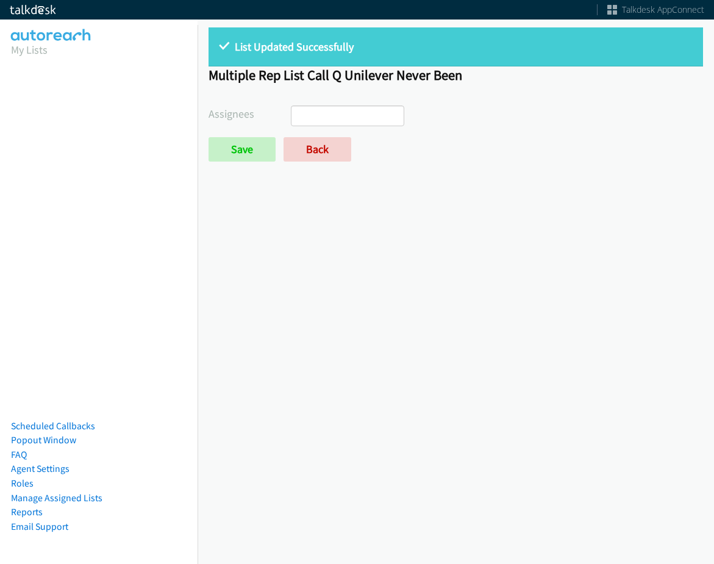
select select
click at [312, 149] on link "Back" at bounding box center [318, 149] width 68 height 24
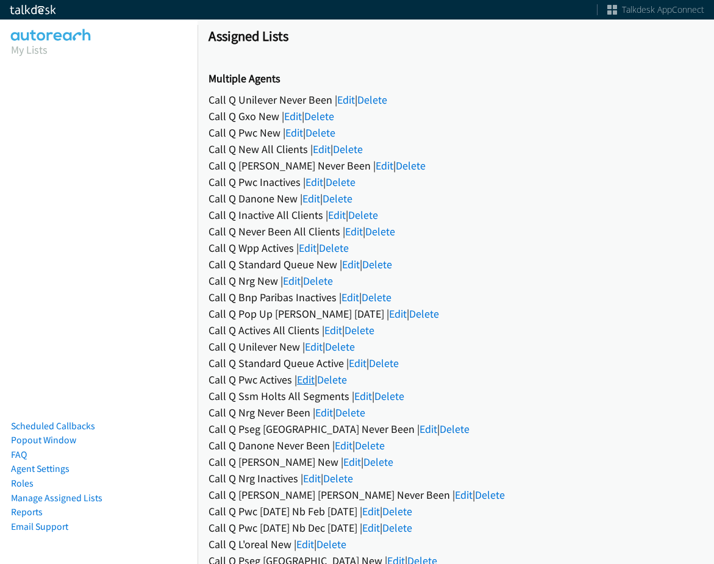
click at [304, 375] on link "Edit" at bounding box center [306, 380] width 18 height 14
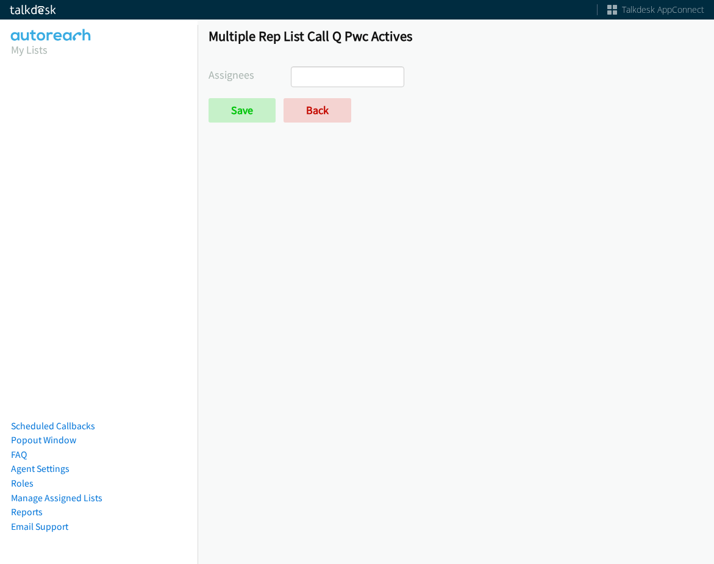
click at [339, 82] on ul at bounding box center [348, 77] width 112 height 20
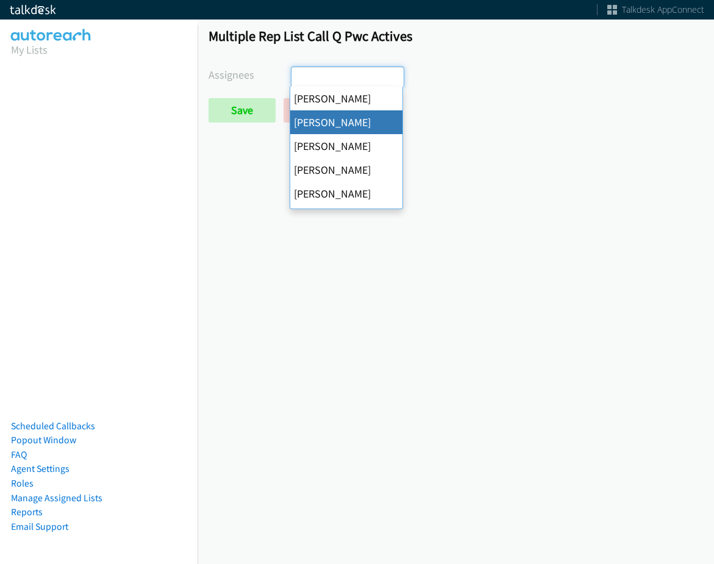
select select "05d74157-9386-4beb-b15d-36aa9c6f71bc"
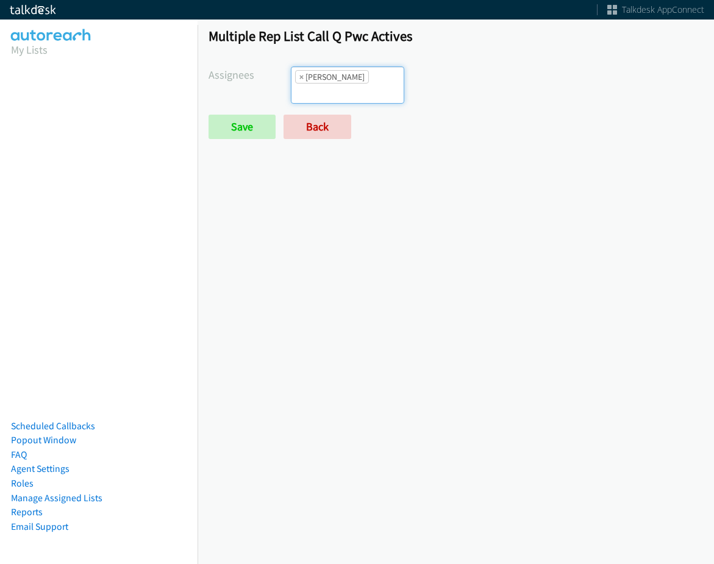
click at [334, 84] on input "search" at bounding box center [313, 94] width 43 height 20
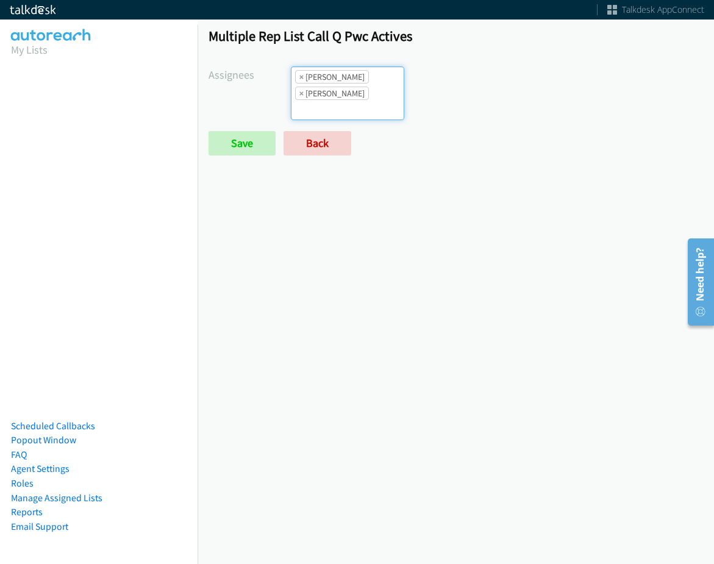
click at [359, 83] on ul "× Alana Ruiz × Charles Ross" at bounding box center [348, 93] width 112 height 52
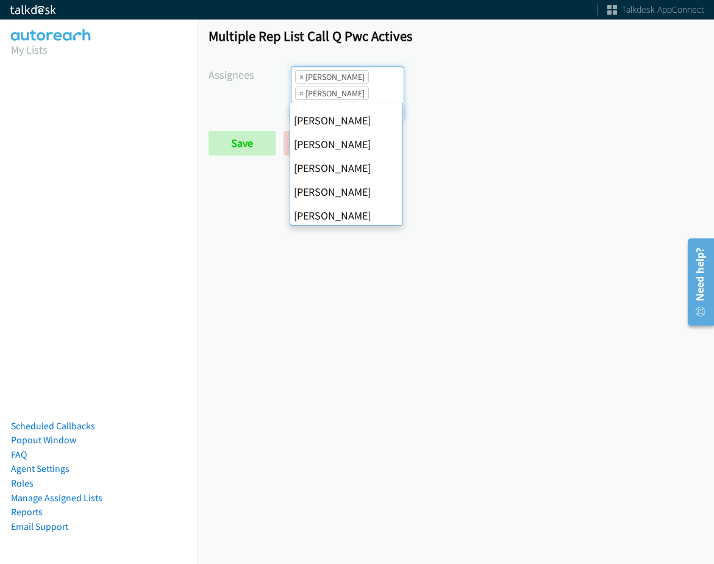
scroll to position [183, 0]
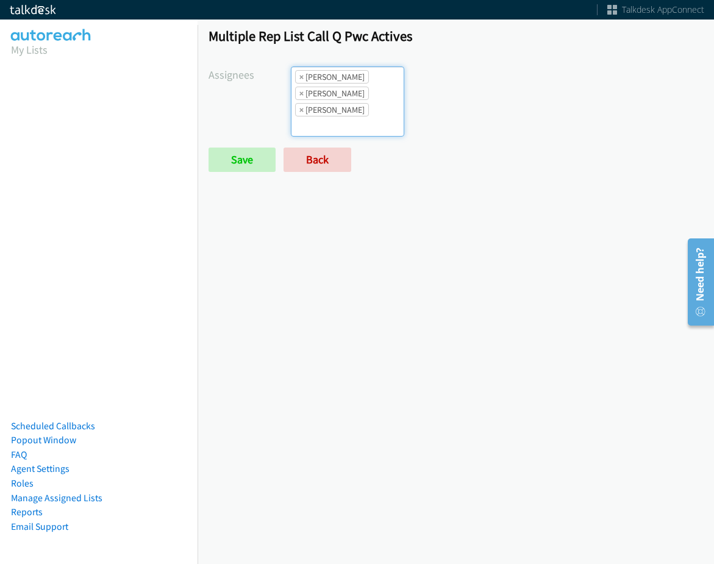
click at [367, 87] on ul "× Alana Ruiz × Charles Ross × Jordan Stehlik" at bounding box center [348, 101] width 112 height 69
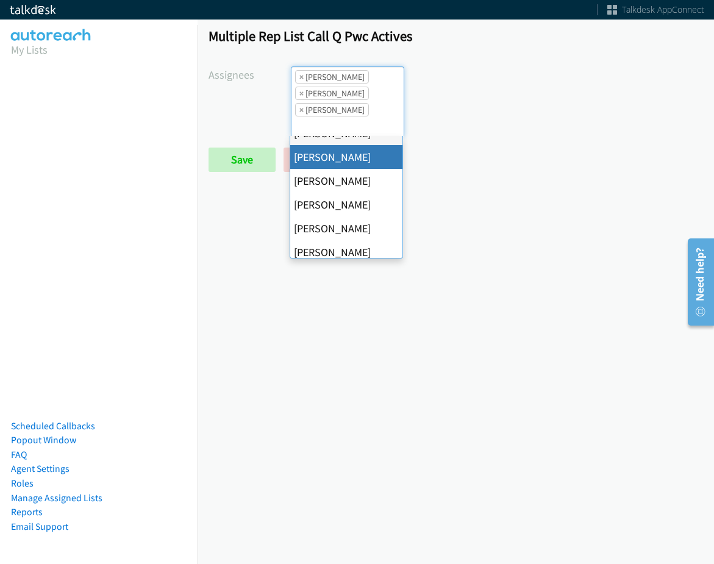
scroll to position [122, 0]
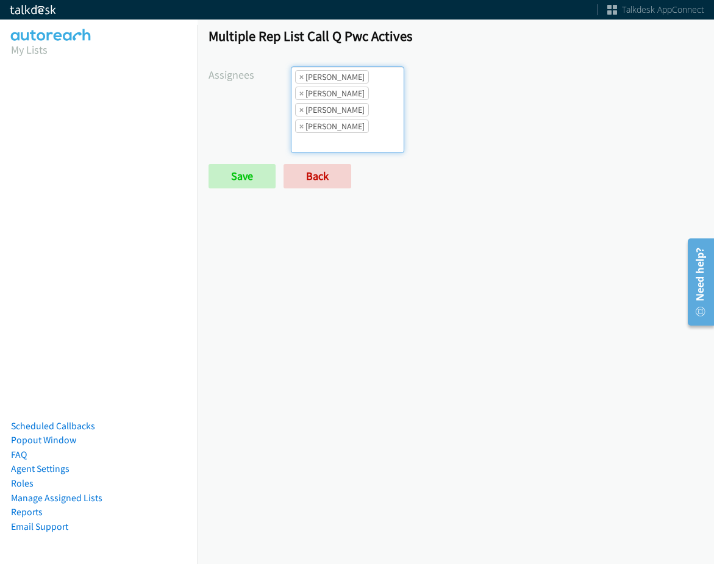
click at [353, 120] on li "× Jordan Stehlik" at bounding box center [332, 126] width 74 height 13
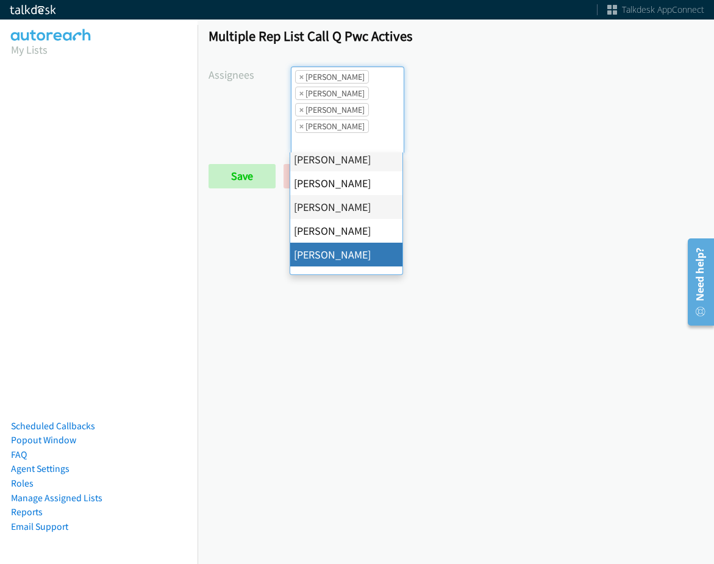
scroll to position [28, 0]
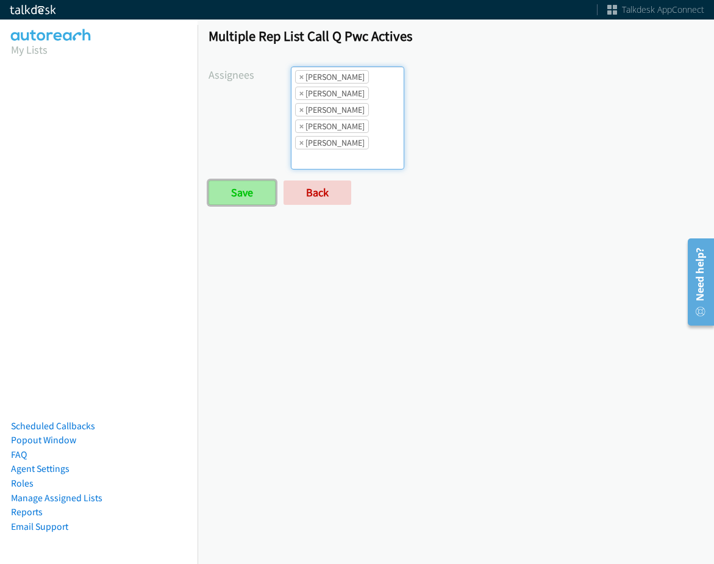
click at [245, 183] on input "Save" at bounding box center [242, 193] width 67 height 24
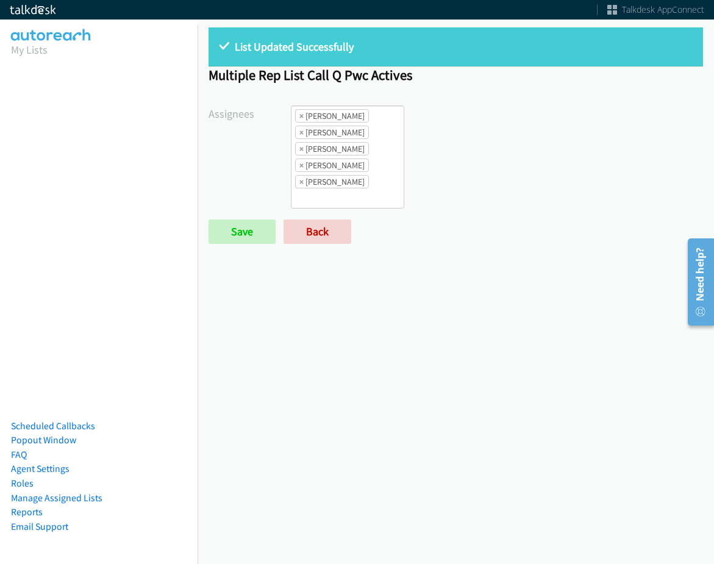
click at [306, 116] on li "× Alana Ruiz" at bounding box center [332, 115] width 74 height 13
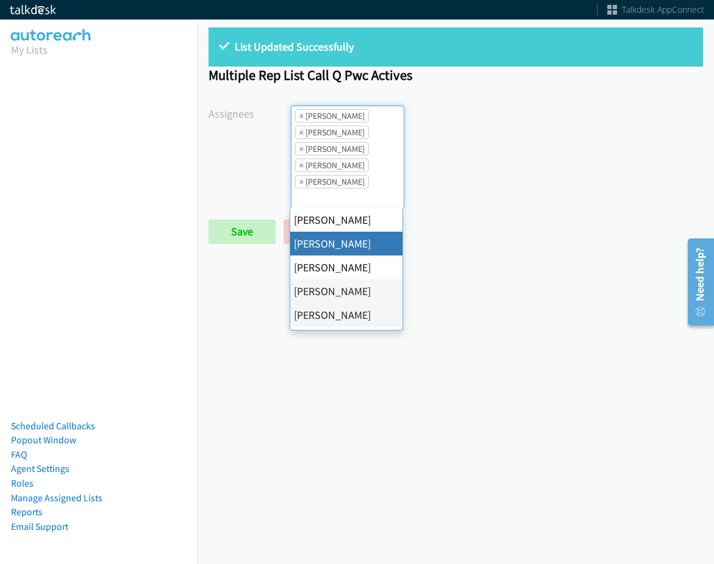
click at [295, 115] on li "× Alana Ruiz" at bounding box center [332, 115] width 74 height 13
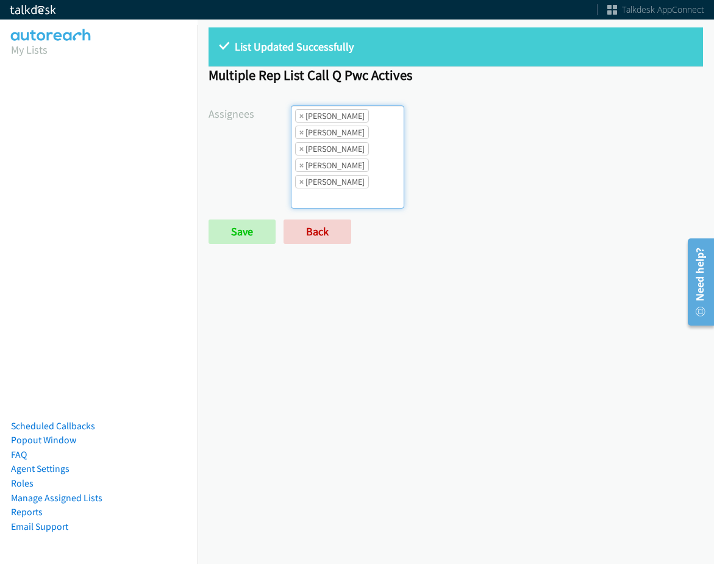
click at [297, 115] on li "× Alana Ruiz" at bounding box center [332, 115] width 74 height 13
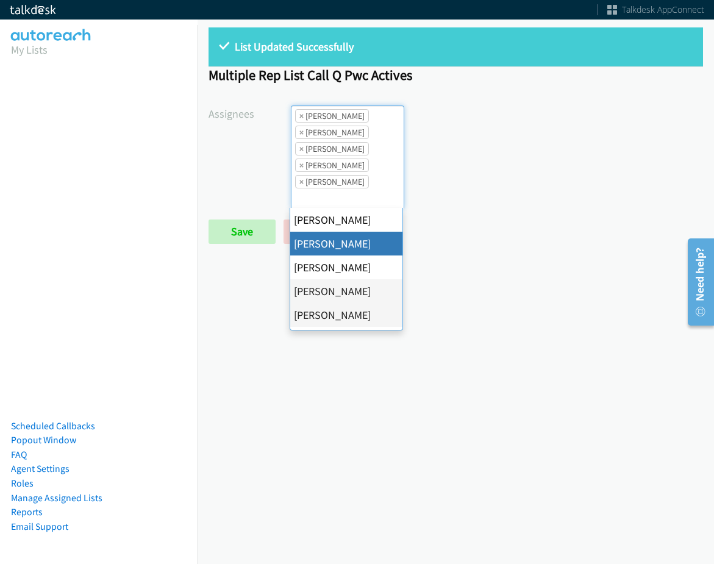
click at [297, 115] on li "× Alana Ruiz" at bounding box center [332, 115] width 74 height 13
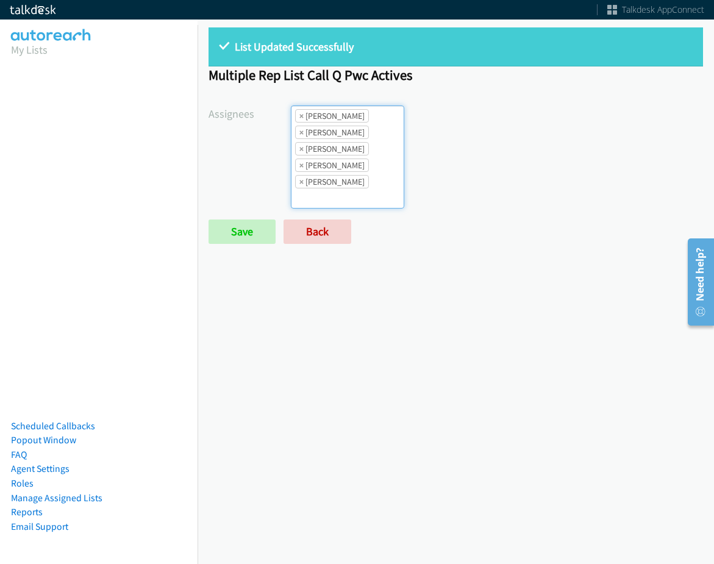
click at [297, 115] on li "× Alana Ruiz" at bounding box center [332, 115] width 74 height 13
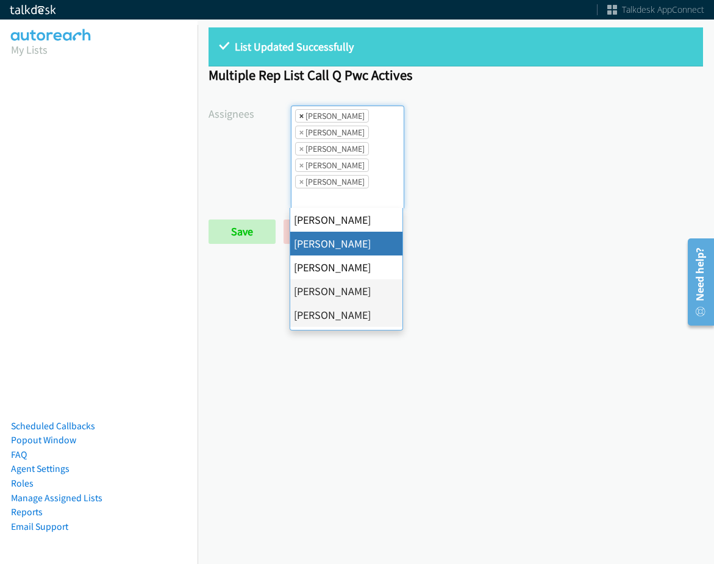
click at [298, 115] on li "× Alana Ruiz" at bounding box center [332, 115] width 74 height 13
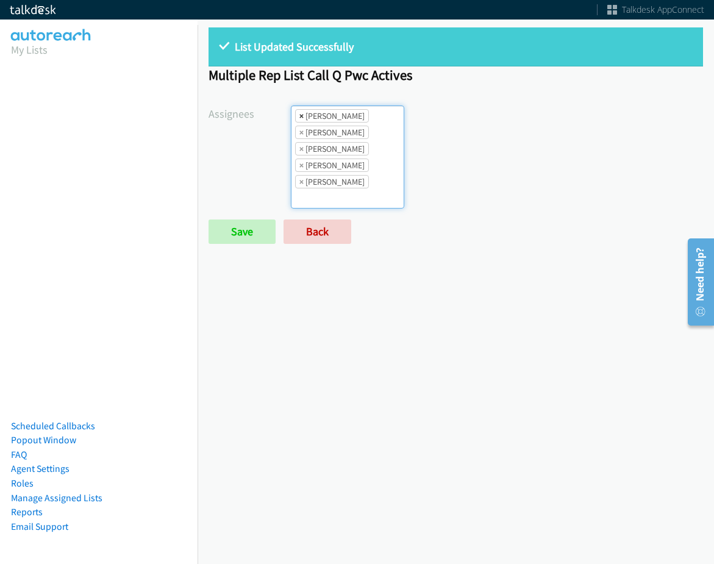
click at [301, 115] on span "×" at bounding box center [302, 116] width 4 height 12
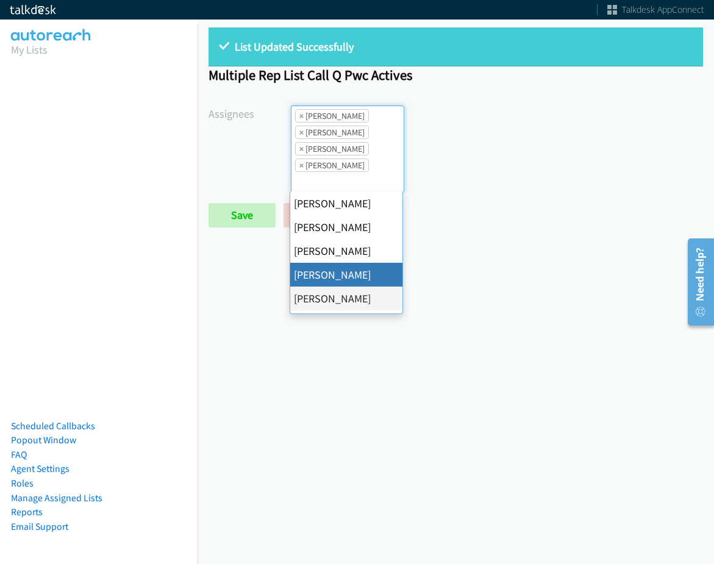
click at [301, 115] on span "×" at bounding box center [302, 116] width 4 height 12
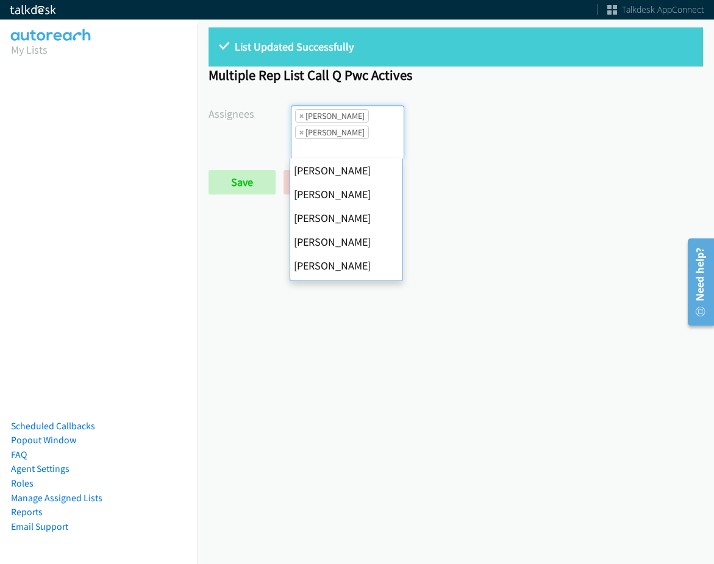
click at [300, 115] on span "×" at bounding box center [302, 116] width 4 height 12
select select "74240000-76d9-4cf3-9953-4c2484ee5015"
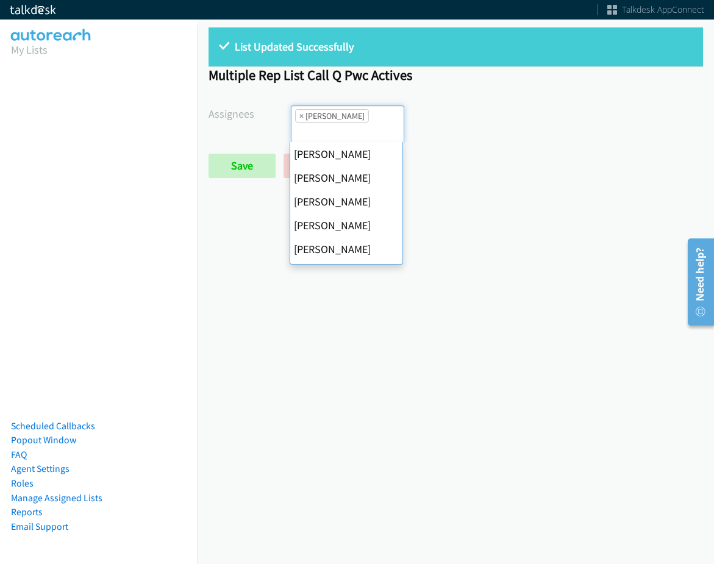
scroll to position [167, 0]
click at [300, 115] on span "×" at bounding box center [302, 116] width 4 height 12
select select
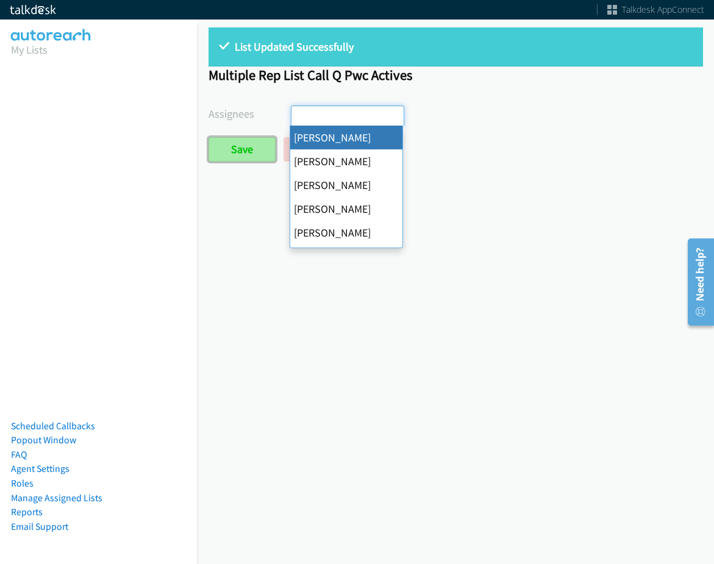
click at [254, 150] on input "Save" at bounding box center [242, 149] width 67 height 24
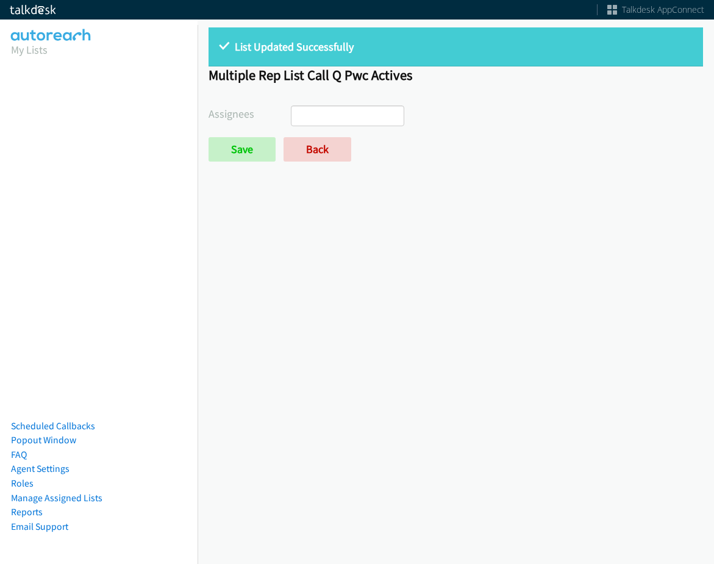
select select
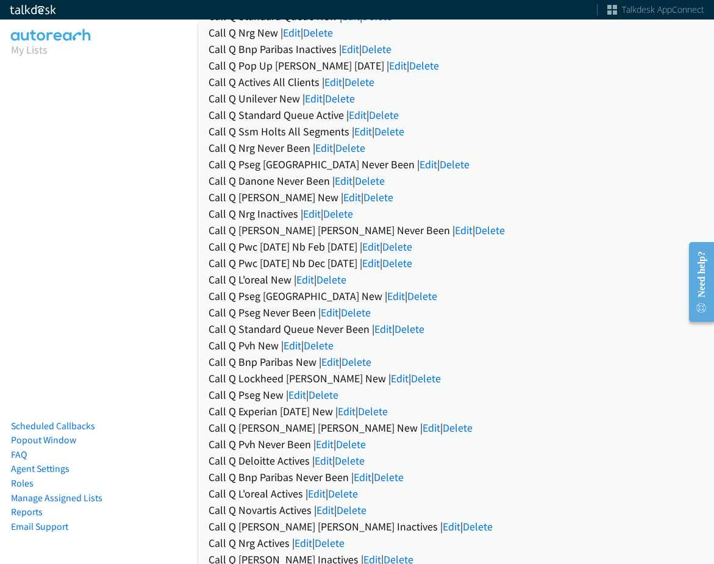
scroll to position [305, 0]
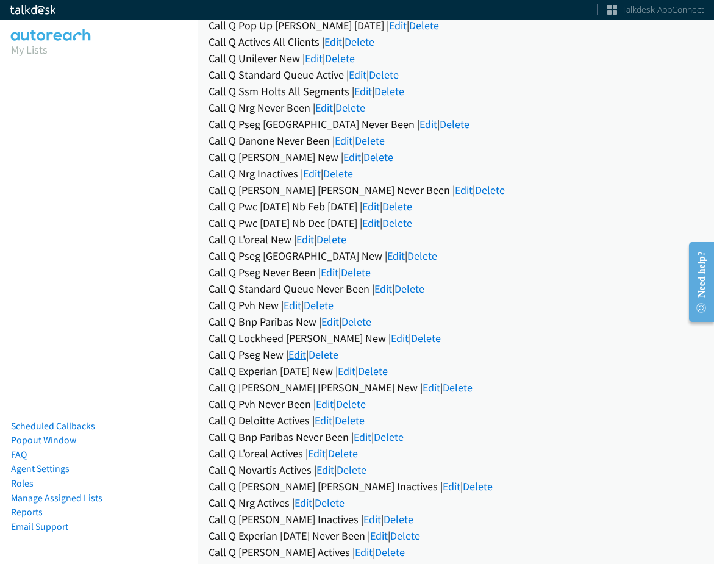
click at [292, 354] on link "Edit" at bounding box center [298, 355] width 18 height 14
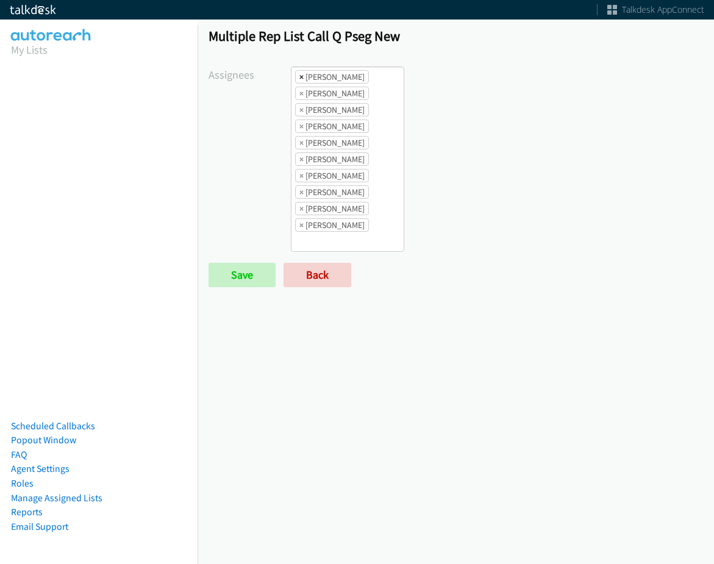
click at [300, 78] on span "×" at bounding box center [302, 77] width 4 height 12
select select "05d74157-9386-4beb-b15d-36aa9c6f71bc"
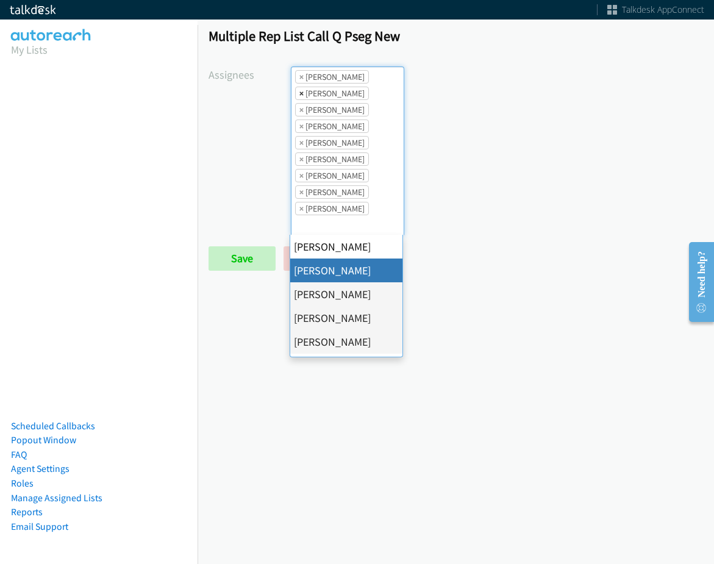
click at [300, 95] on span "×" at bounding box center [302, 93] width 4 height 12
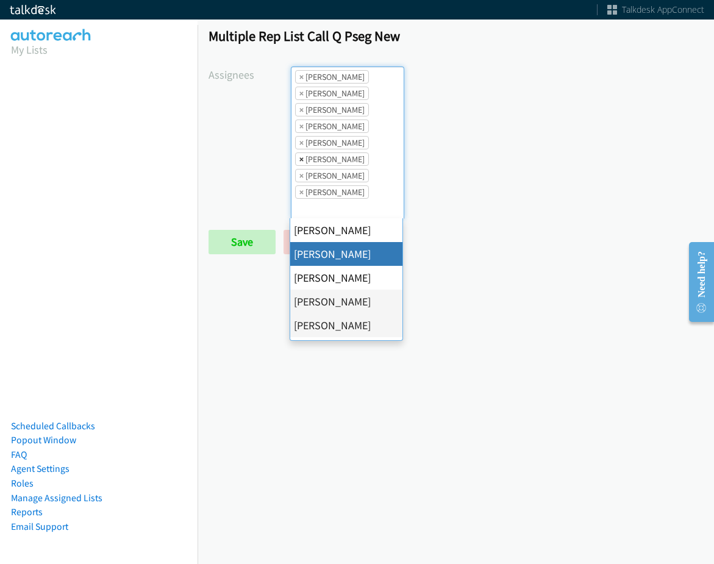
click at [301, 162] on span "×" at bounding box center [302, 159] width 4 height 12
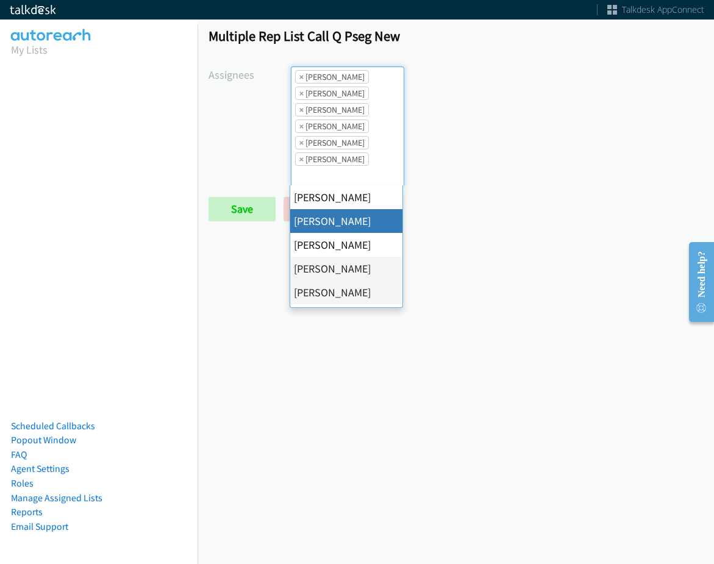
click at [301, 162] on span "×" at bounding box center [302, 159] width 4 height 12
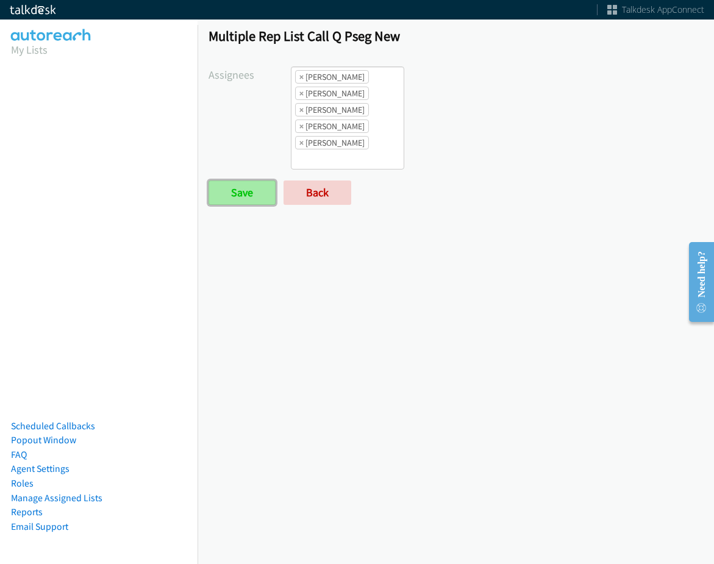
click at [270, 186] on input "Save" at bounding box center [242, 193] width 67 height 24
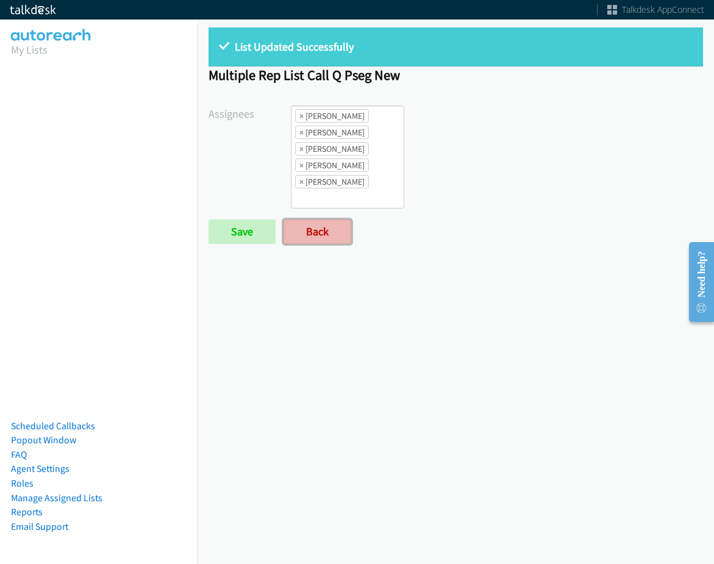
click at [325, 237] on link "Back" at bounding box center [318, 232] width 68 height 24
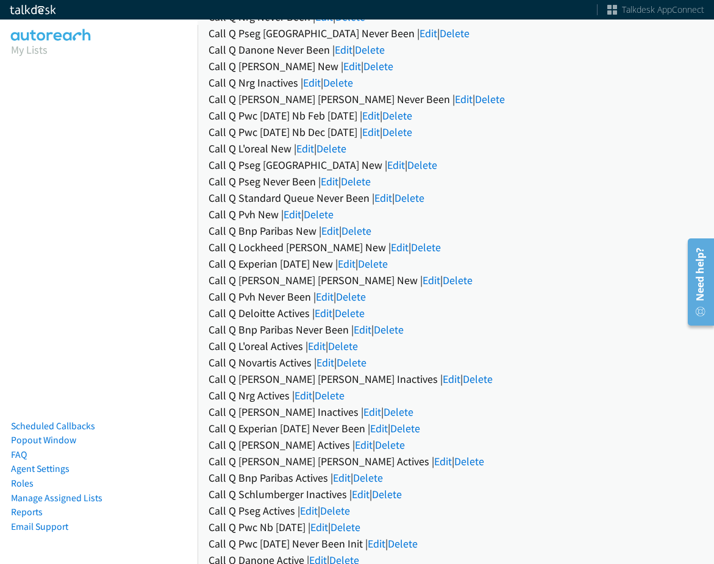
scroll to position [387, 0]
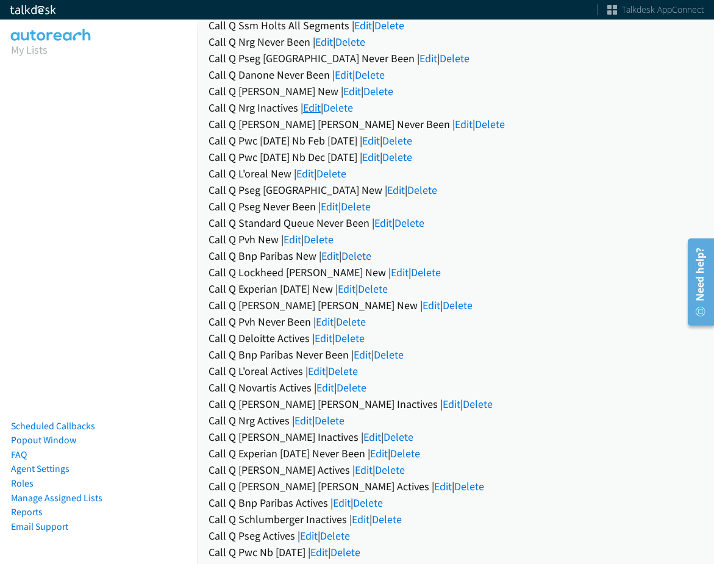
click at [309, 112] on link "Edit" at bounding box center [312, 108] width 18 height 14
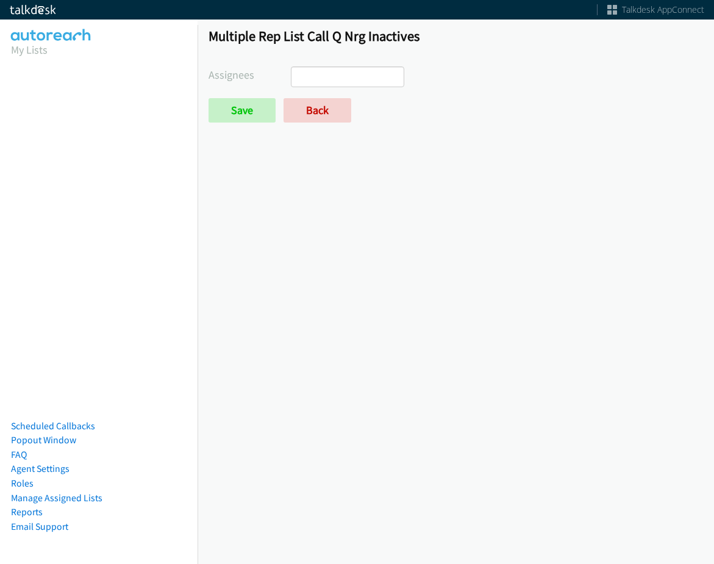
click at [365, 75] on ul at bounding box center [348, 77] width 112 height 20
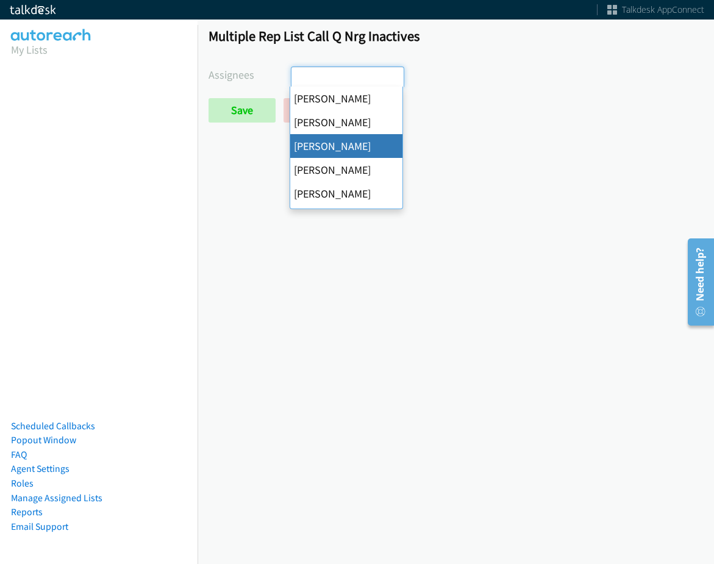
drag, startPoint x: 360, startPoint y: 146, endPoint x: 372, endPoint y: 86, distance: 61.0
select select "d0419105-5ab7-42f4-854b-1efac0a4a5af"
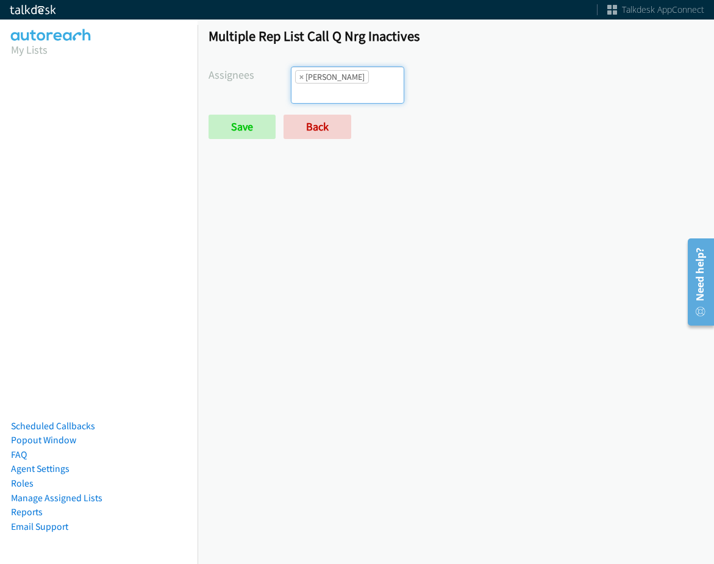
click at [334, 86] on input "search" at bounding box center [313, 94] width 43 height 20
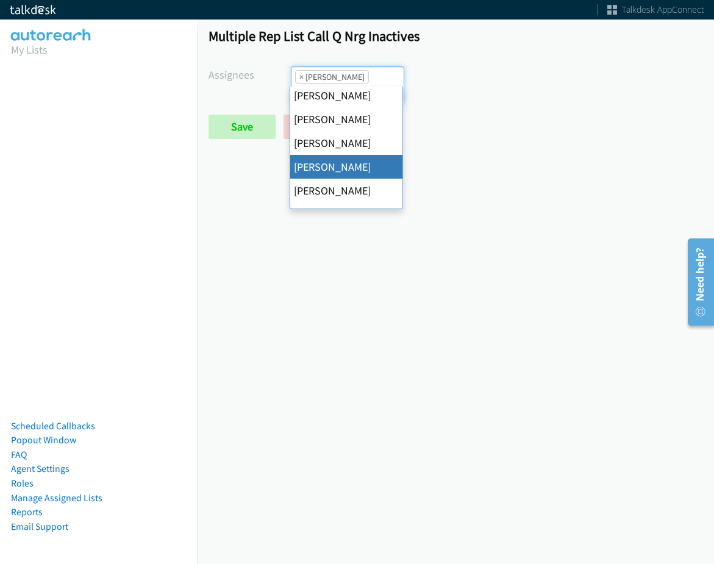
scroll to position [183, 0]
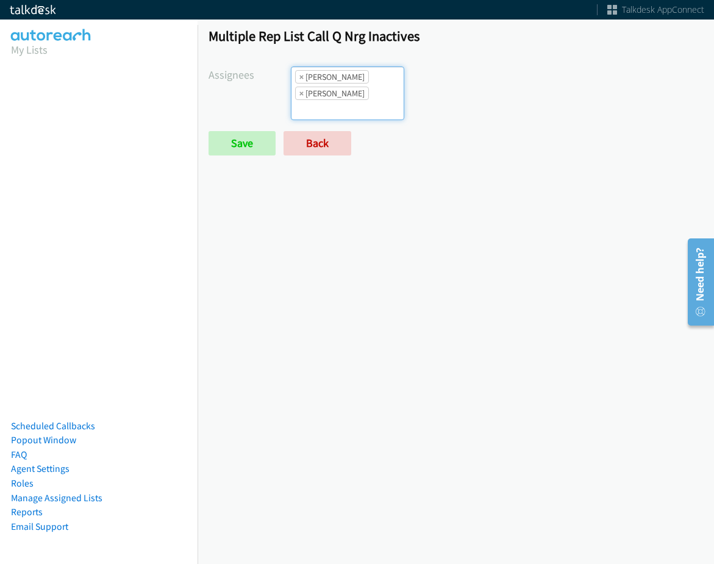
click at [359, 83] on ul "× Cathy Shahan × Rodnika Murphy" at bounding box center [348, 93] width 112 height 52
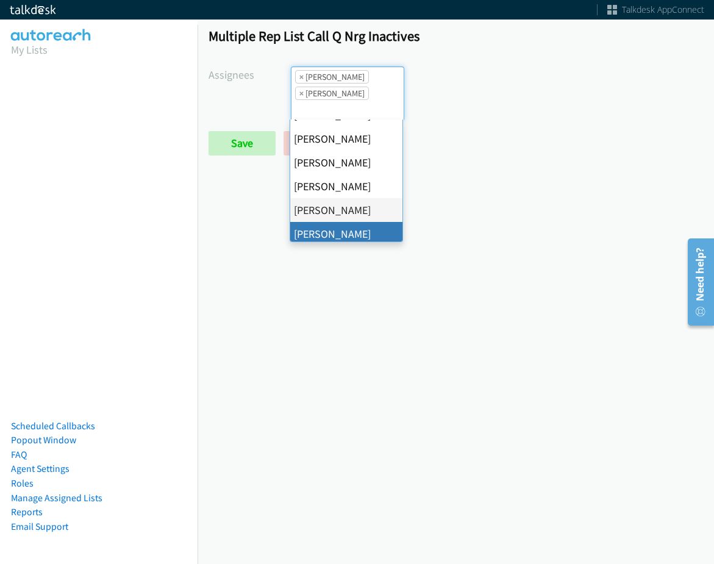
drag, startPoint x: 357, startPoint y: 235, endPoint x: 359, endPoint y: 146, distance: 89.1
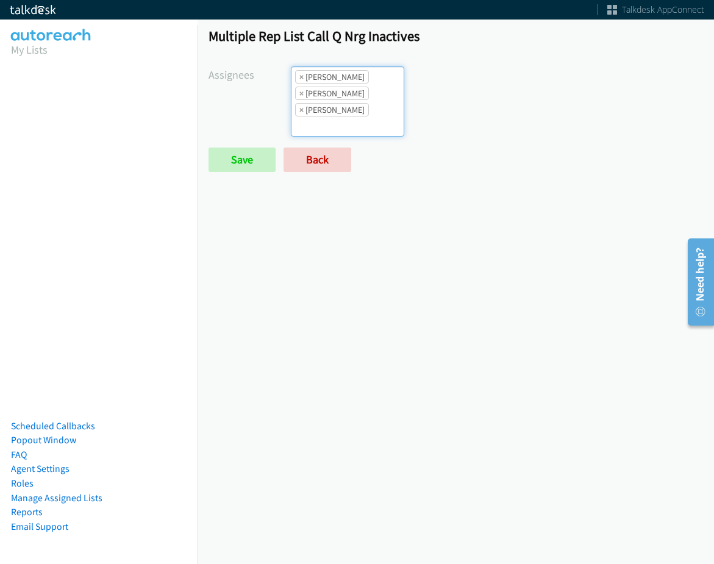
click at [359, 129] on ul "× Cathy Shahan × Rodnika Murphy × Tatiana Medina" at bounding box center [348, 101] width 112 height 69
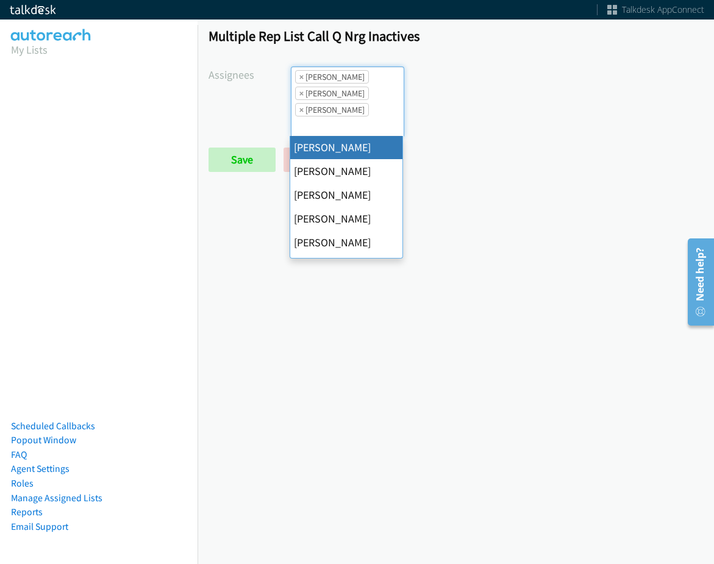
scroll to position [211, 0]
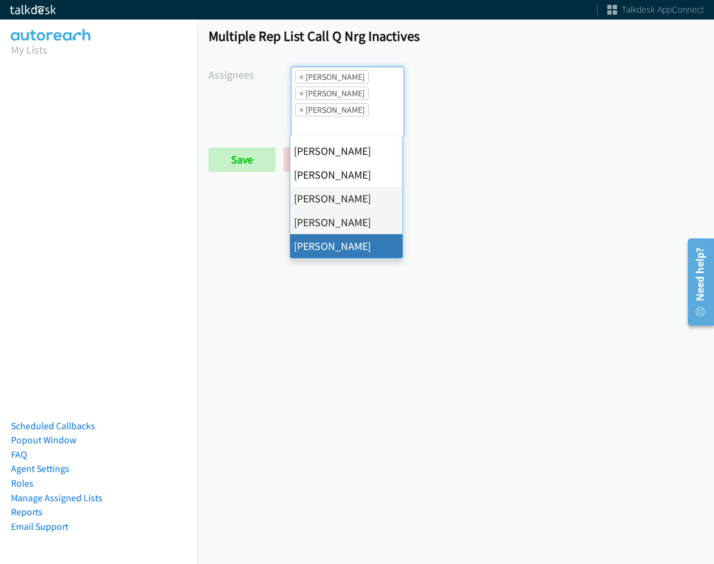
drag, startPoint x: 336, startPoint y: 251, endPoint x: 346, endPoint y: 157, distance: 94.5
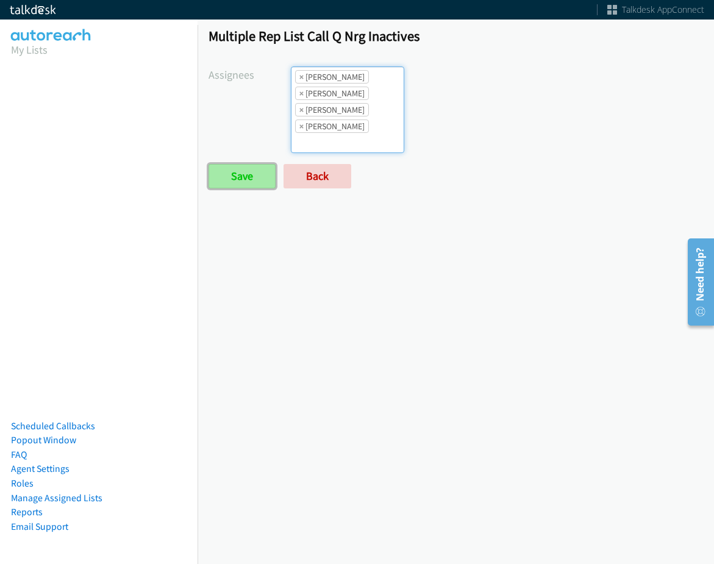
click at [254, 168] on input "Save" at bounding box center [242, 176] width 67 height 24
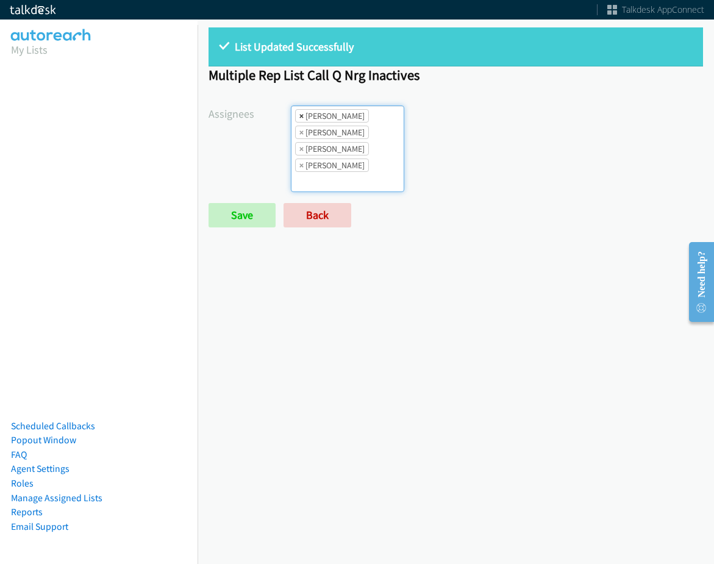
click at [302, 113] on span "×" at bounding box center [302, 116] width 4 height 12
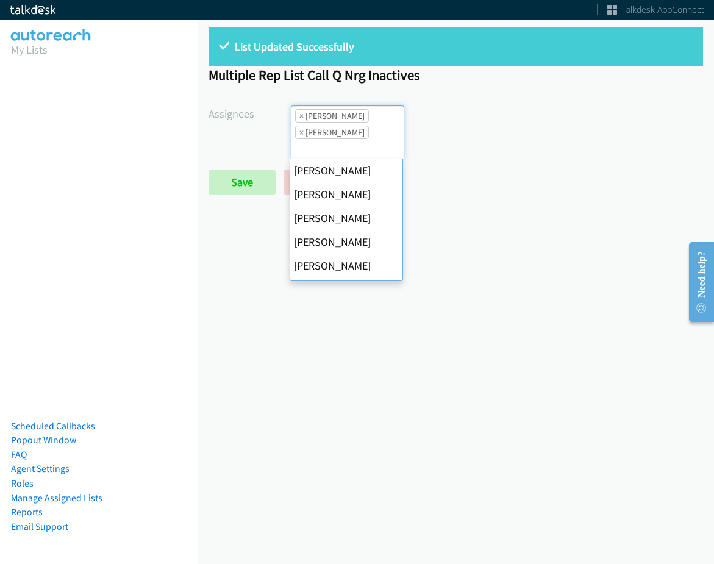
scroll to position [211, 0]
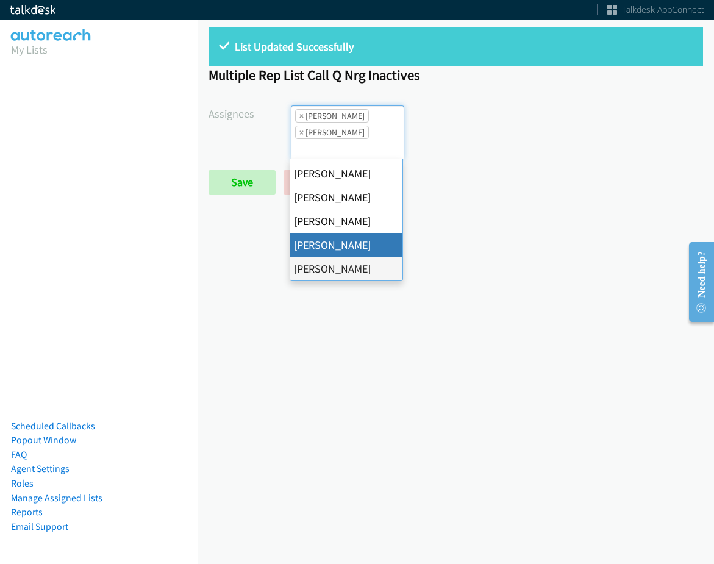
click at [302, 113] on span "×" at bounding box center [302, 116] width 4 height 12
select select "fd8c5d46-30db-44cb-8f0d-00da318b790a"
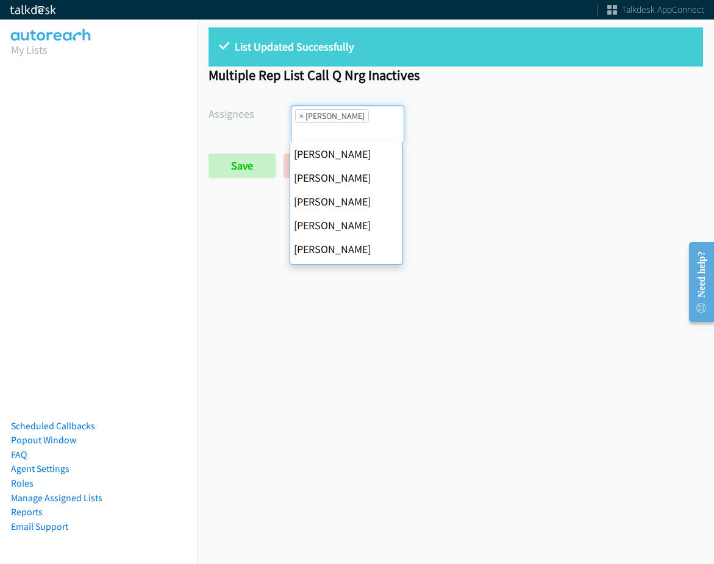
click at [302, 113] on span "×" at bounding box center [302, 116] width 4 height 12
select select
click at [302, 123] on input "search" at bounding box center [313, 133] width 43 height 20
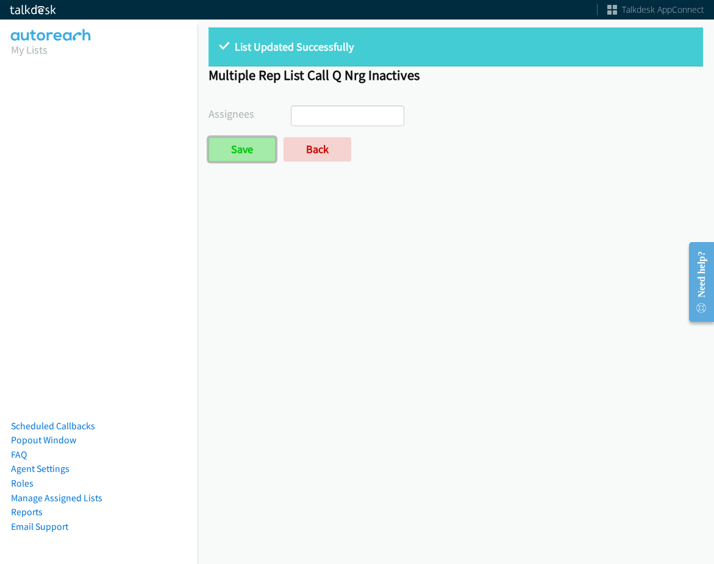
click at [254, 138] on input "Save" at bounding box center [242, 149] width 67 height 24
select select
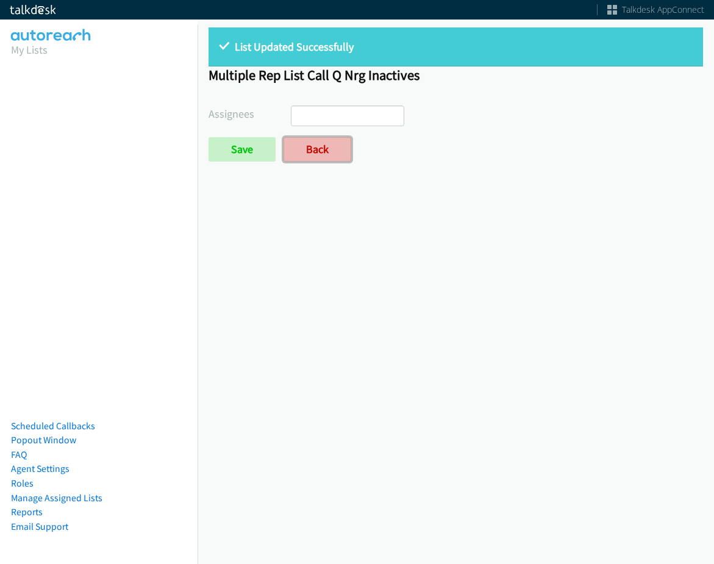
click at [322, 138] on link "Back" at bounding box center [318, 149] width 68 height 24
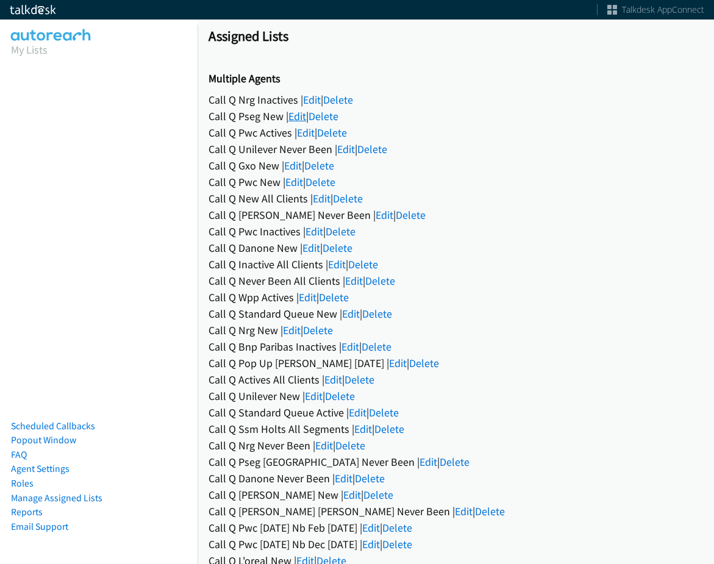
click at [292, 120] on link "Edit" at bounding box center [298, 116] width 18 height 14
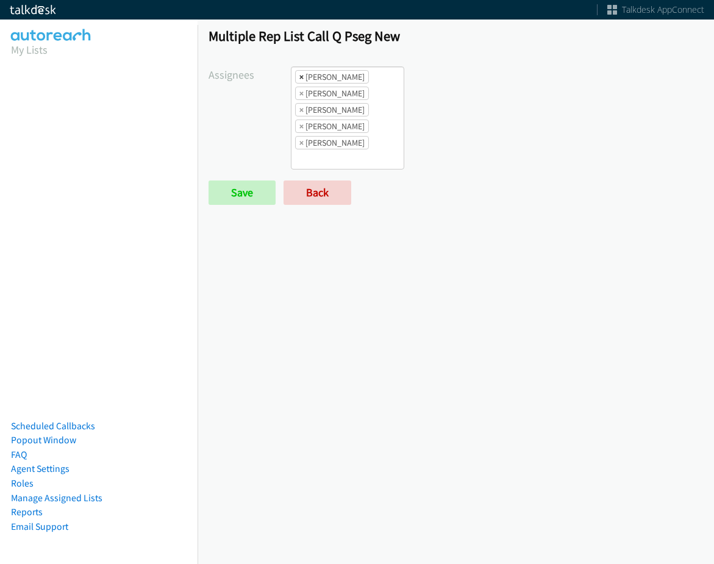
click at [300, 83] on span "×" at bounding box center [302, 77] width 4 height 12
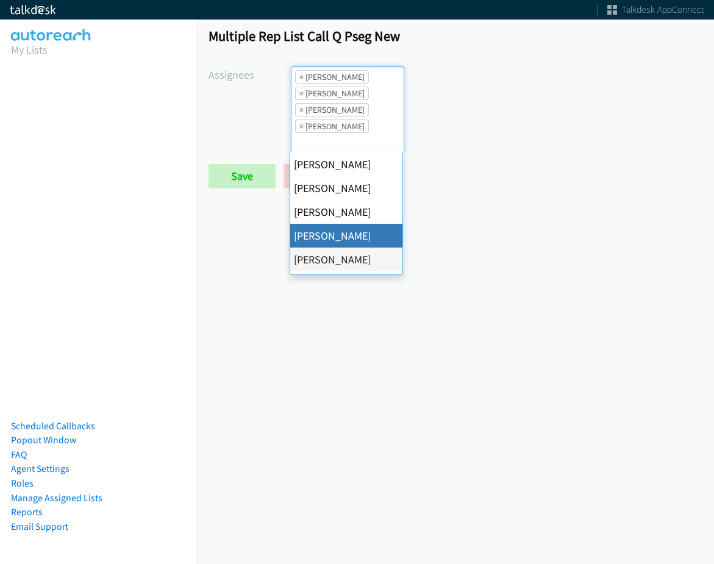
click at [300, 83] on span "×" at bounding box center [302, 77] width 4 height 12
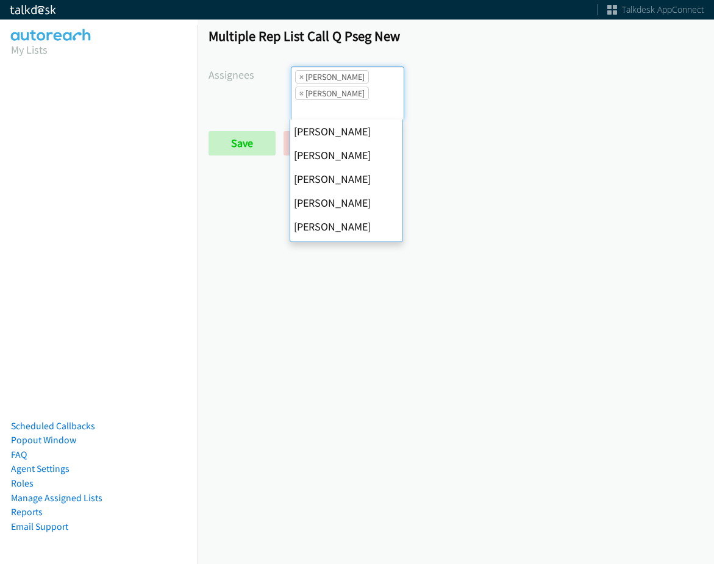
click at [300, 83] on span "×" at bounding box center [302, 77] width 4 height 12
select select "74240000-76d9-4cf3-9953-4c2484ee5015"
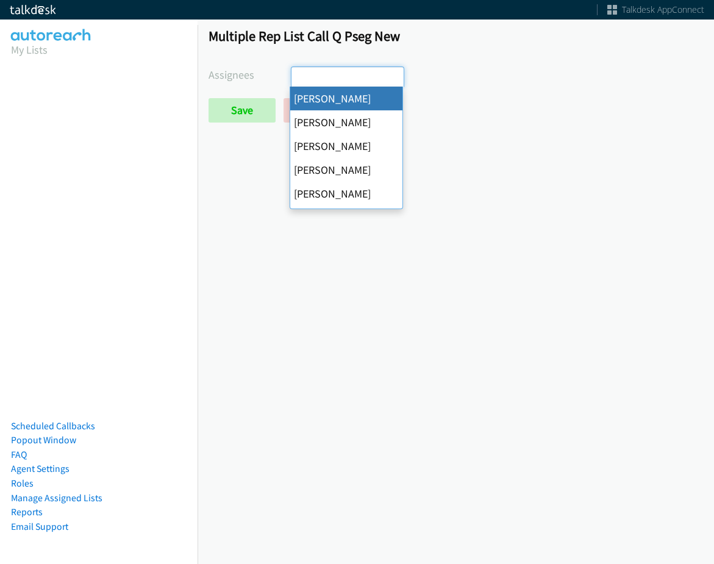
select select
click at [257, 107] on input "Save" at bounding box center [242, 110] width 67 height 24
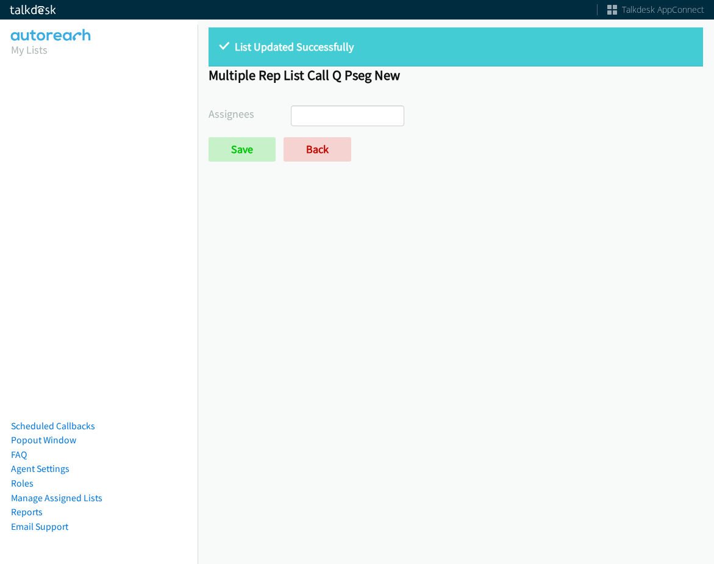
select select
click at [320, 137] on form "Assignees [PERSON_NAME] [PERSON_NAME] [PERSON_NAME] [PERSON_NAME] Daquaya [PERS…" at bounding box center [456, 134] width 495 height 56
click at [321, 144] on link "Back" at bounding box center [318, 149] width 68 height 24
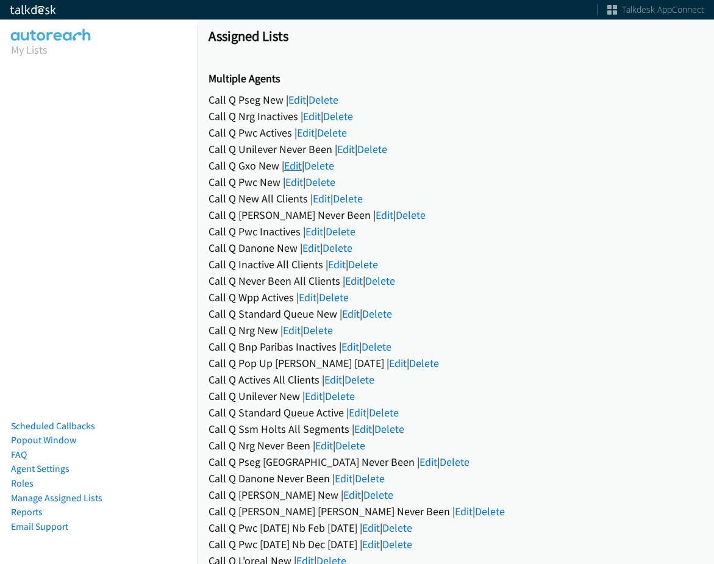
click at [293, 167] on link "Edit" at bounding box center [293, 166] width 18 height 14
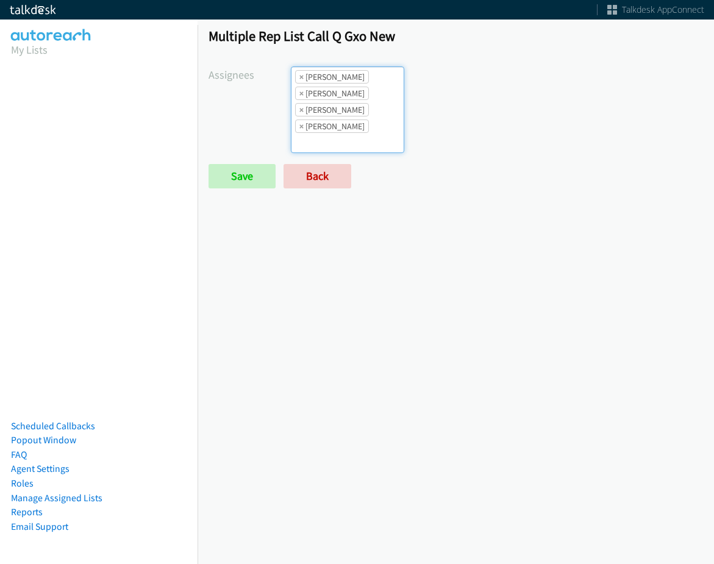
click at [316, 138] on input "search" at bounding box center [313, 143] width 43 height 20
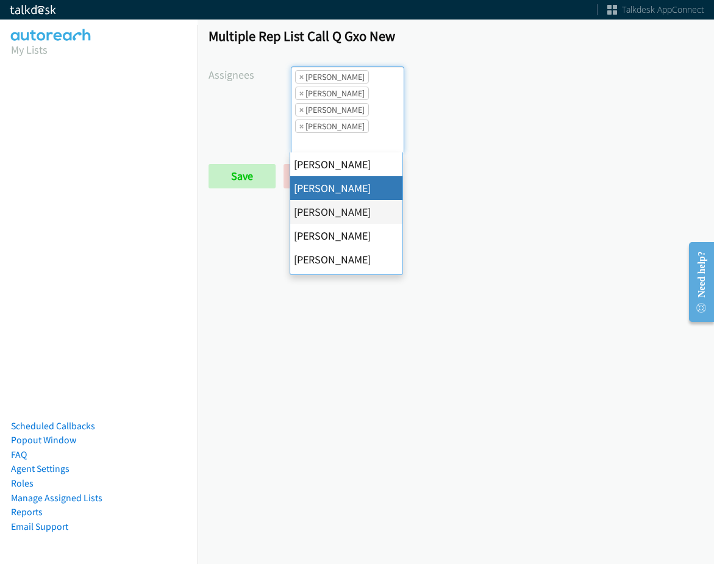
drag, startPoint x: 353, startPoint y: 188, endPoint x: 362, endPoint y: 134, distance: 55.1
select select "05d74157-9386-4beb-b15d-36aa9c6f71bc"
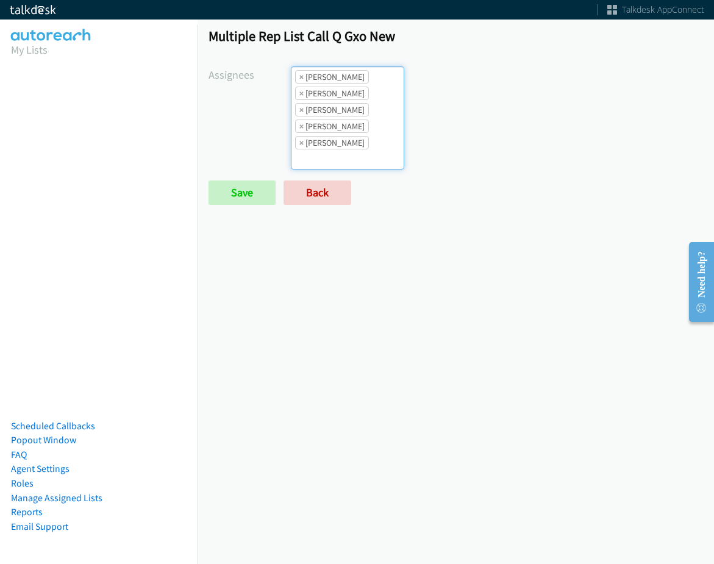
click at [362, 132] on ul "× [PERSON_NAME] × [PERSON_NAME] × [PERSON_NAME] × [PERSON_NAME] × [PERSON_NAME]…" at bounding box center [348, 118] width 112 height 102
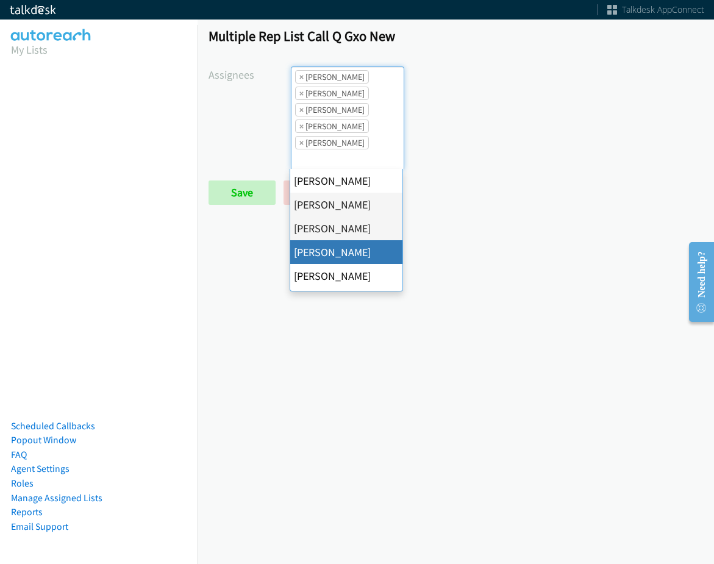
drag, startPoint x: 363, startPoint y: 251, endPoint x: 357, endPoint y: 231, distance: 21.5
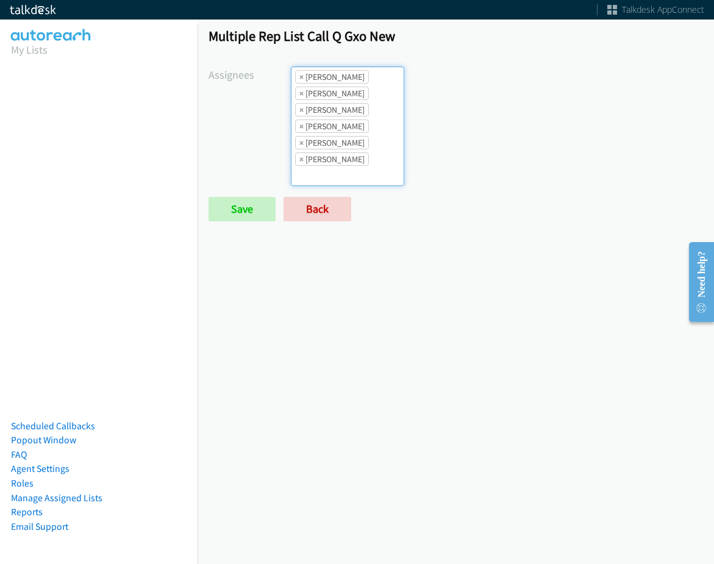
click at [351, 156] on li "× [PERSON_NAME]" at bounding box center [332, 159] width 74 height 13
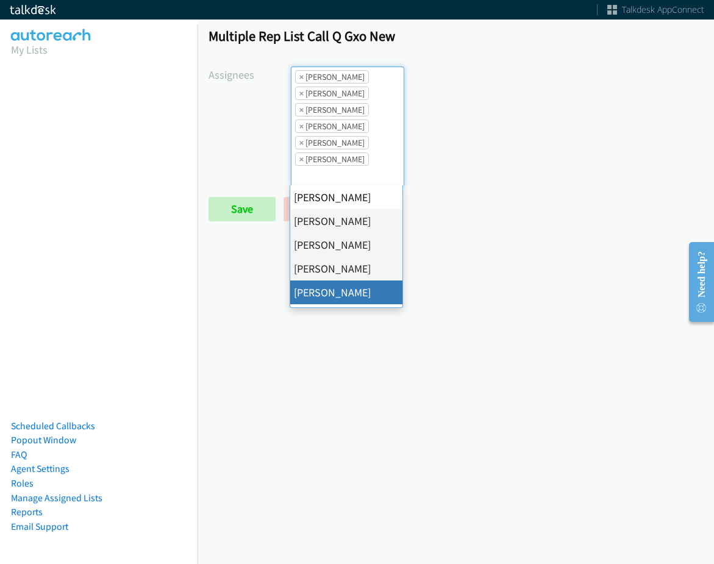
drag, startPoint x: 357, startPoint y: 287, endPoint x: 357, endPoint y: 279, distance: 7.3
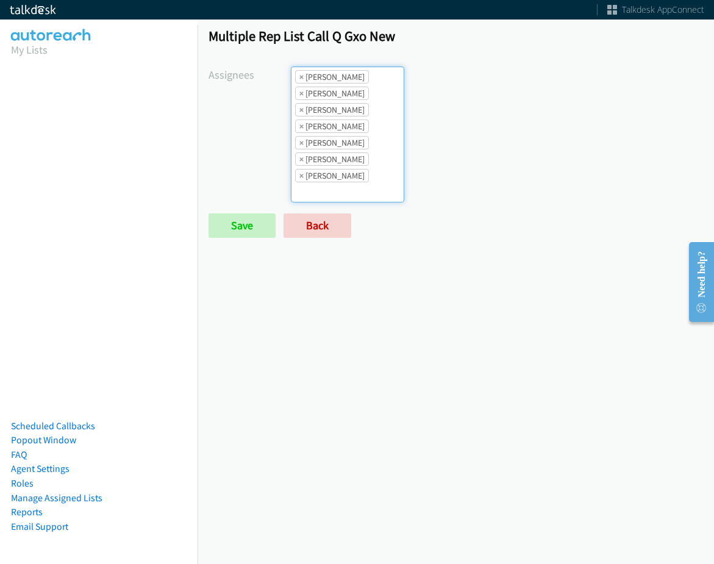
click at [355, 157] on li "× [PERSON_NAME]" at bounding box center [332, 159] width 74 height 13
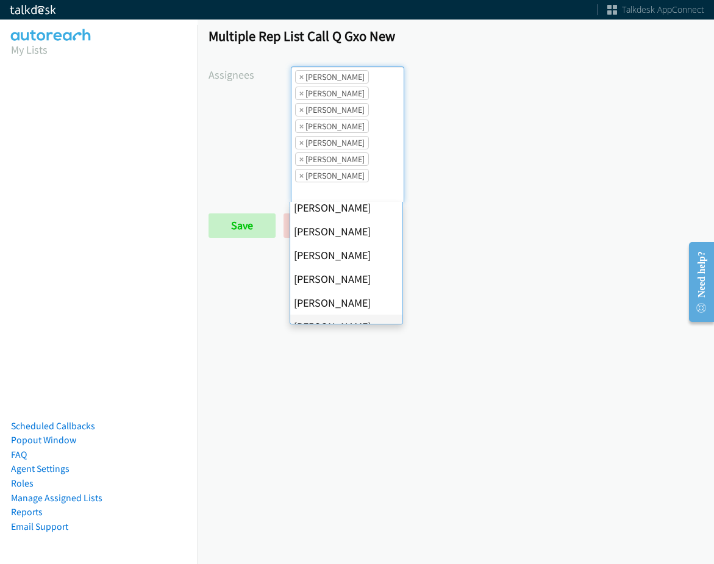
scroll to position [183, 0]
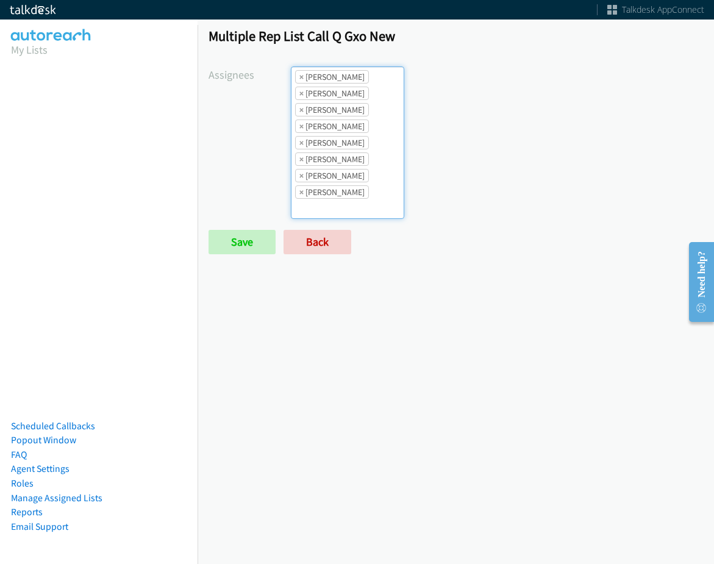
click at [366, 192] on li "× [PERSON_NAME]" at bounding box center [332, 191] width 74 height 13
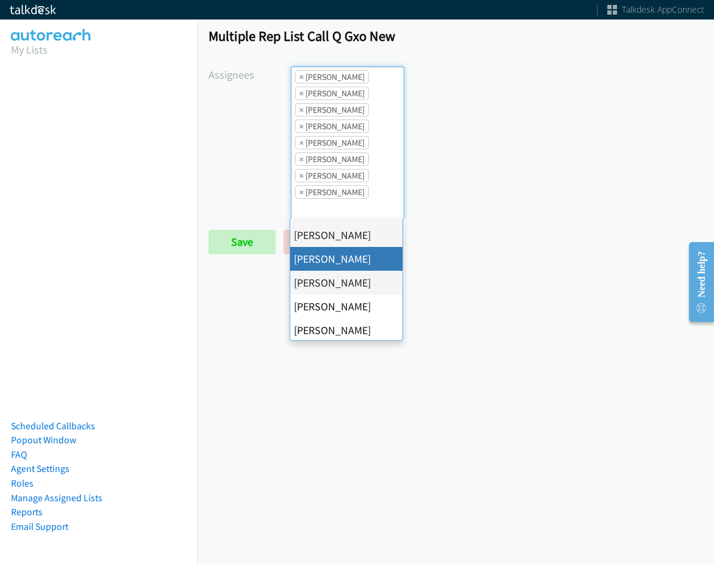
scroll to position [122, 0]
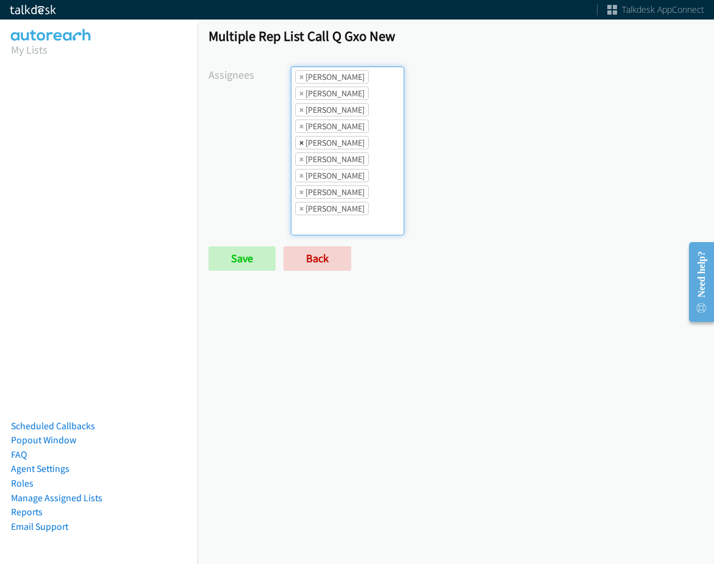
drag, startPoint x: 301, startPoint y: 146, endPoint x: 317, endPoint y: 168, distance: 27.6
click at [301, 146] on span "×" at bounding box center [302, 143] width 4 height 12
click at [240, 241] on form "Assignees [PERSON_NAME] [PERSON_NAME] [PERSON_NAME] [PERSON_NAME] Daquaya [PERS…" at bounding box center [456, 168] width 495 height 204
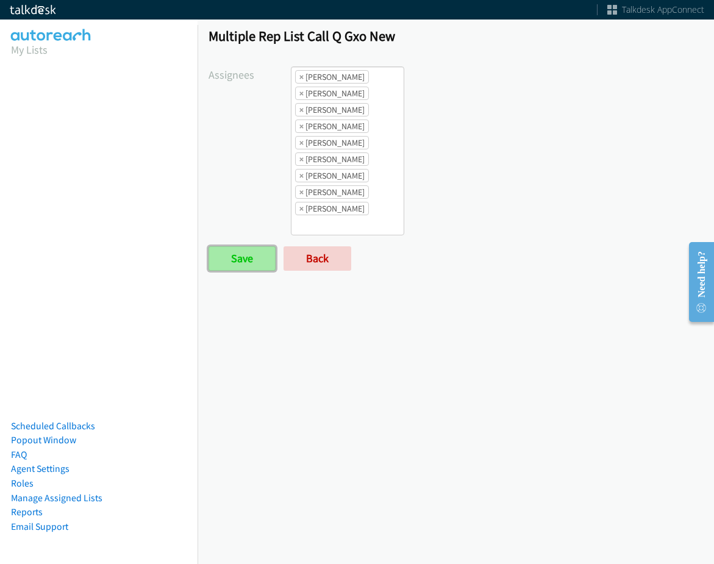
click at [244, 259] on input "Save" at bounding box center [242, 258] width 67 height 24
